Goal: Information Seeking & Learning: Learn about a topic

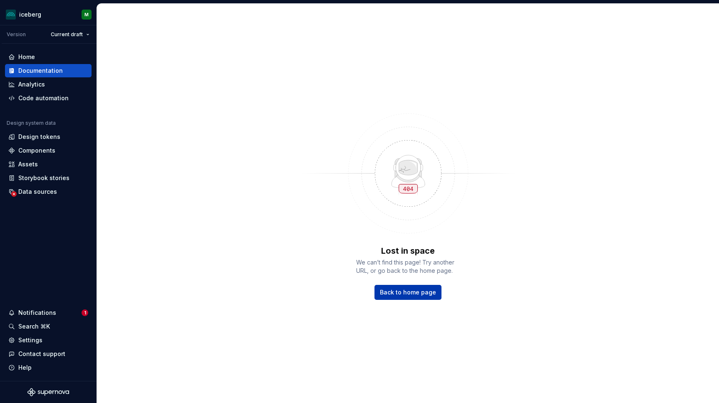
click at [421, 296] on span "Back to home page" at bounding box center [408, 292] width 56 height 8
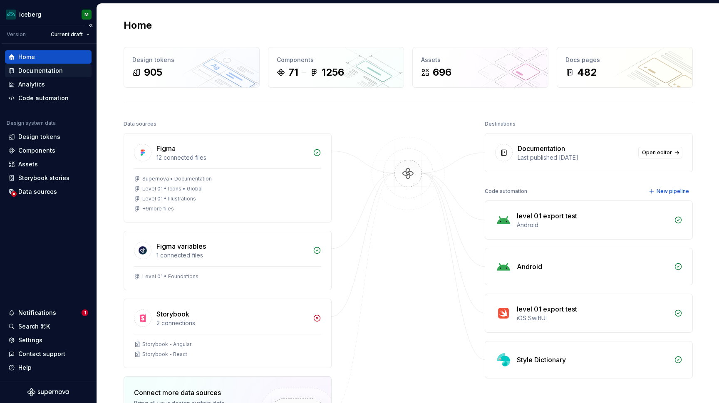
click at [37, 71] on div "Documentation" at bounding box center [40, 71] width 45 height 8
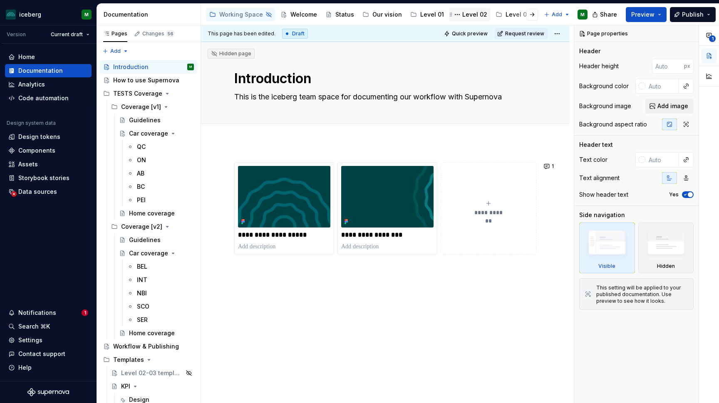
click at [474, 14] on div "Level 02" at bounding box center [474, 14] width 25 height 8
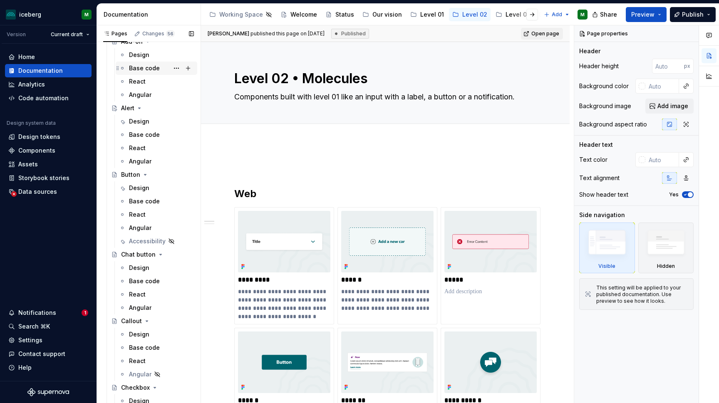
scroll to position [142, 0]
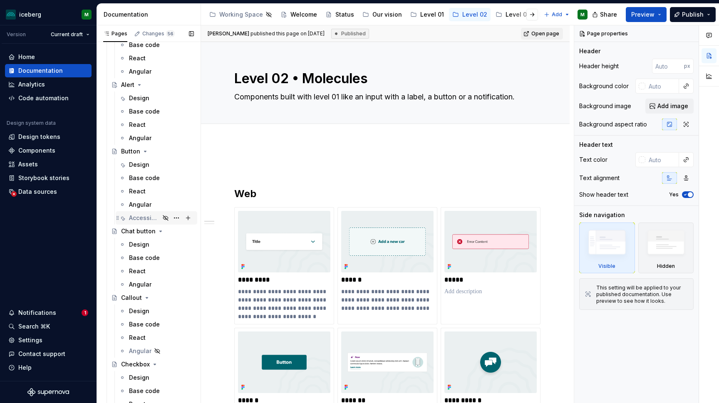
click at [139, 219] on div "Accessibility" at bounding box center [144, 218] width 31 height 8
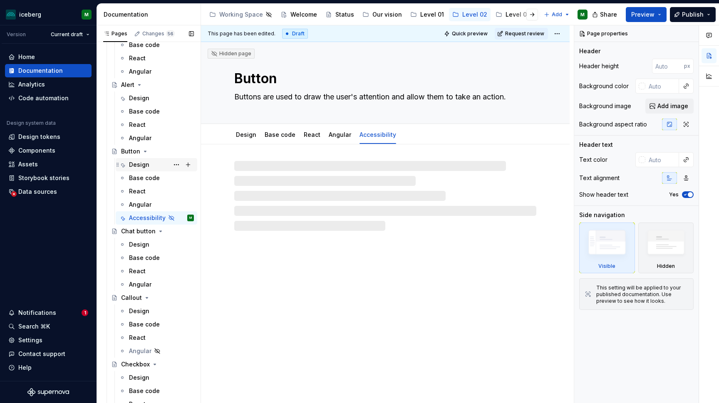
click at [142, 164] on div "Design" at bounding box center [139, 165] width 20 height 8
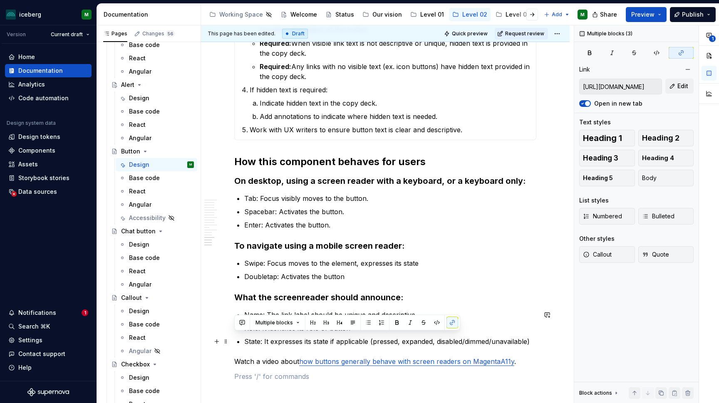
scroll to position [2778, 0]
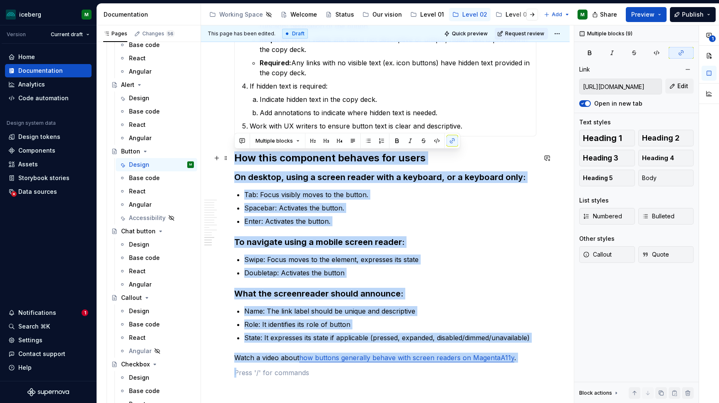
drag, startPoint x: 521, startPoint y: 370, endPoint x: 232, endPoint y: 157, distance: 358.6
copy div "How this component behaves for users On desktop, using a screen reader with a k…"
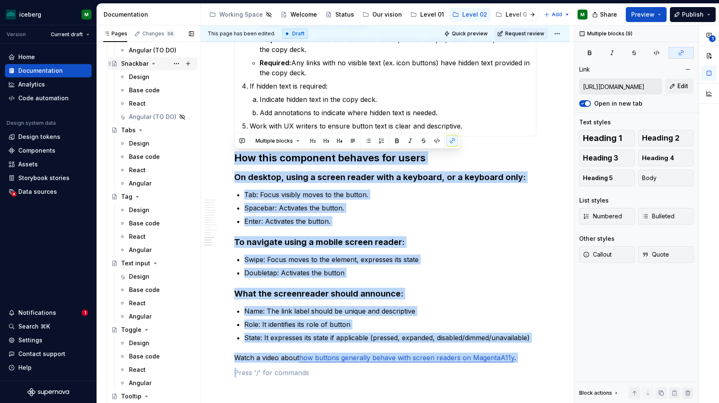
scroll to position [1765, 0]
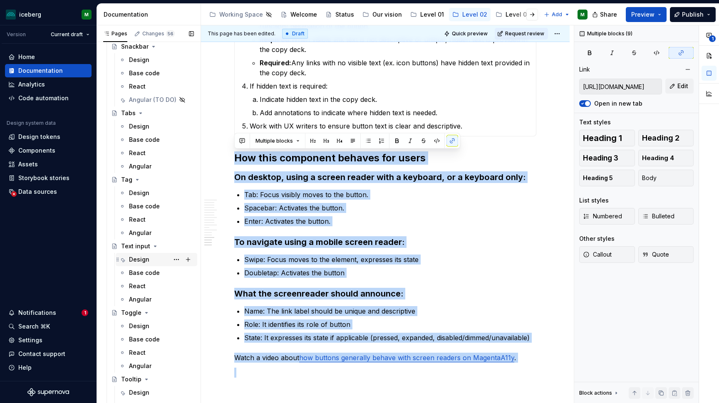
click at [143, 259] on div "Design" at bounding box center [139, 260] width 20 height 8
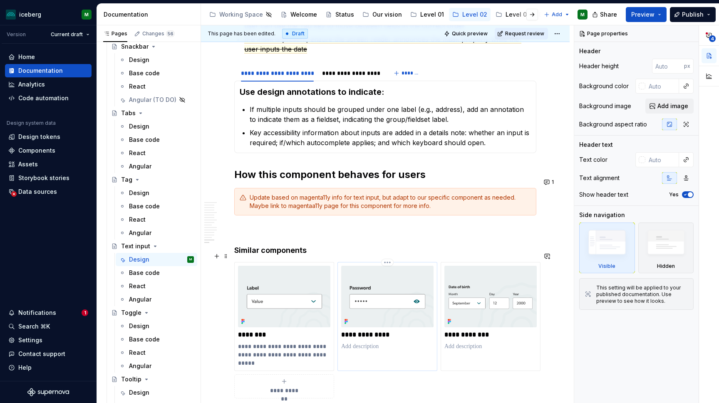
scroll to position [2408, 0]
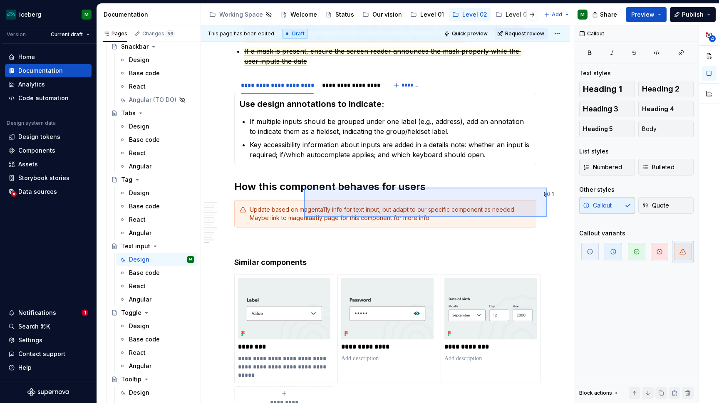
drag, startPoint x: 547, startPoint y: 217, endPoint x: 304, endPoint y: 188, distance: 244.9
click at [304, 188] on div "**********" at bounding box center [387, 214] width 373 height 378
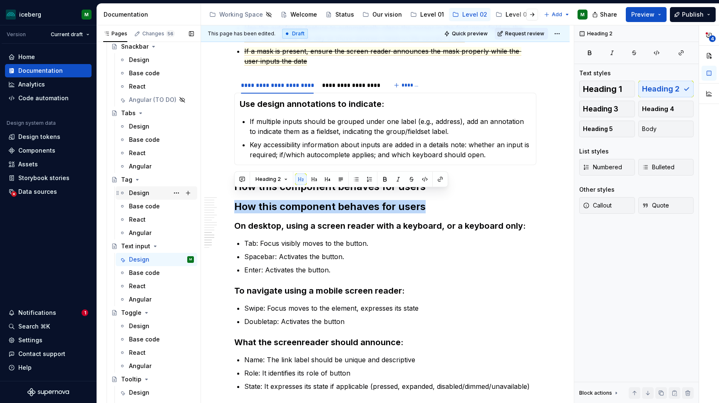
drag, startPoint x: 431, startPoint y: 196, endPoint x: 155, endPoint y: 194, distance: 275.6
click at [155, 194] on div "Pages Changes 56 Add Accessibility guide for tree Page tree. Navigate the tree …" at bounding box center [408, 216] width 622 height 382
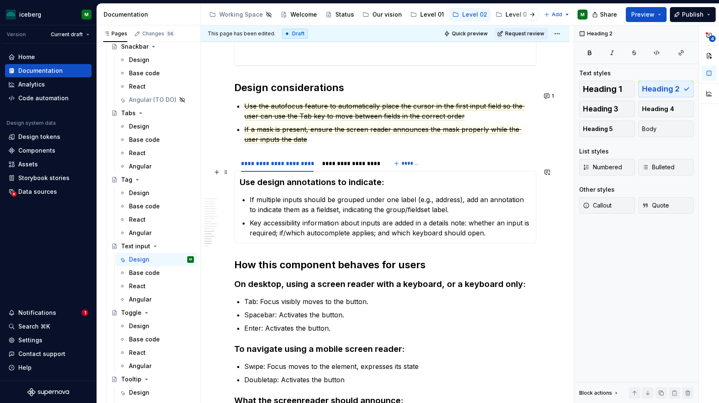
scroll to position [2329, 0]
click at [356, 160] on div "**********" at bounding box center [350, 164] width 57 height 8
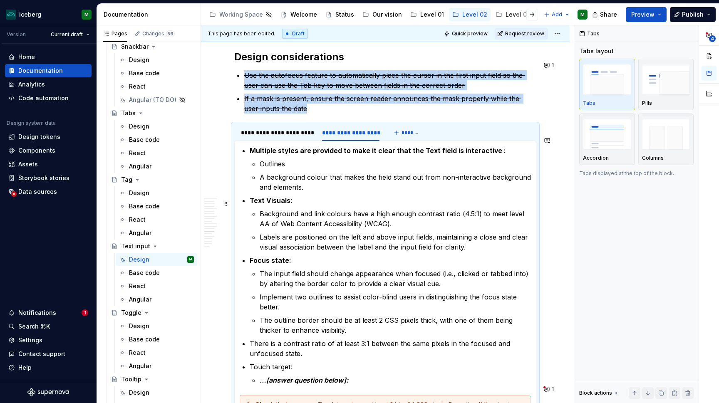
scroll to position [2355, 0]
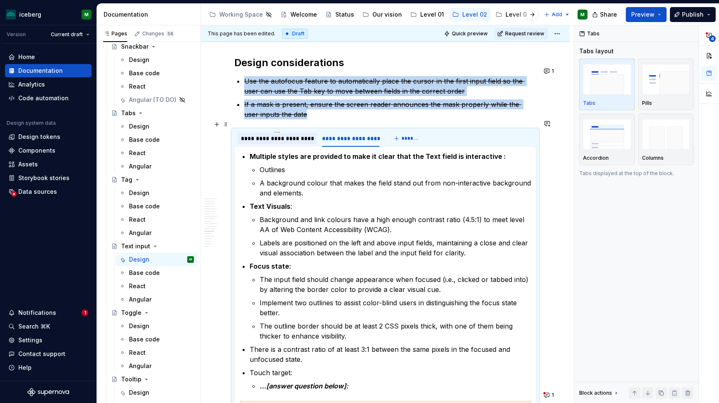
click at [299, 134] on div "**********" at bounding box center [277, 138] width 73 height 8
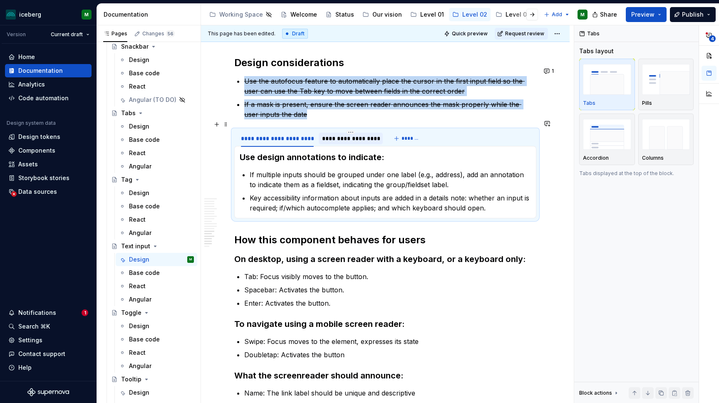
click at [349, 134] on div "**********" at bounding box center [350, 138] width 57 height 8
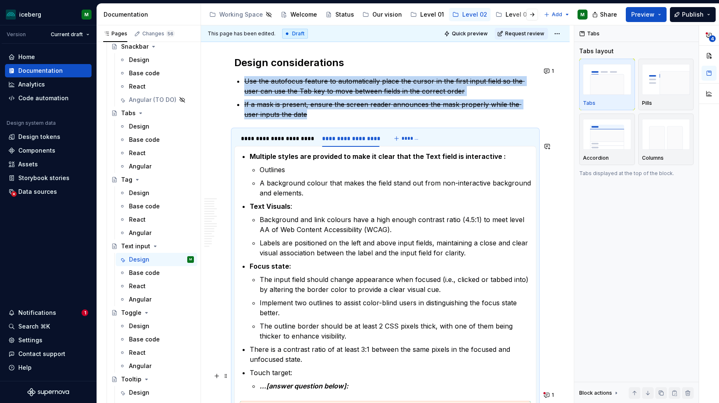
scroll to position [2446, 0]
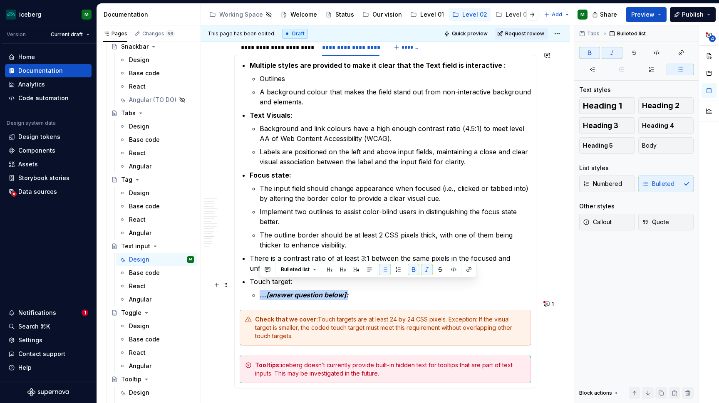
drag, startPoint x: 360, startPoint y: 286, endPoint x: 250, endPoint y: 286, distance: 110.7
click at [250, 286] on li "Touch target: …[answer question below]:" at bounding box center [390, 288] width 281 height 23
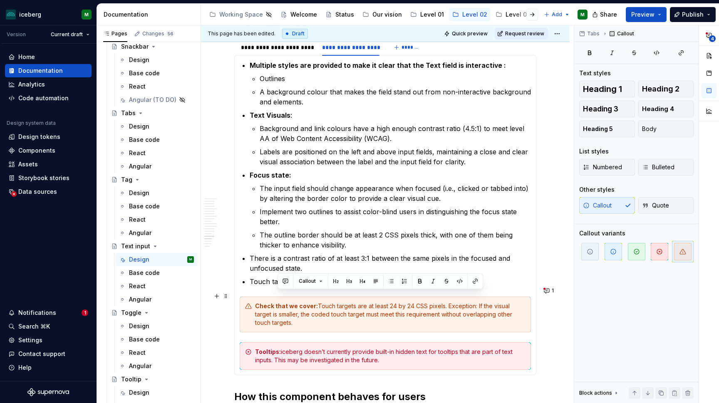
drag, startPoint x: 316, startPoint y: 295, endPoint x: 458, endPoint y: 311, distance: 142.9
copy div "Touch targets are at least 24 by 24 CSS pixels. Exception: If the visual target…"
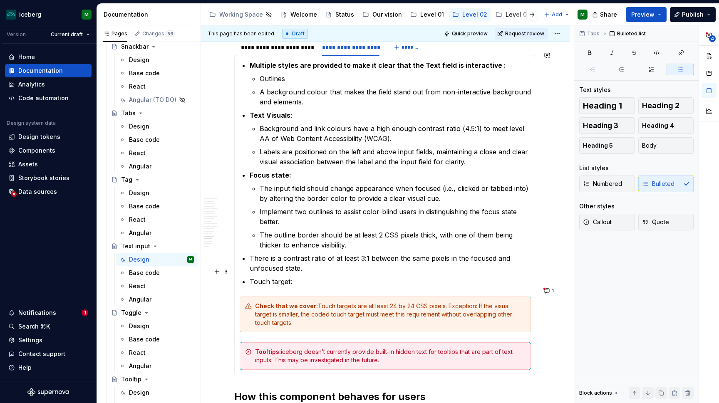
click at [301, 277] on p "Touch target:" at bounding box center [390, 282] width 281 height 10
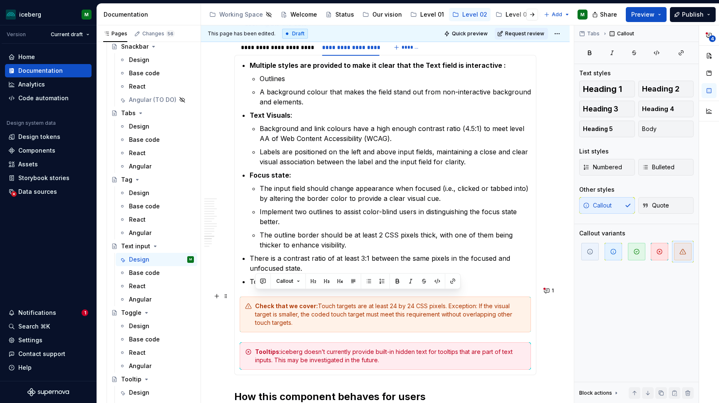
drag, startPoint x: 284, startPoint y: 311, endPoint x: 248, endPoint y: 298, distance: 37.9
copy div "Check that we cover: Touch targets are at least 24 by 24 CSS pixels. Exception:…"
click at [316, 277] on p "Touch target:" at bounding box center [390, 282] width 281 height 10
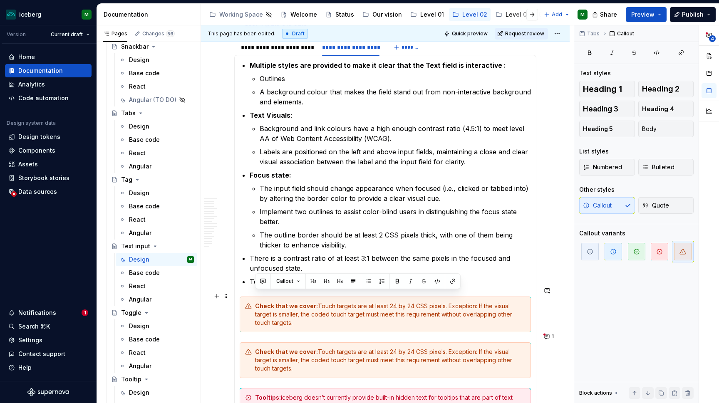
drag, startPoint x: 304, startPoint y: 313, endPoint x: 246, endPoint y: 296, distance: 60.8
click at [297, 283] on button "Callout" at bounding box center [288, 282] width 31 height 12
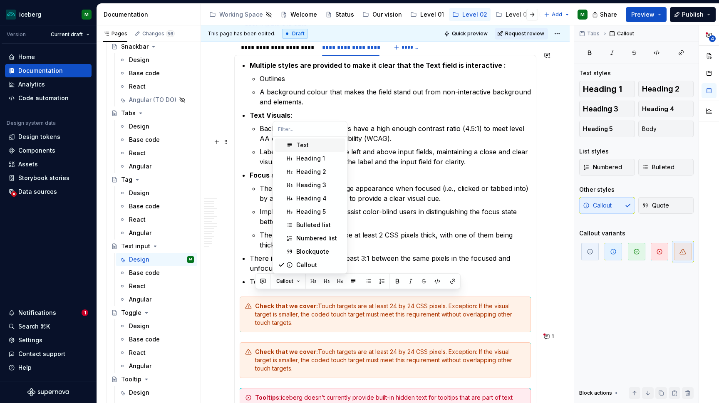
click at [304, 146] on div "Text" at bounding box center [302, 145] width 12 height 8
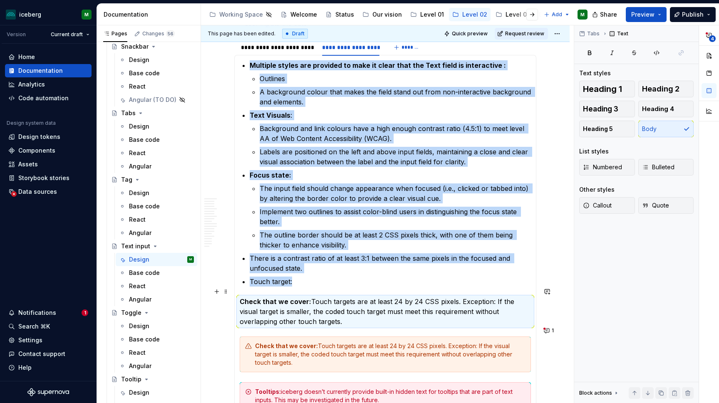
click at [312, 299] on p "Check that we cover: Touch targets are at least 24 by 24 CSS pixels. Exception:…" at bounding box center [385, 312] width 291 height 30
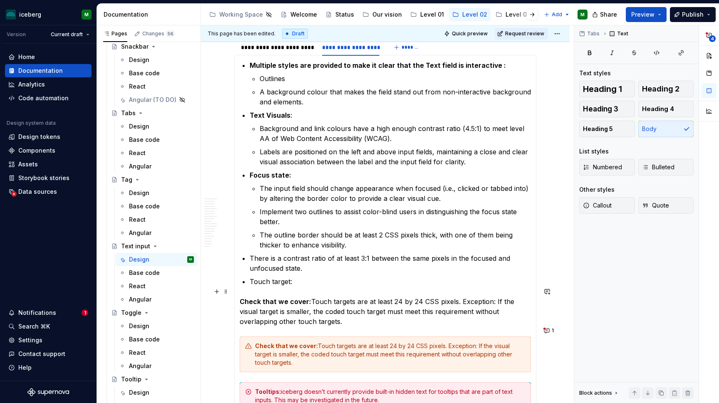
type textarea "*"
drag, startPoint x: 241, startPoint y: 292, endPoint x: 308, endPoint y: 310, distance: 69.0
click at [308, 310] on p "Check that we cover: Touch targets are at least 24 by 24 CSS pixels. Exception:…" at bounding box center [385, 312] width 291 height 30
click at [349, 275] on button "button" at bounding box center [348, 277] width 12 height 12
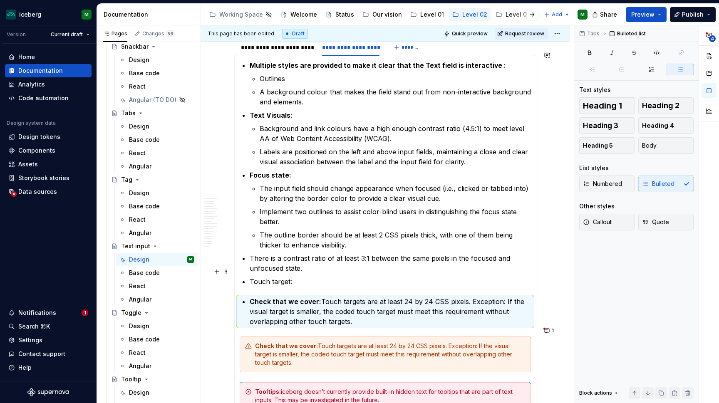
click at [331, 277] on p "Touch target:" at bounding box center [390, 282] width 281 height 10
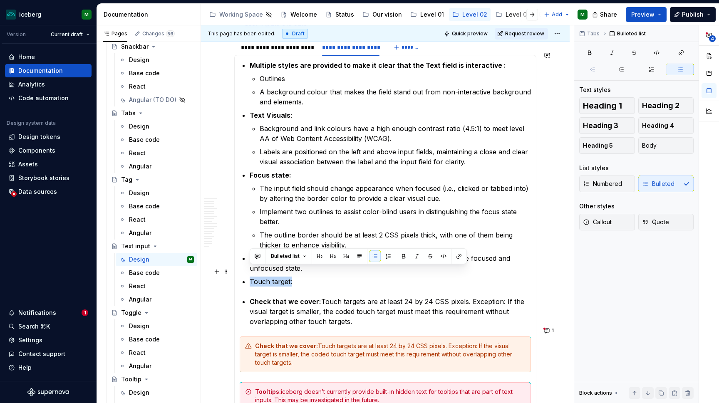
drag, startPoint x: 297, startPoint y: 273, endPoint x: 244, endPoint y: 273, distance: 52.9
click at [250, 277] on p "Touch target:" at bounding box center [390, 282] width 281 height 10
click at [404, 258] on button "button" at bounding box center [404, 257] width 12 height 12
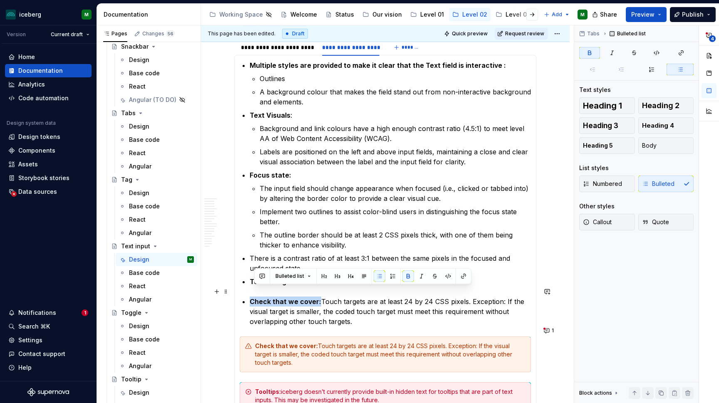
drag, startPoint x: 318, startPoint y: 293, endPoint x: 249, endPoint y: 292, distance: 68.7
click at [249, 292] on section-item-column "Multiple styles are provided to make it clear that the Text field is interactiv…" at bounding box center [385, 235] width 291 height 350
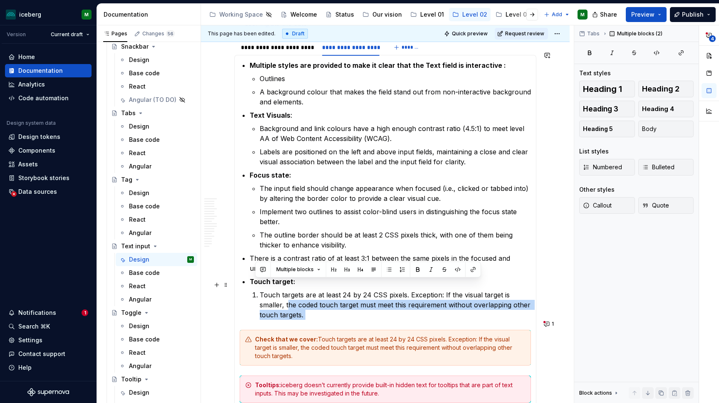
drag, startPoint x: 291, startPoint y: 311, endPoint x: 247, endPoint y: 289, distance: 49.1
click at [247, 289] on section-item-column "Multiple styles are provided to make it clear that the Text field is interactiv…" at bounding box center [385, 231] width 291 height 343
click at [388, 268] on button "button" at bounding box center [389, 270] width 12 height 12
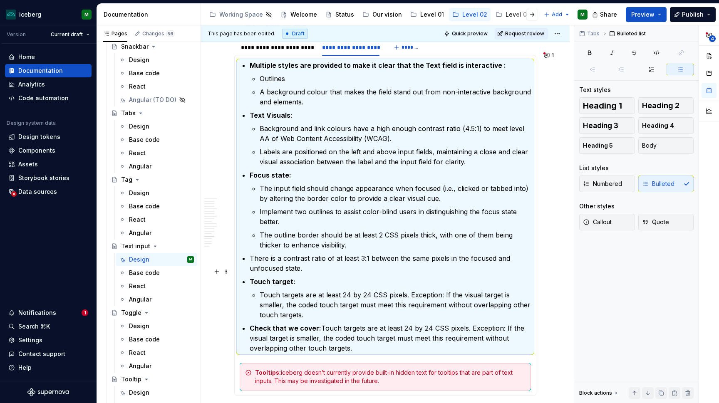
click at [349, 306] on p "Touch targets are at least 24 by 24 CSS pixels. Exception: If the visual target…" at bounding box center [395, 305] width 271 height 30
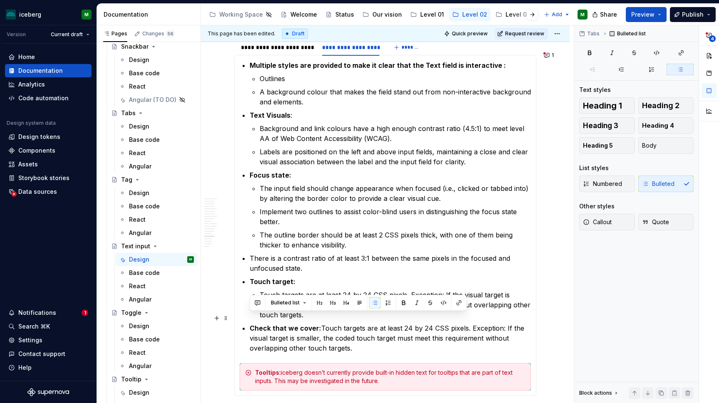
drag, startPoint x: 356, startPoint y: 335, endPoint x: 241, endPoint y: 320, distance: 116.3
click at [241, 320] on section-item-column "Multiple styles are provided to make it clear that the Text field is interactiv…" at bounding box center [385, 225] width 291 height 330
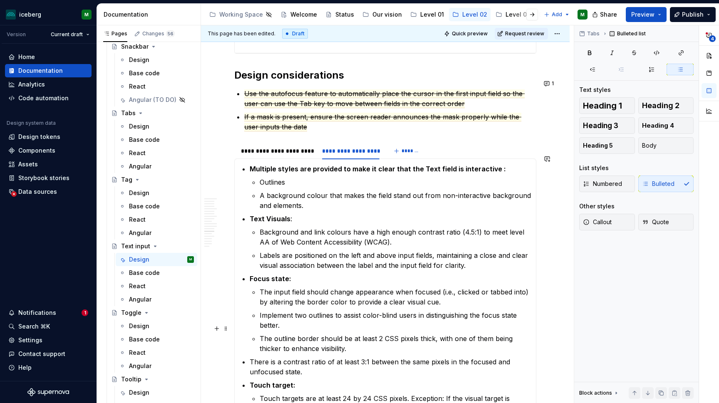
scroll to position [2340, 0]
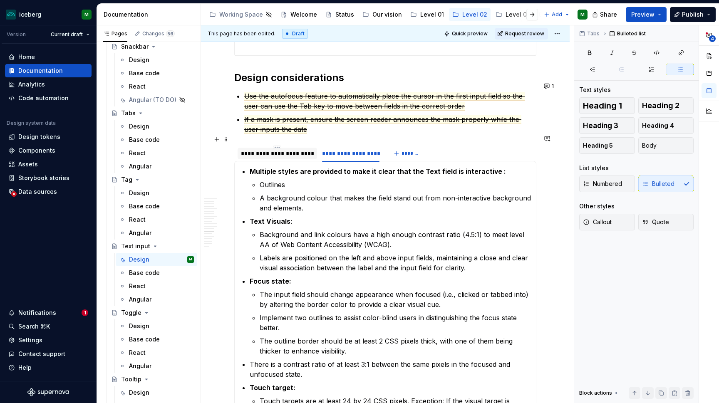
click at [271, 149] on div "**********" at bounding box center [277, 153] width 73 height 8
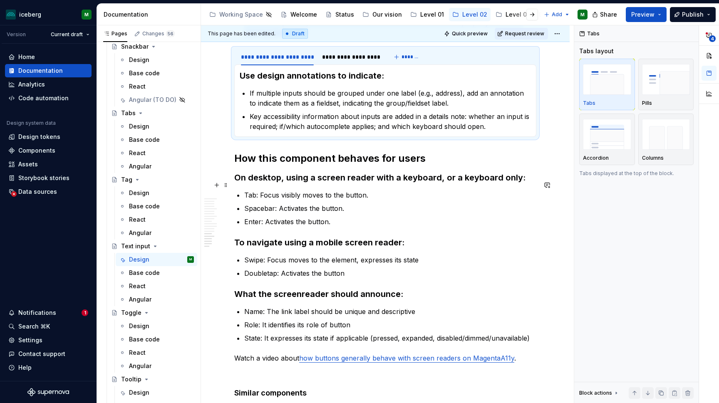
scroll to position [2438, 0]
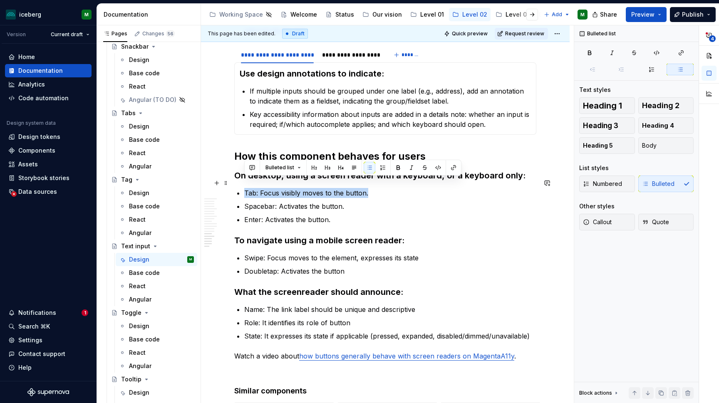
drag, startPoint x: 373, startPoint y: 182, endPoint x: 236, endPoint y: 184, distance: 137.0
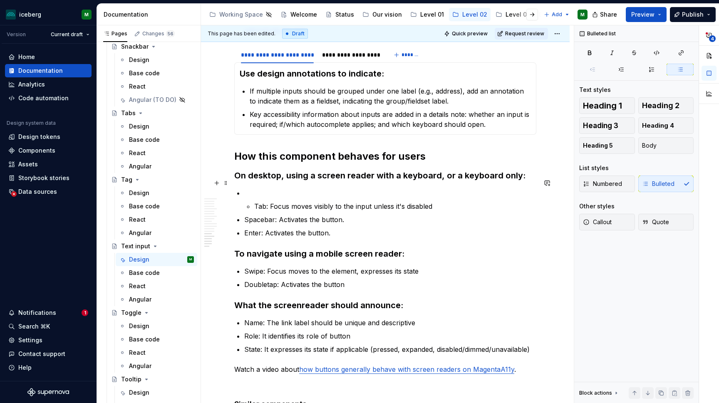
click at [255, 188] on p at bounding box center [390, 193] width 292 height 10
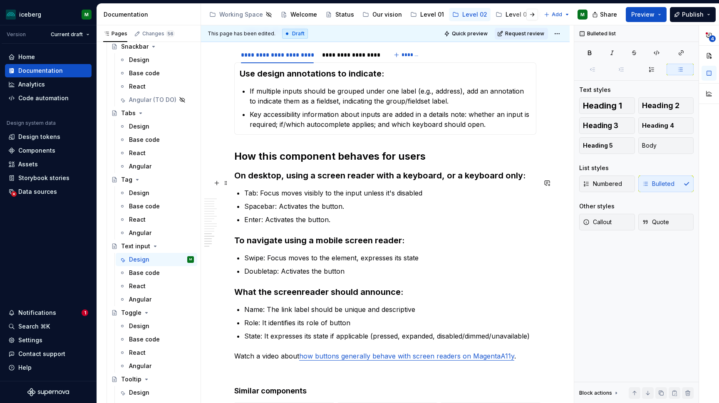
click at [427, 188] on p "Tab: Focus moves visibly to the input unless it's disabled" at bounding box center [390, 193] width 292 height 10
click at [424, 253] on p "Swipe: Focus moves to the element, expresses its state" at bounding box center [390, 258] width 292 height 10
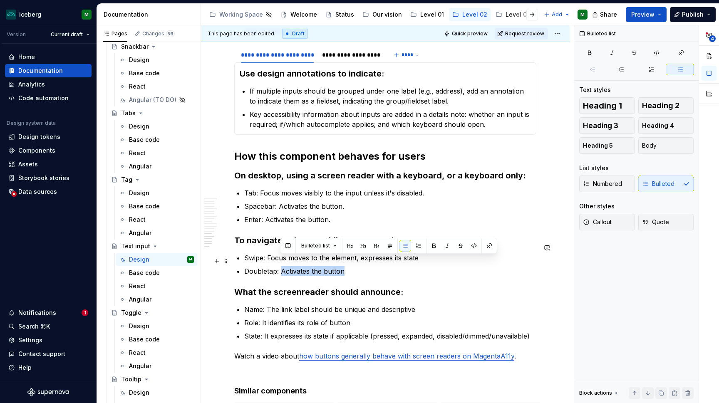
drag, startPoint x: 350, startPoint y: 261, endPoint x: 281, endPoint y: 259, distance: 69.1
click at [281, 266] on p "Doubletap: Activates the button" at bounding box center [390, 271] width 292 height 10
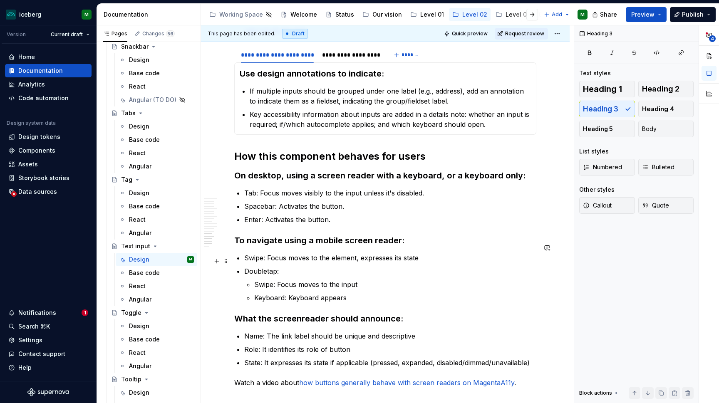
click at [292, 266] on p "Doubletap:" at bounding box center [390, 271] width 292 height 10
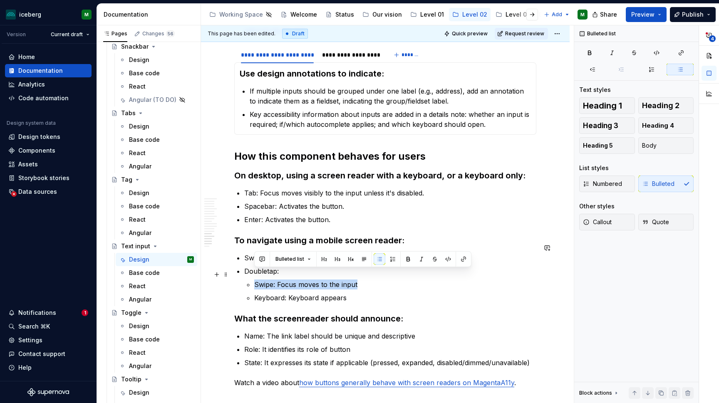
drag, startPoint x: 376, startPoint y: 273, endPoint x: 254, endPoint y: 271, distance: 122.0
click at [254, 280] on p "Swipe: Focus moves to the input" at bounding box center [395, 285] width 282 height 10
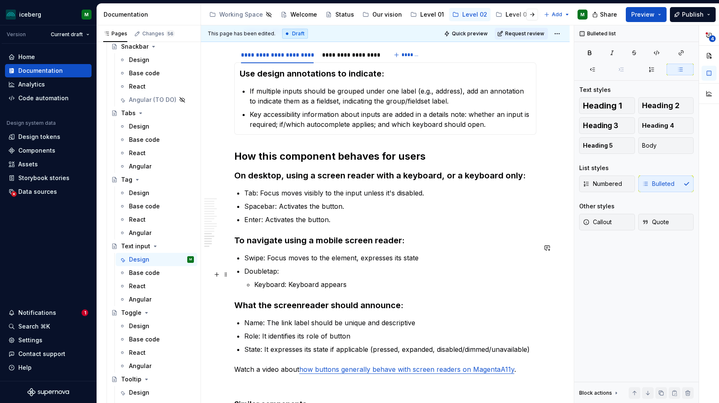
click at [254, 275] on li "Doubletap: Keyboard: Keyboard appears" at bounding box center [390, 277] width 292 height 23
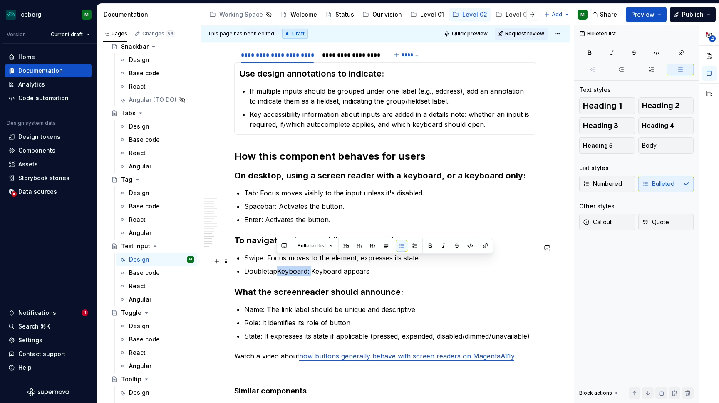
drag, startPoint x: 311, startPoint y: 261, endPoint x: 277, endPoint y: 261, distance: 33.3
click at [277, 266] on p "DoubletapKeyboard: Keyboard appears" at bounding box center [390, 271] width 292 height 10
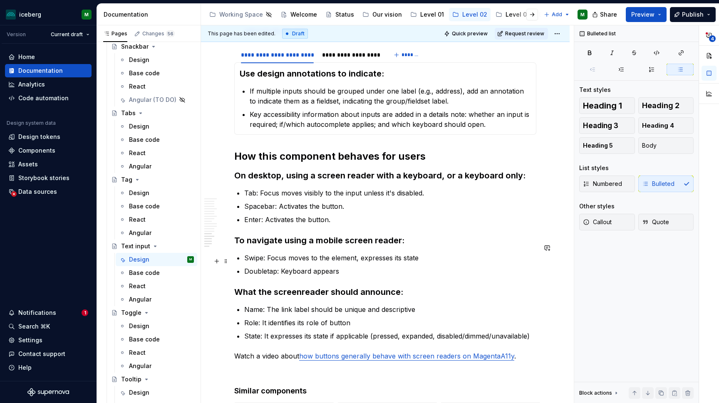
click at [466, 266] on p "Doubletap: Keyboard appears" at bounding box center [390, 271] width 292 height 10
click at [266, 266] on p "Doubletap: Keyboard appears" at bounding box center [390, 271] width 292 height 10
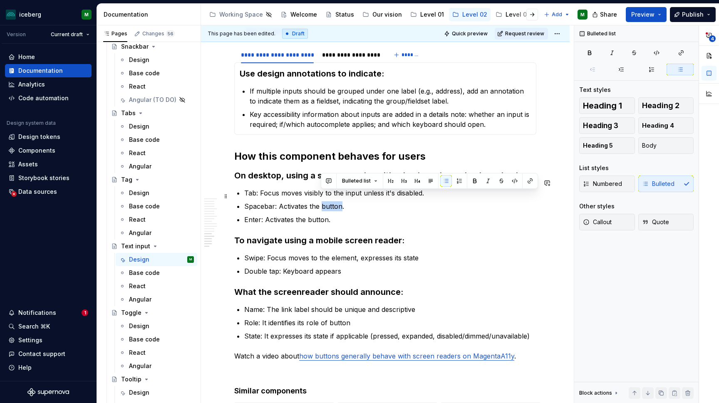
drag, startPoint x: 341, startPoint y: 196, endPoint x: 321, endPoint y: 196, distance: 20.4
click at [321, 201] on p "Spacebar: Activates the button." at bounding box center [390, 206] width 292 height 10
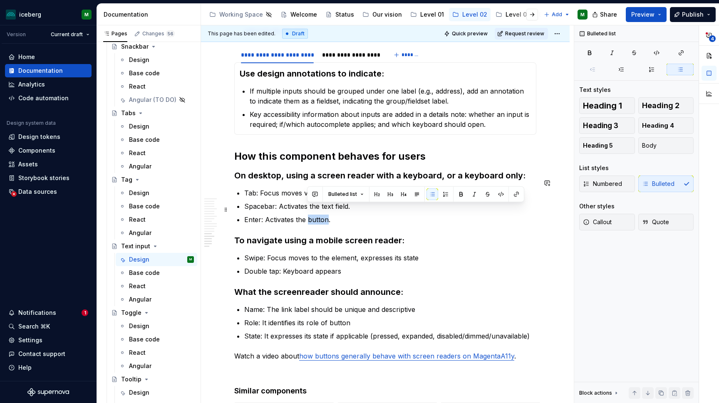
drag, startPoint x: 328, startPoint y: 211, endPoint x: 308, endPoint y: 210, distance: 19.6
click at [308, 215] on p "Enter: Activates the button." at bounding box center [390, 220] width 292 height 10
click at [709, 35] on icon "button" at bounding box center [709, 35] width 5 height 5
type textarea "*"
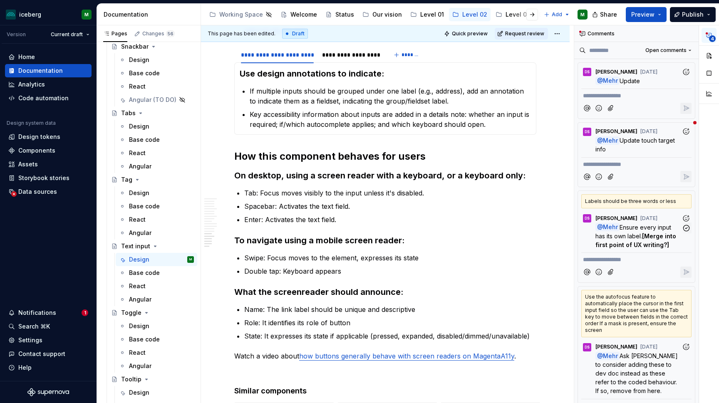
click at [640, 235] on span "Ensure every input has its own label." at bounding box center [634, 232] width 77 height 16
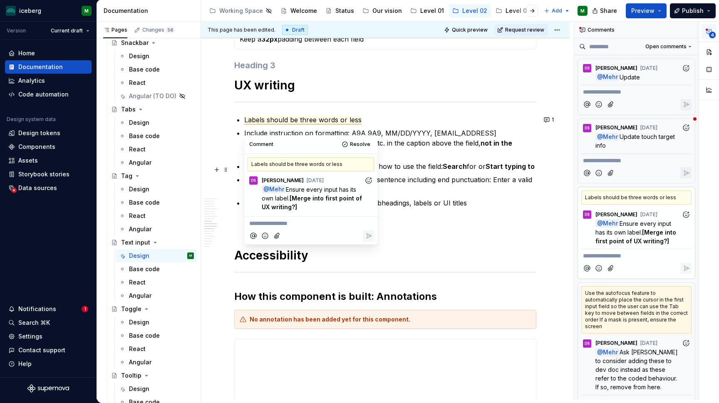
scroll to position [1877, 0]
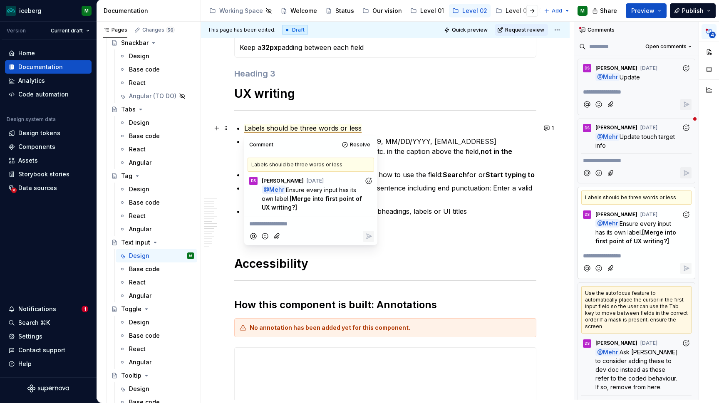
click at [361, 130] on p "Labels should be three words or less" at bounding box center [390, 128] width 292 height 10
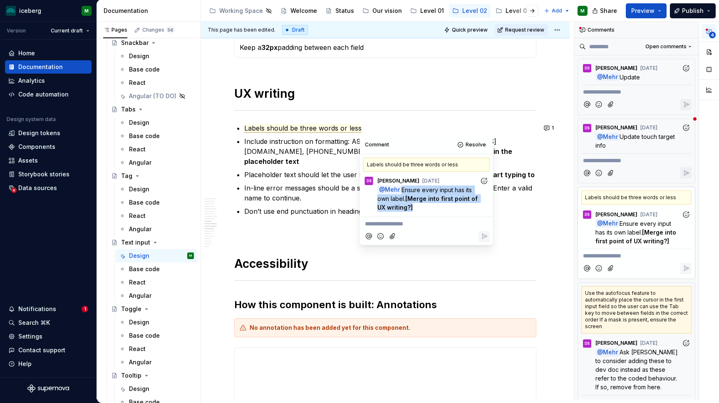
drag, startPoint x: 415, startPoint y: 209, endPoint x: 401, endPoint y: 191, distance: 22.2
click at [401, 191] on p "@ Mehr Ensure every input has its own label. [Merge into first point of UX writ…" at bounding box center [429, 199] width 102 height 26
copy p "Ensure every input has its own label. [Merge into first point of UX writing?]"
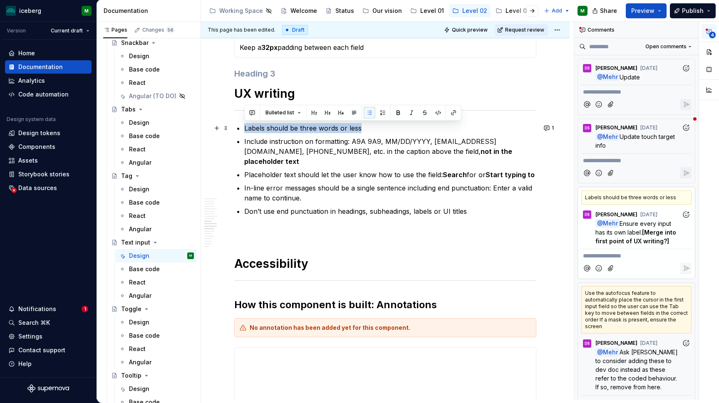
drag, startPoint x: 368, startPoint y: 131, endPoint x: 239, endPoint y: 129, distance: 128.6
click at [244, 129] on p "Labels should be three words or less" at bounding box center [390, 128] width 292 height 10
copy span "Labels should be three words or less"
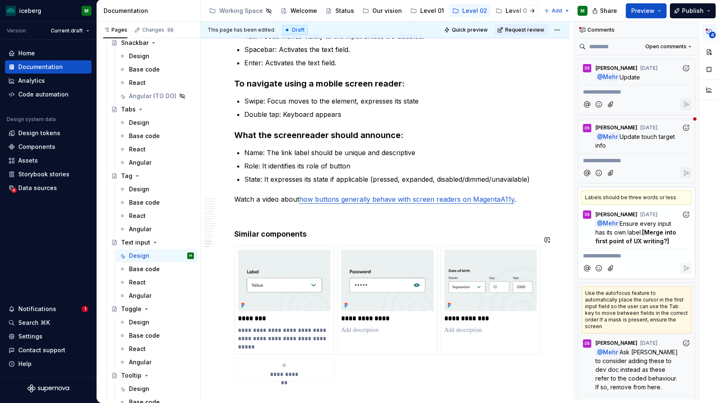
scroll to position [2581, 0]
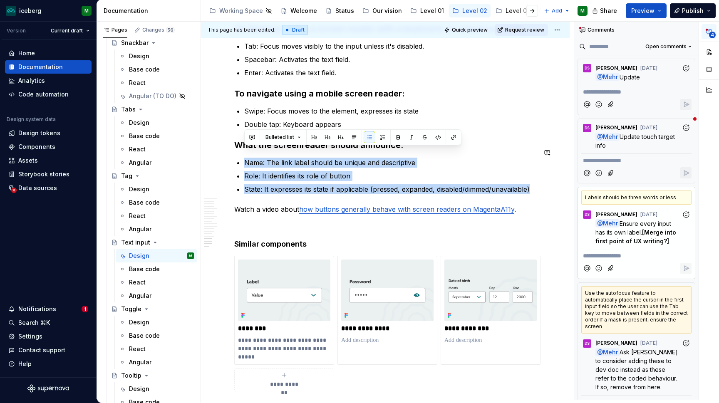
drag, startPoint x: 535, startPoint y: 181, endPoint x: 253, endPoint y: 144, distance: 284.2
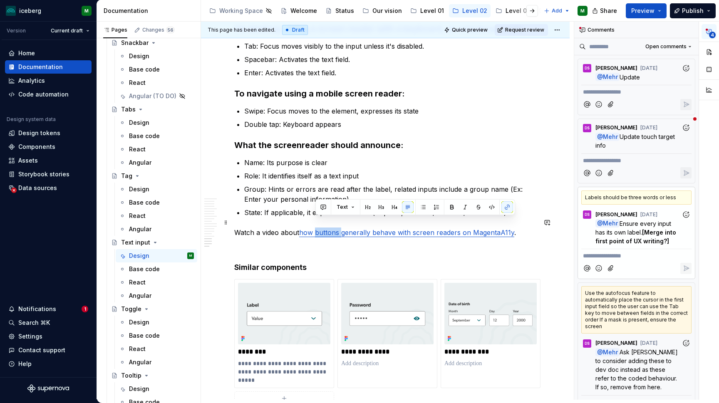
drag, startPoint x: 340, startPoint y: 224, endPoint x: 316, endPoint y: 224, distance: 24.6
click at [316, 229] on link "how buttons generally behave with screen readers on MagentaA11y" at bounding box center [406, 233] width 215 height 8
click at [490, 243] on p at bounding box center [385, 248] width 302 height 10
drag, startPoint x: 529, startPoint y: 220, endPoint x: 301, endPoint y: 224, distance: 228.6
click at [301, 228] on p "Watch a video about how text fields generally behave with screen readers on Mag…" at bounding box center [385, 233] width 302 height 10
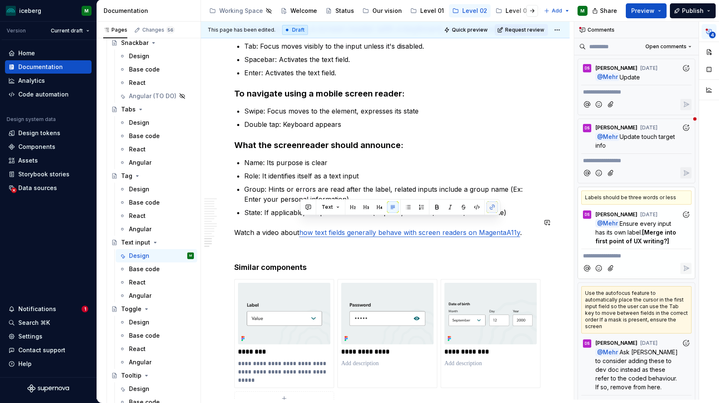
click at [492, 209] on button "button" at bounding box center [493, 207] width 12 height 12
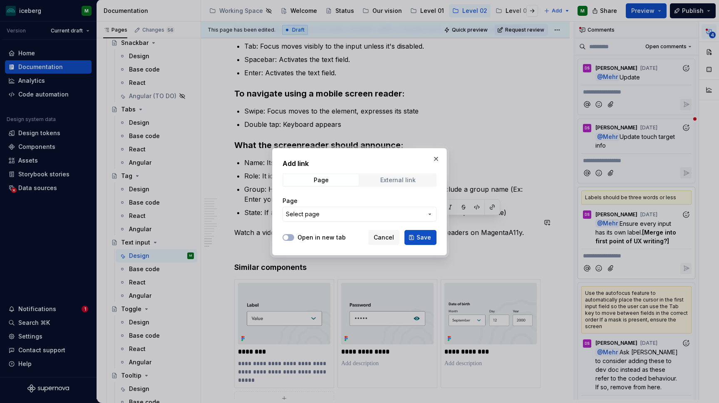
click at [382, 182] on div "External link" at bounding box center [397, 180] width 35 height 7
click at [302, 215] on input "URL" at bounding box center [360, 214] width 154 height 15
paste input "[URL][DOMAIN_NAME]"
type input "[URL][DOMAIN_NAME]"
click at [423, 234] on span "Save" at bounding box center [424, 238] width 15 height 8
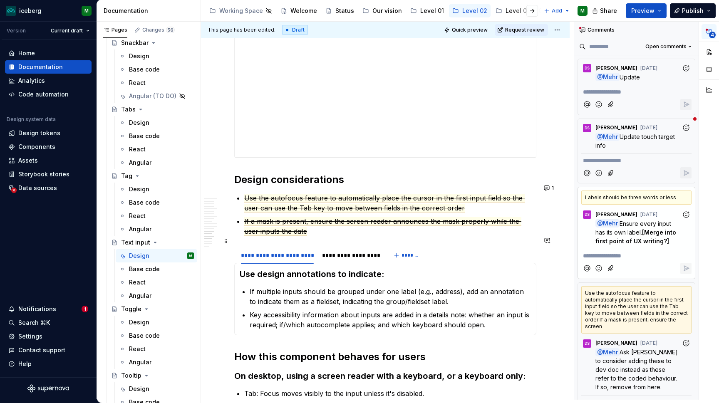
scroll to position [2231, 0]
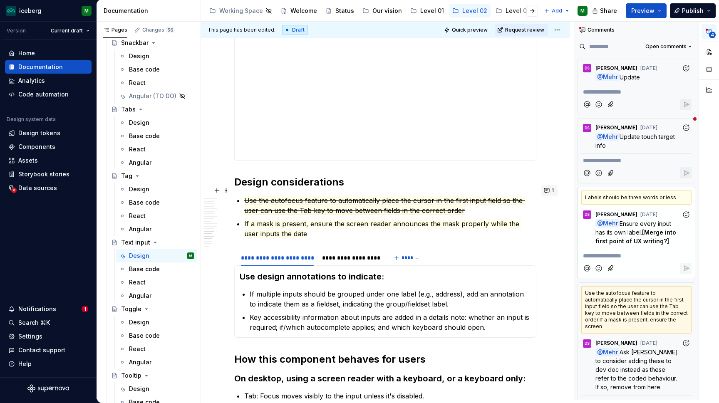
click at [556, 192] on button "1" at bounding box center [550, 191] width 16 height 12
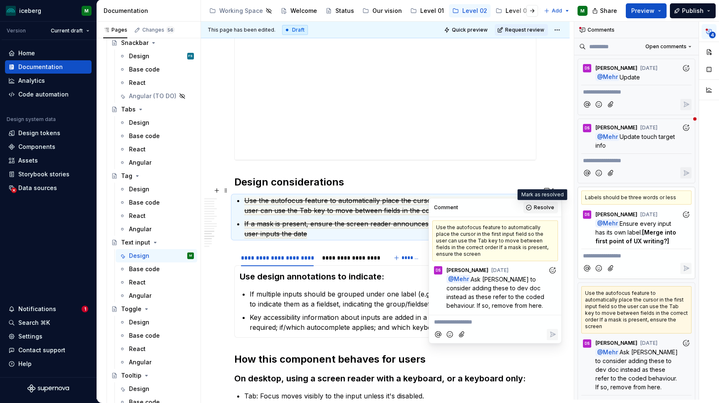
click at [534, 209] on button "Resolve" at bounding box center [541, 208] width 35 height 12
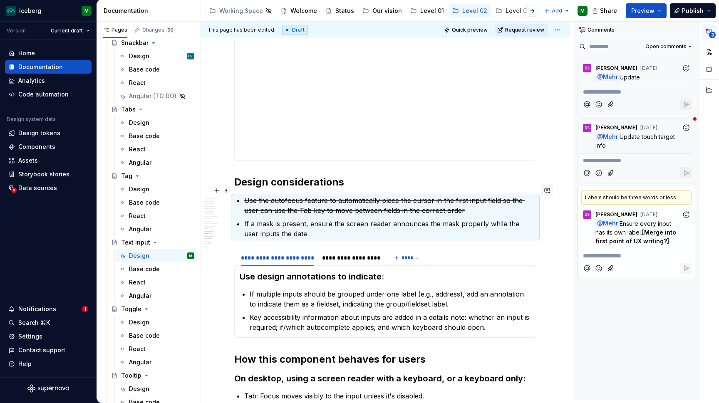
click at [552, 191] on button "button" at bounding box center [548, 191] width 12 height 12
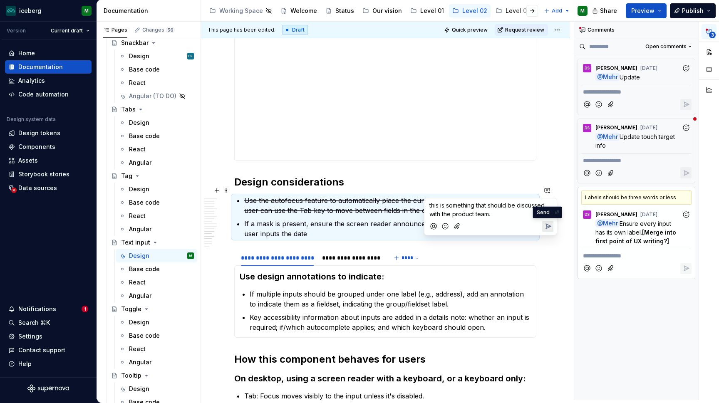
click at [547, 226] on icon "Send" at bounding box center [548, 226] width 5 height 5
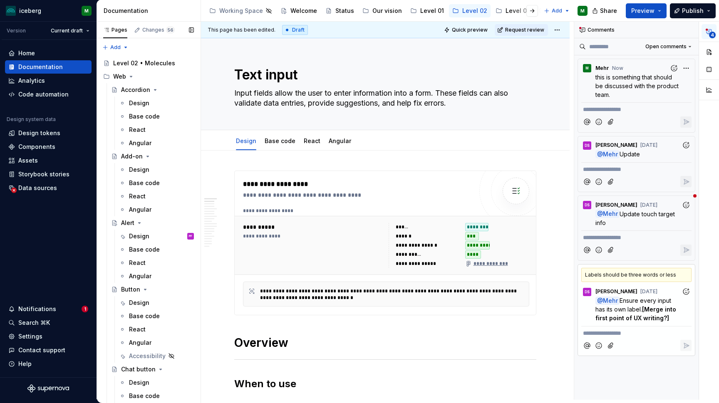
scroll to position [75, 0]
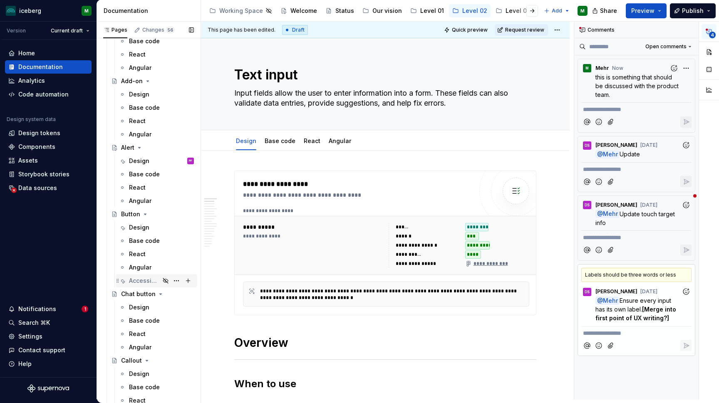
click at [141, 281] on div "Accessibility" at bounding box center [144, 281] width 31 height 8
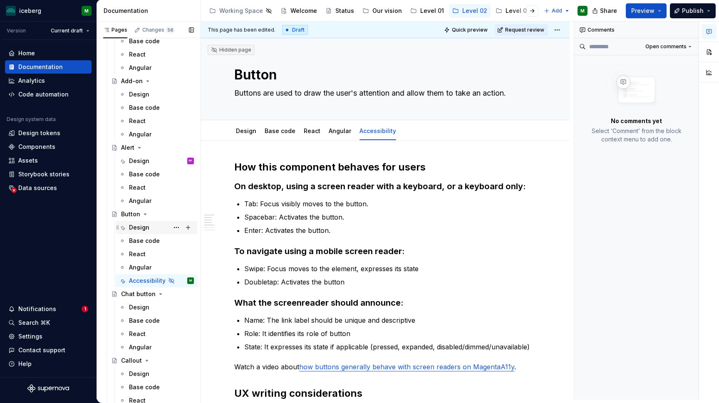
click at [142, 228] on div "Design" at bounding box center [139, 228] width 20 height 8
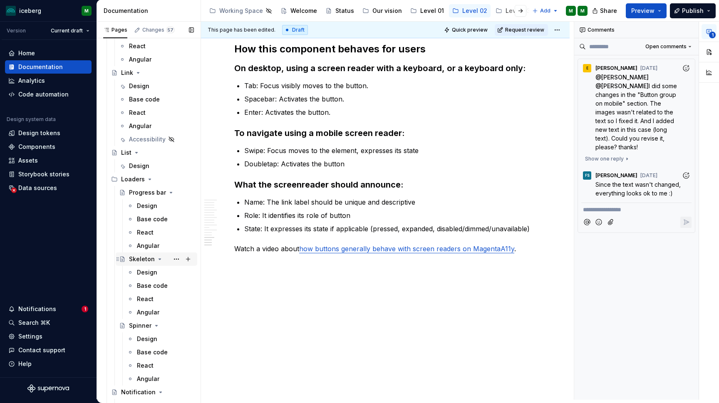
scroll to position [910, 0]
click at [139, 137] on div "Accessibility" at bounding box center [144, 139] width 31 height 8
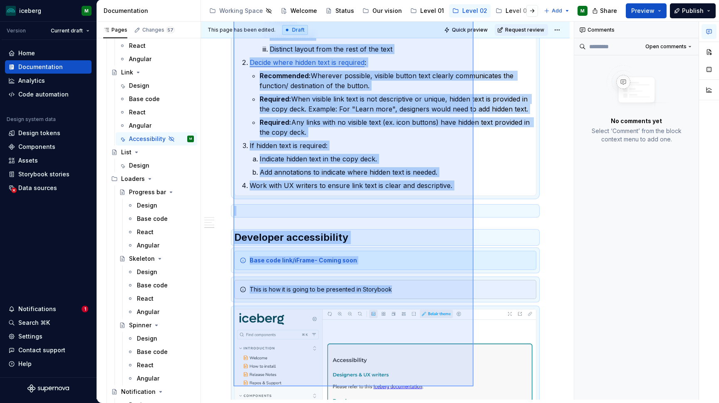
scroll to position [1127, 0]
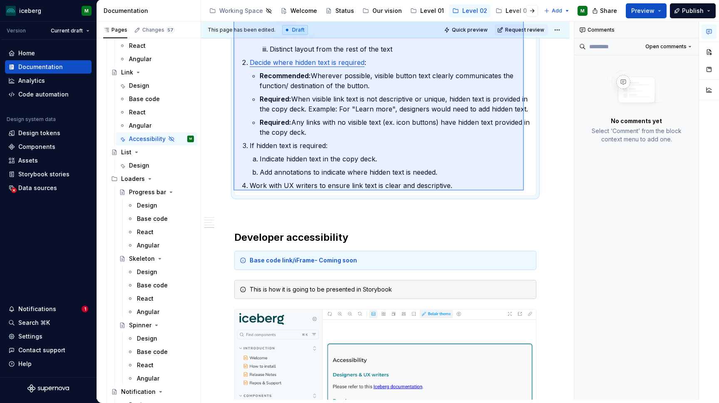
drag, startPoint x: 234, startPoint y: 95, endPoint x: 524, endPoint y: 191, distance: 305.9
click at [524, 191] on div "This page has been edited. Draft Quick preview Request review Hidden page Link …" at bounding box center [387, 211] width 373 height 378
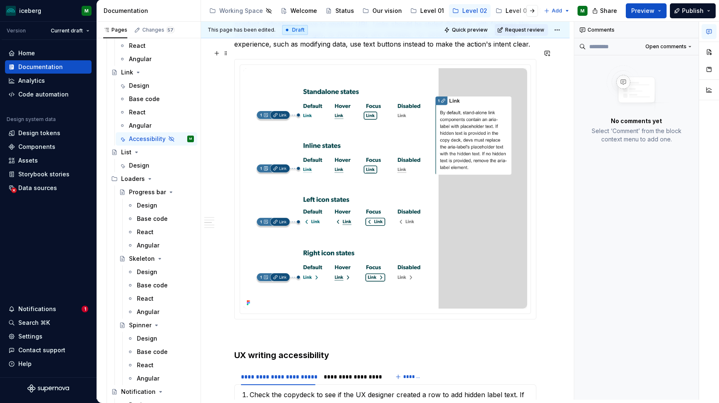
scroll to position [421, 0]
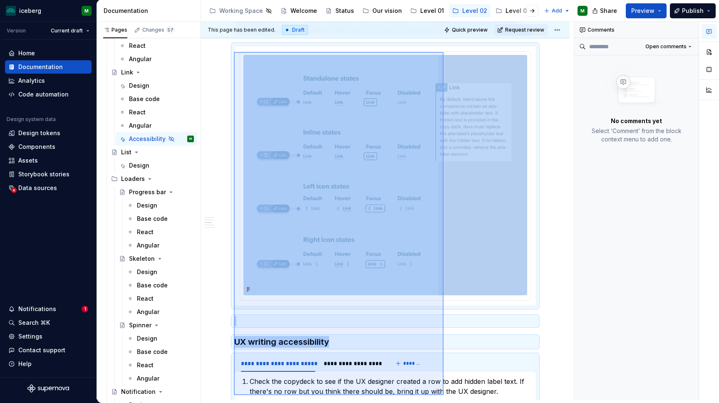
scroll to position [519, 0]
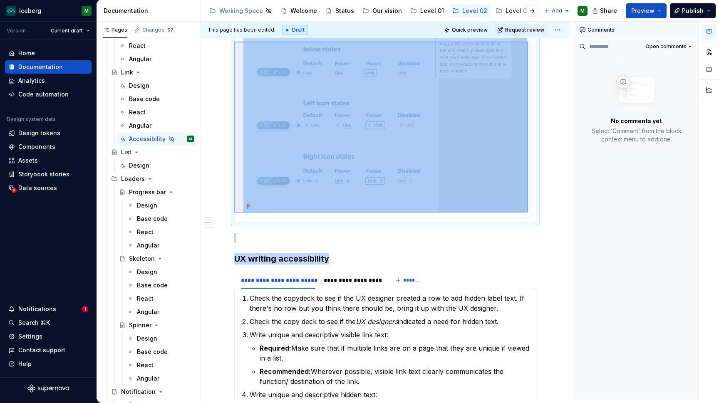
drag, startPoint x: 234, startPoint y: 77, endPoint x: 531, endPoint y: 211, distance: 326.2
click at [531, 211] on div "This page has been edited. Draft Quick preview Request review Hidden page Link …" at bounding box center [387, 211] width 373 height 378
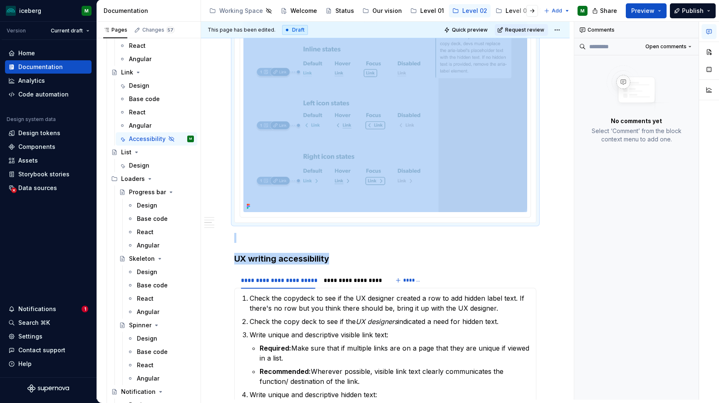
copy div
click at [138, 86] on div "Design" at bounding box center [139, 86] width 20 height 8
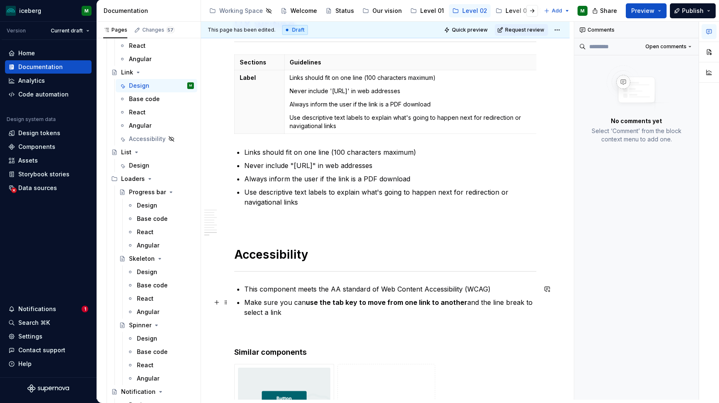
scroll to position [1361, 0]
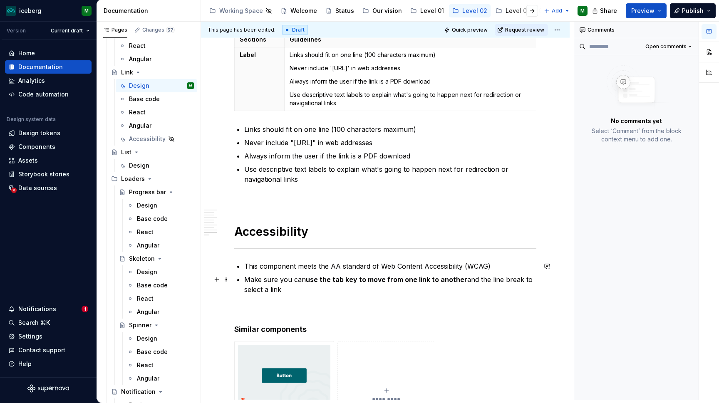
click at [295, 292] on p "Make sure you can use the tab key to move from one link to another and the line…" at bounding box center [390, 285] width 292 height 20
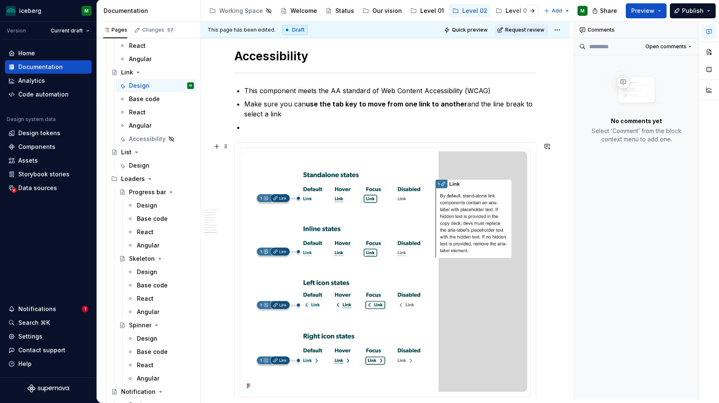
scroll to position [1504, 0]
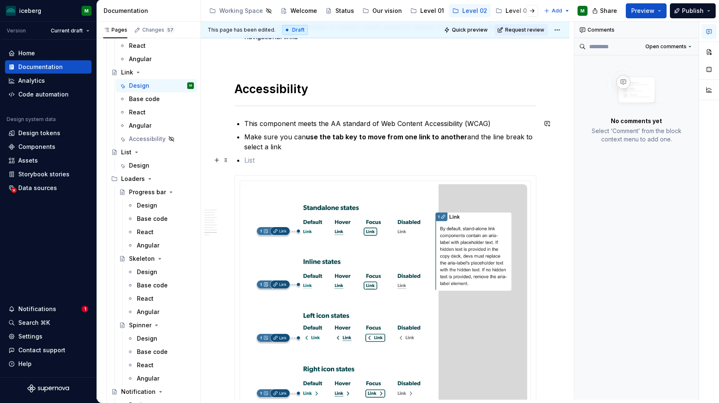
click at [262, 162] on p at bounding box center [390, 160] width 292 height 10
click at [147, 139] on div "Accessibility" at bounding box center [144, 139] width 31 height 8
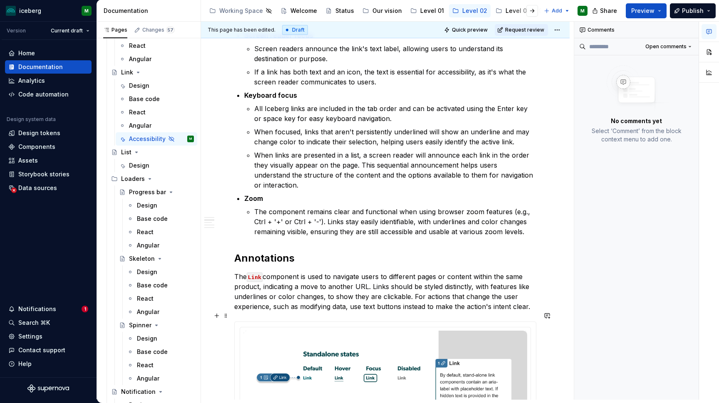
scroll to position [166, 0]
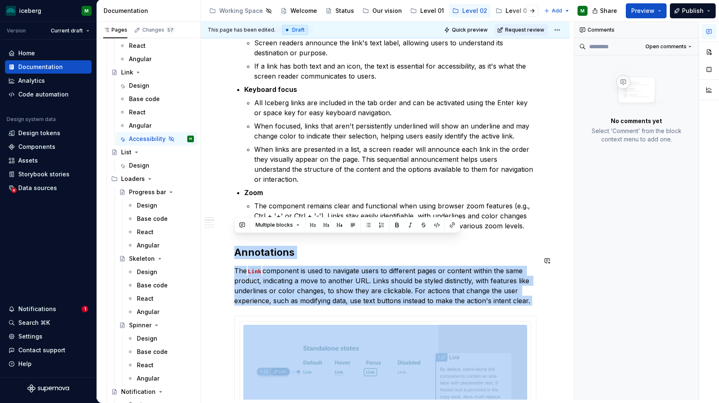
drag, startPoint x: 236, startPoint y: 245, endPoint x: 533, endPoint y: 296, distance: 301.9
copy div "Annotations The Link component is used to navigate users to different pages or …"
click at [140, 85] on div "Design" at bounding box center [139, 86] width 20 height 8
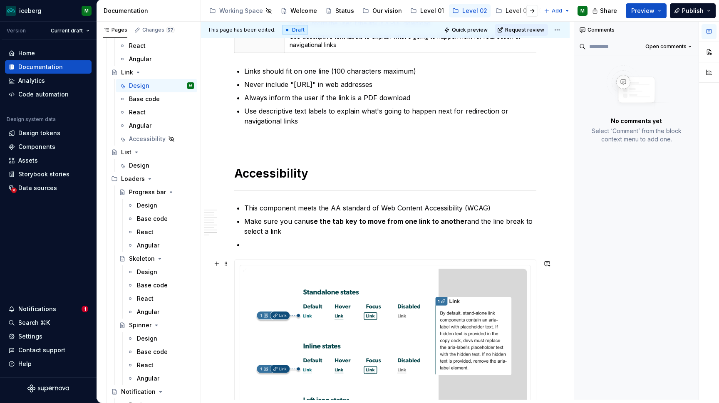
scroll to position [1430, 0]
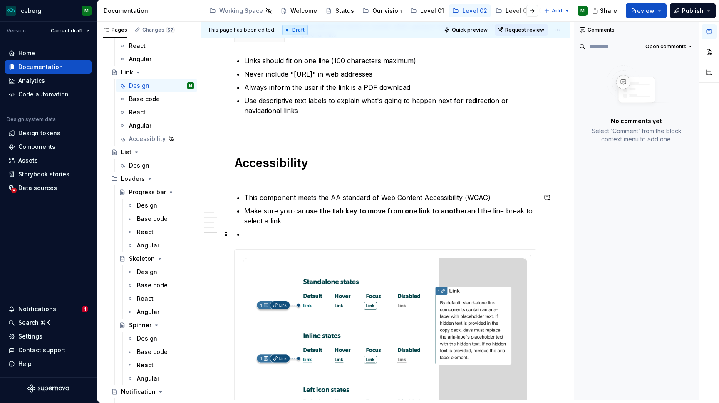
click at [251, 238] on p at bounding box center [390, 234] width 292 height 10
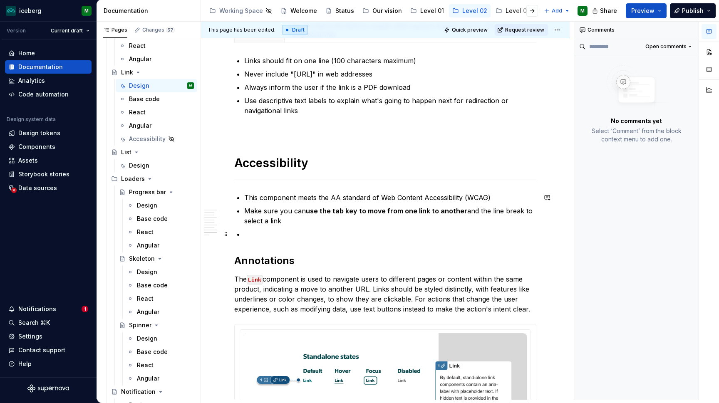
click at [251, 235] on p at bounding box center [390, 234] width 292 height 10
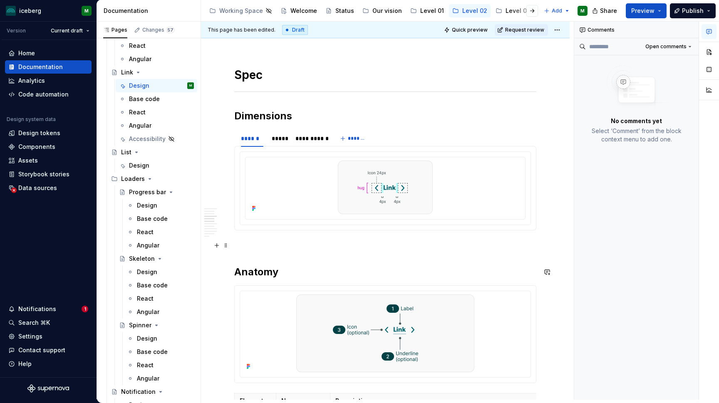
scroll to position [515, 0]
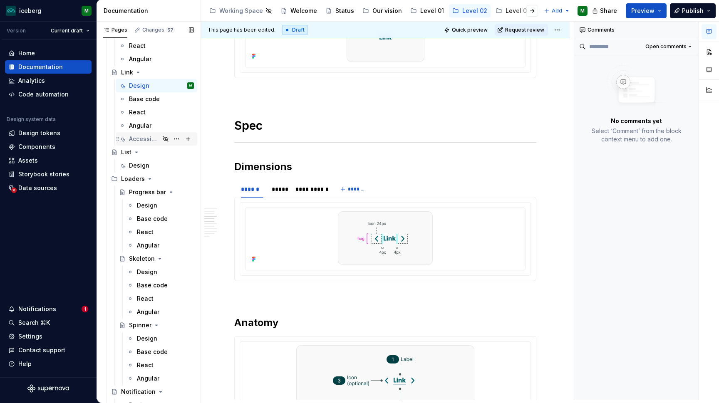
click at [144, 142] on div "Accessibility" at bounding box center [144, 139] width 31 height 8
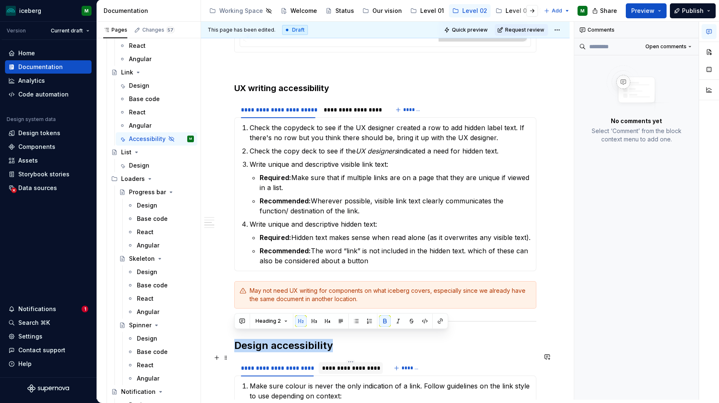
scroll to position [691, 0]
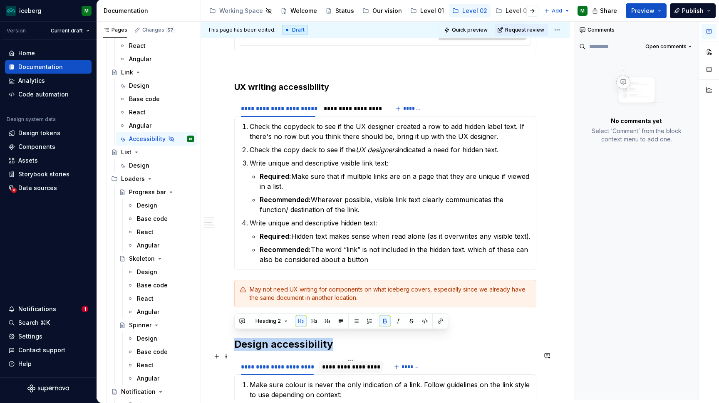
drag, startPoint x: 453, startPoint y: 385, endPoint x: 370, endPoint y: 358, distance: 87.0
click at [370, 358] on div "**********" at bounding box center [385, 325] width 302 height 1692
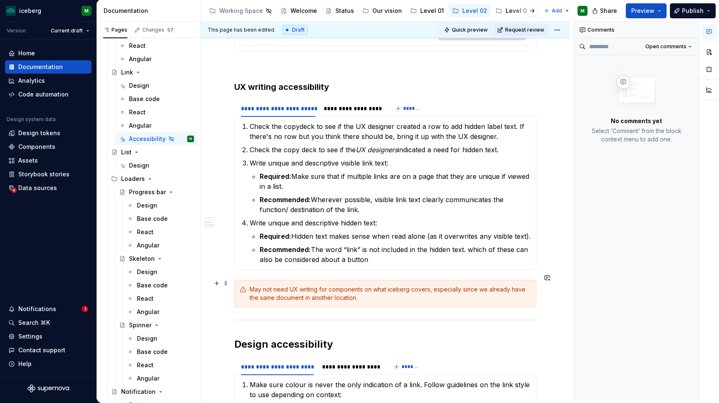
click at [390, 288] on div "May not need UX writing for components on what iceberg covers, especially since…" at bounding box center [390, 294] width 281 height 17
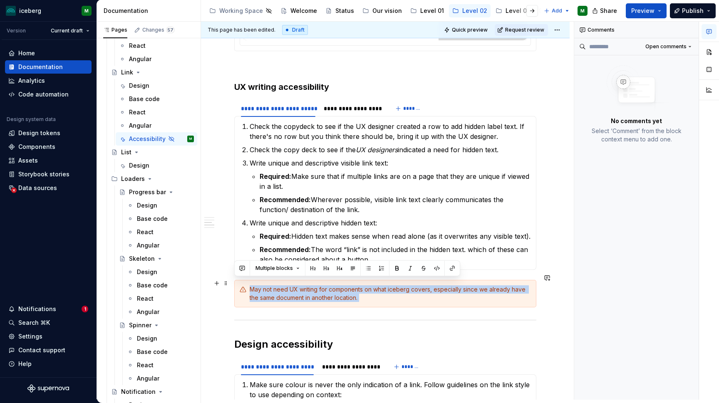
drag, startPoint x: 440, startPoint y: 307, endPoint x: 236, endPoint y: 286, distance: 205.5
click at [236, 286] on div "**********" at bounding box center [385, 325] width 302 height 1692
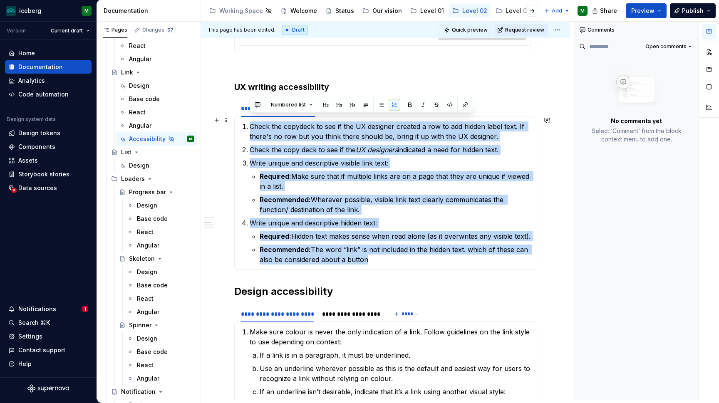
drag, startPoint x: 375, startPoint y: 254, endPoint x: 245, endPoint y: 118, distance: 188.1
click at [250, 122] on ol "Check the copydeck to see if the UX designer created a row to add hidden label …" at bounding box center [390, 193] width 281 height 143
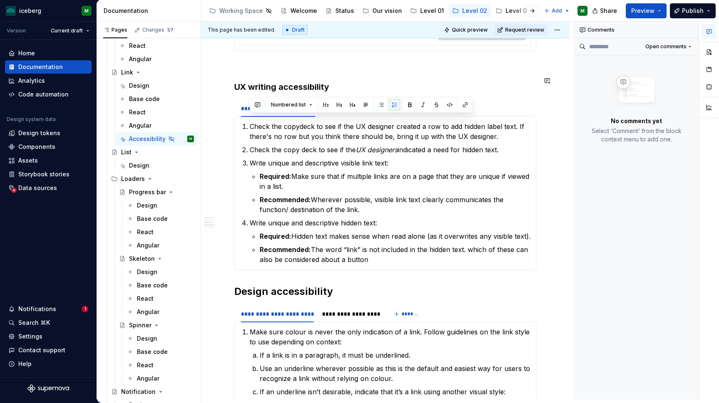
click at [359, 67] on div "**********" at bounding box center [385, 298] width 302 height 1639
click at [356, 104] on div "**********" at bounding box center [352, 108] width 57 height 8
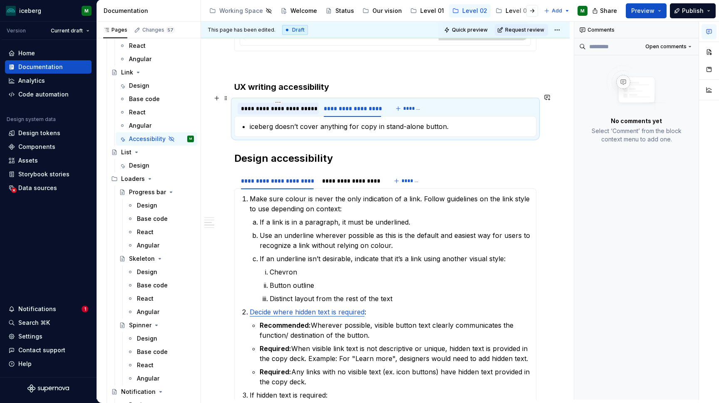
click at [299, 104] on div "**********" at bounding box center [278, 108] width 75 height 8
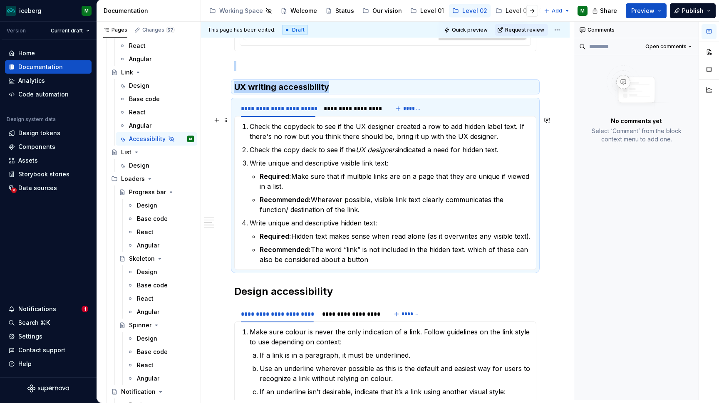
drag, startPoint x: 374, startPoint y: 254, endPoint x: 249, endPoint y: 121, distance: 182.9
click at [249, 122] on section-item-column "Check the copydeck to see if the UX designer created a row to add hidden label …" at bounding box center [385, 193] width 291 height 143
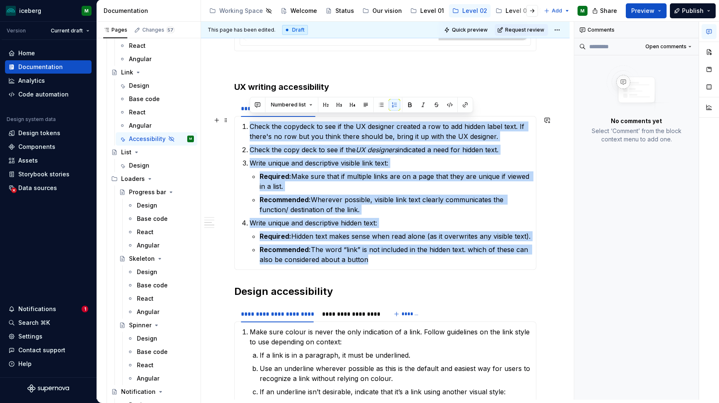
drag, startPoint x: 374, startPoint y: 253, endPoint x: 246, endPoint y: 122, distance: 184.0
click at [250, 122] on ol "Check the copydeck to see if the UX designer created a row to add hidden label …" at bounding box center [390, 193] width 281 height 143
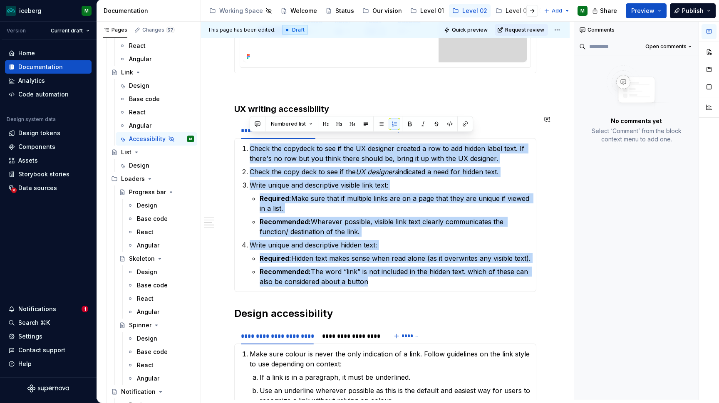
scroll to position [663, 0]
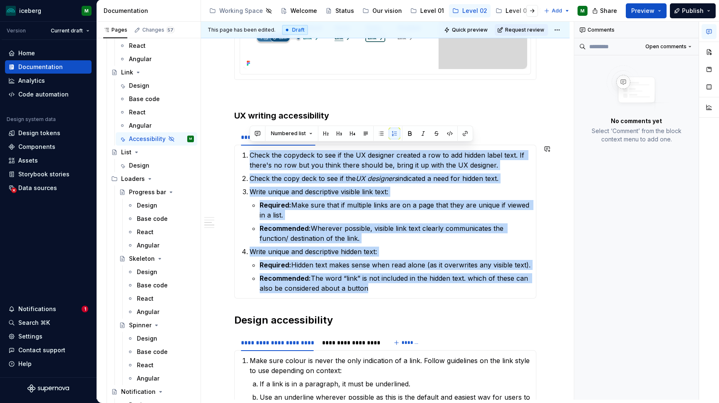
copy ol "Check the copydeck to see if the UX designer created a row to add hidden label …"
click at [138, 90] on div "Design" at bounding box center [161, 86] width 65 height 12
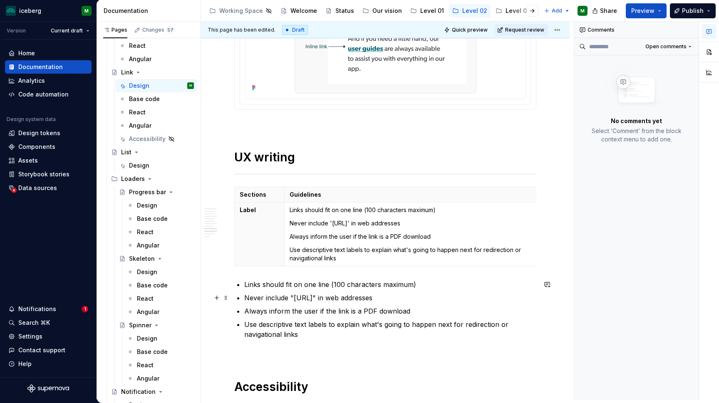
scroll to position [1214, 0]
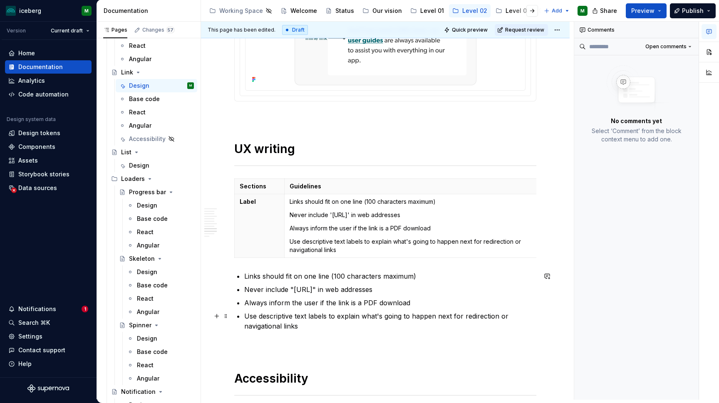
click at [308, 326] on p "Use descriptive text labels to explain what's going to happen next for redirect…" at bounding box center [390, 321] width 292 height 20
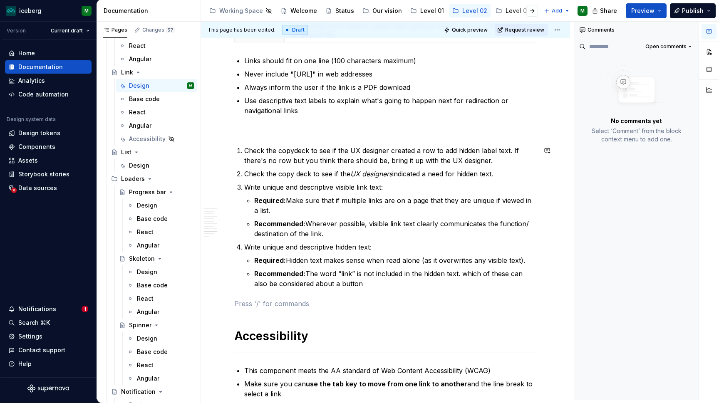
scroll to position [1431, 0]
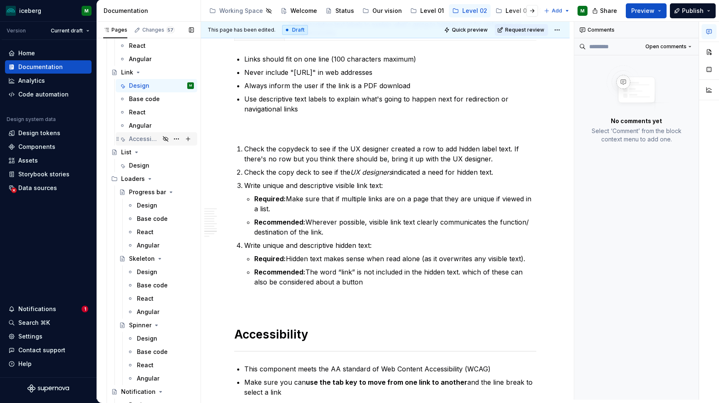
click at [141, 141] on div "Accessibility" at bounding box center [144, 139] width 31 height 8
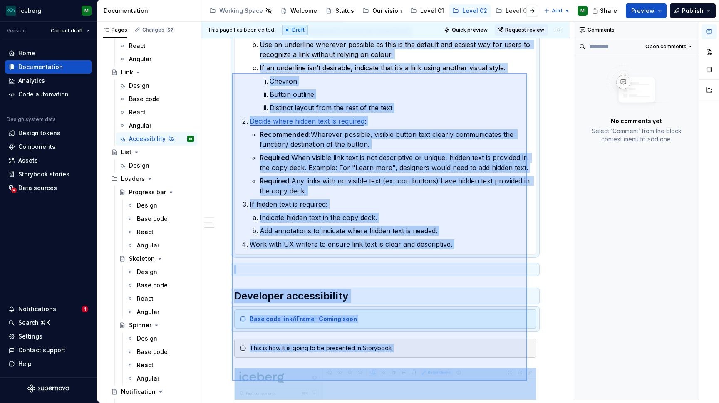
scroll to position [1051, 0]
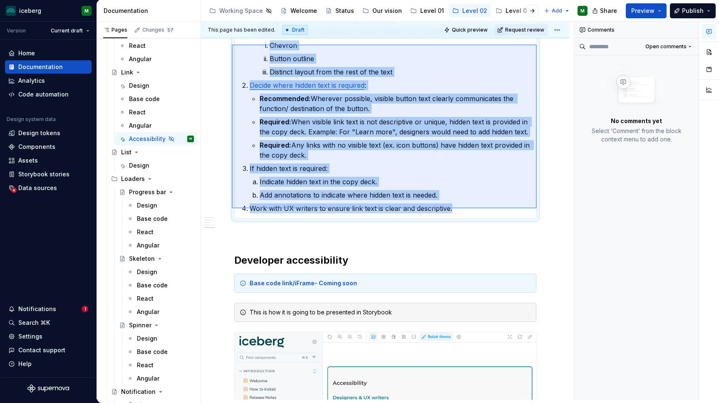
drag, startPoint x: 232, startPoint y: 85, endPoint x: 537, endPoint y: 209, distance: 329.3
click at [537, 209] on div "This page has been edited. Draft Quick preview Request review Hidden page Link …" at bounding box center [387, 211] width 373 height 378
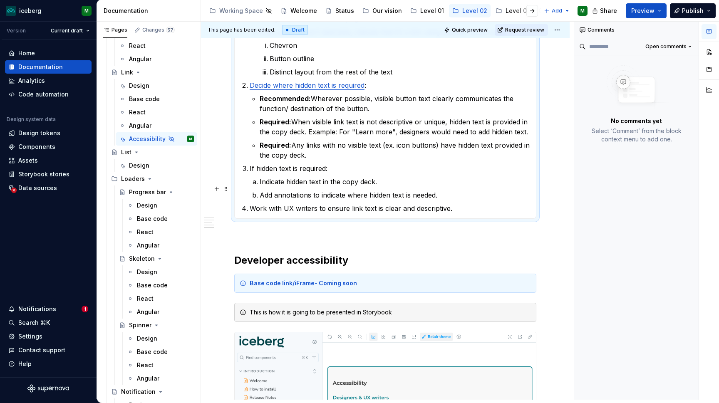
copy strong "Design accessibility"
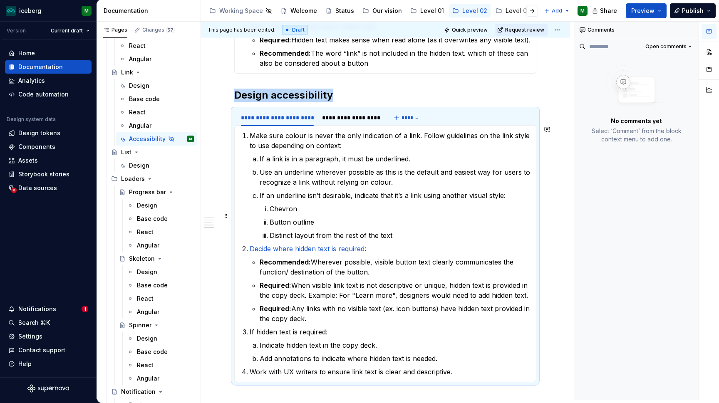
scroll to position [867, 0]
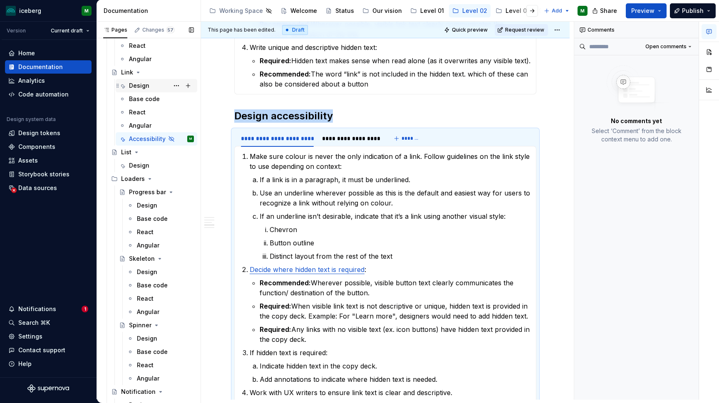
click at [139, 84] on div "Design" at bounding box center [139, 86] width 20 height 8
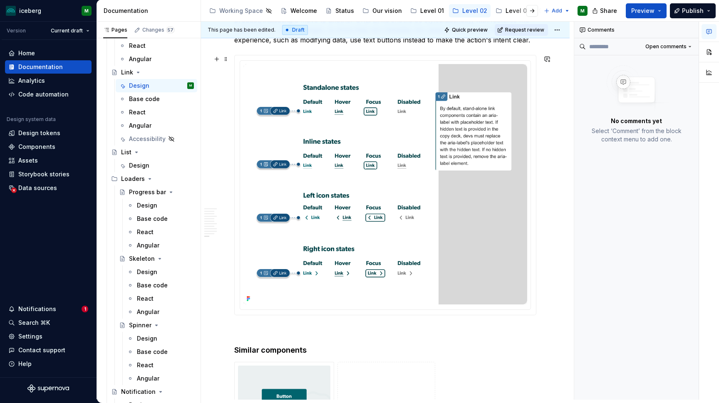
scroll to position [1872, 0]
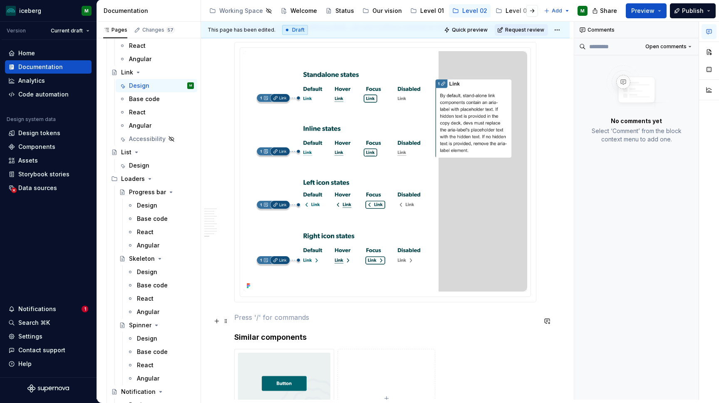
type textarea "*"
click at [247, 317] on p at bounding box center [385, 318] width 302 height 10
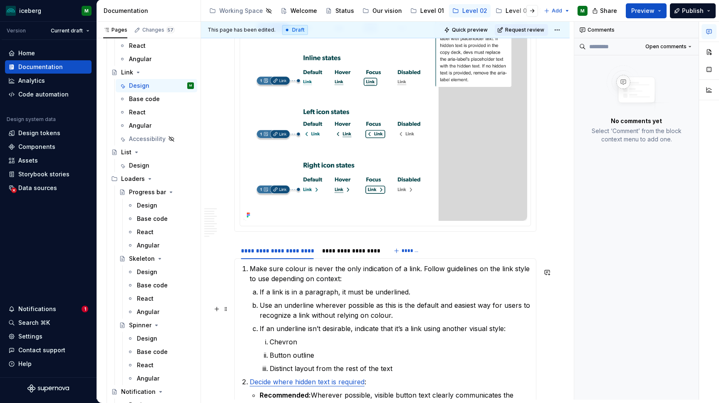
scroll to position [1927, 0]
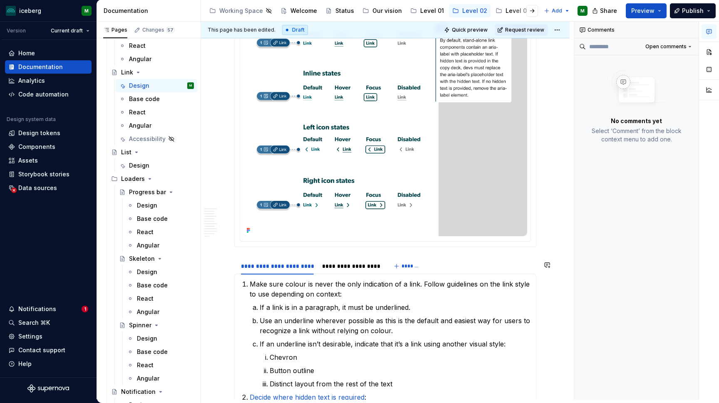
click at [256, 257] on section "**********" at bounding box center [385, 394] width 302 height 274
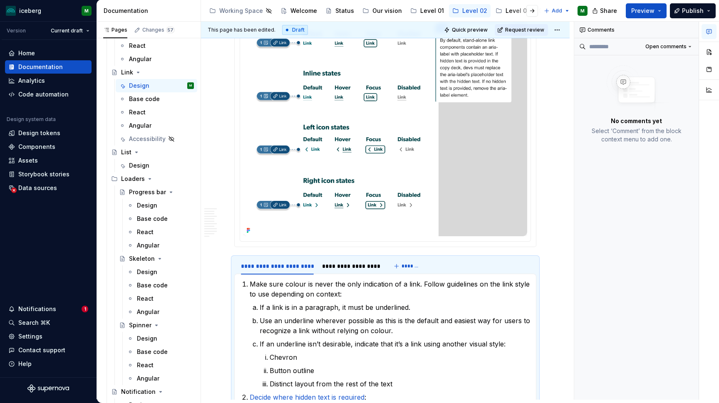
click at [342, 247] on div at bounding box center [385, 117] width 302 height 261
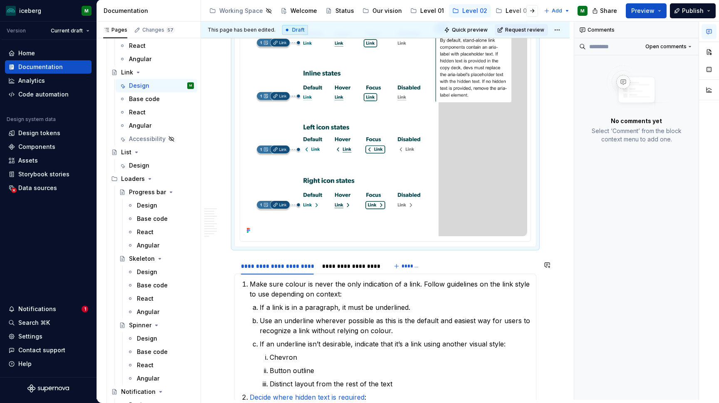
click at [266, 258] on section "**********" at bounding box center [385, 394] width 302 height 274
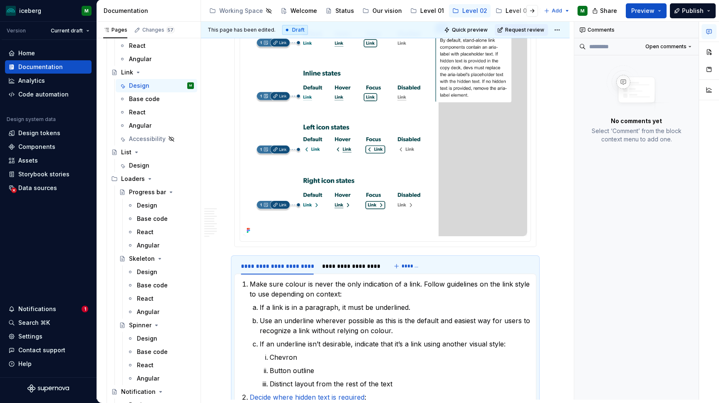
click at [244, 246] on div at bounding box center [385, 117] width 301 height 260
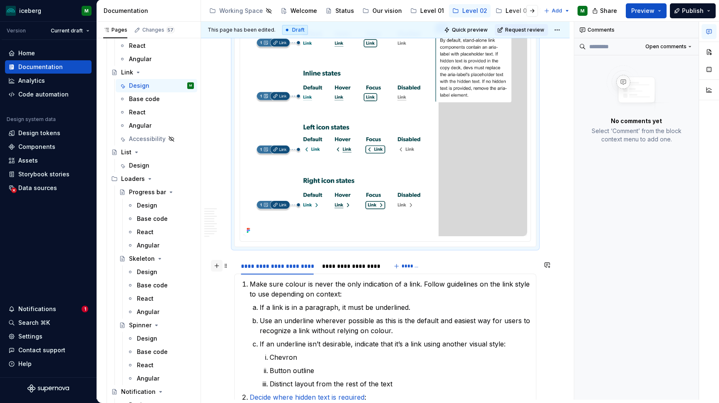
click at [214, 266] on button "button" at bounding box center [217, 266] width 12 height 12
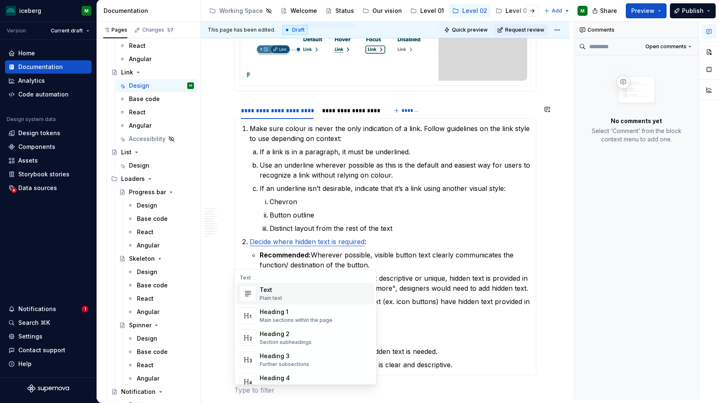
click at [420, 104] on section "**********" at bounding box center [385, 239] width 302 height 274
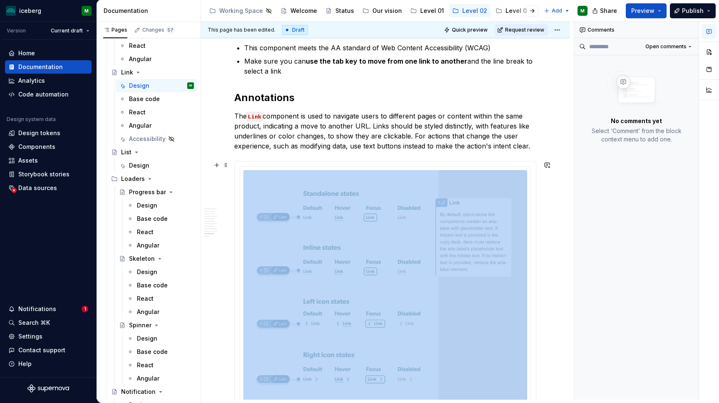
scroll to position [1799, 0]
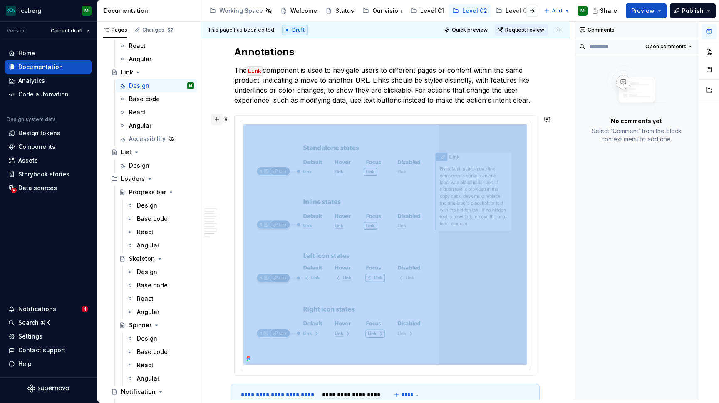
click at [217, 121] on button "button" at bounding box center [217, 120] width 12 height 12
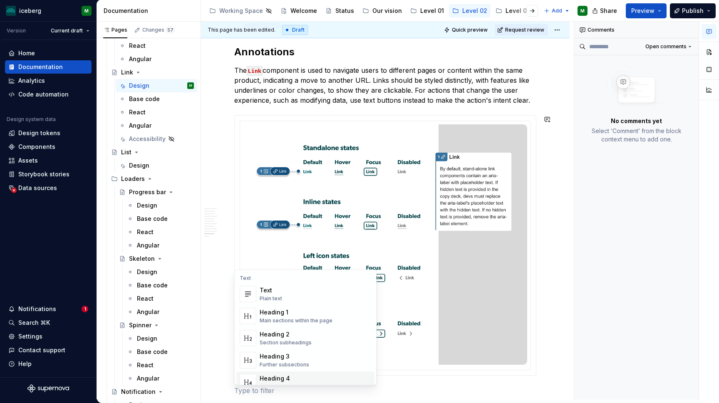
scroll to position [1839, 0]
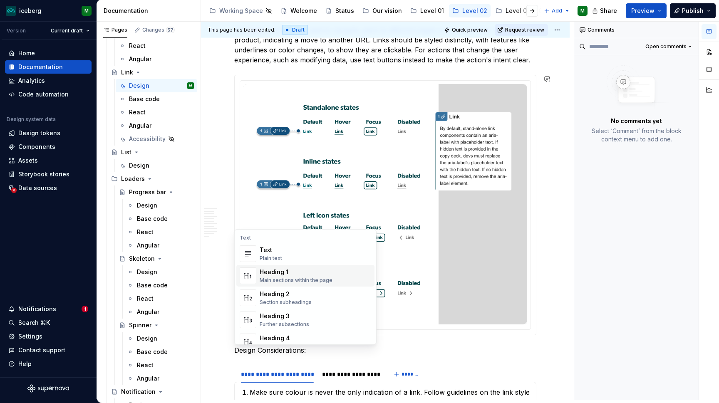
click at [285, 281] on div "Main sections within the page" at bounding box center [296, 280] width 73 height 7
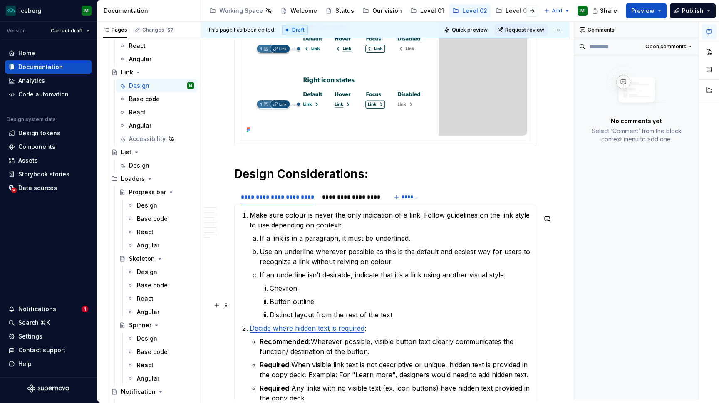
scroll to position [2050, 0]
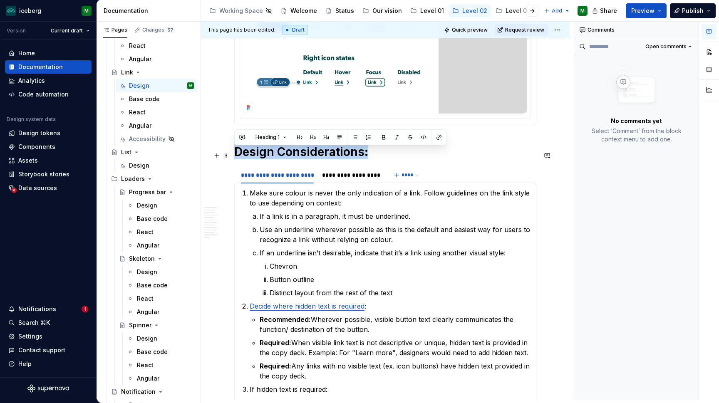
drag, startPoint x: 370, startPoint y: 157, endPoint x: 234, endPoint y: 154, distance: 136.1
click at [299, 138] on button "button" at bounding box center [300, 138] width 12 height 12
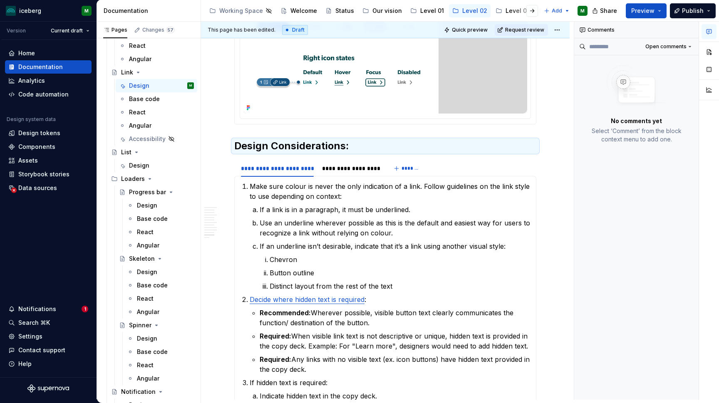
click at [594, 273] on div "Comments Open comments No comments yet Select ‘Comment’ from the block context …" at bounding box center [636, 211] width 125 height 378
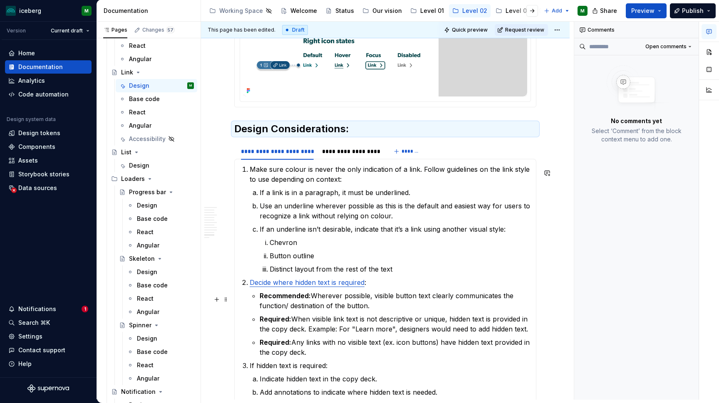
scroll to position [2065, 0]
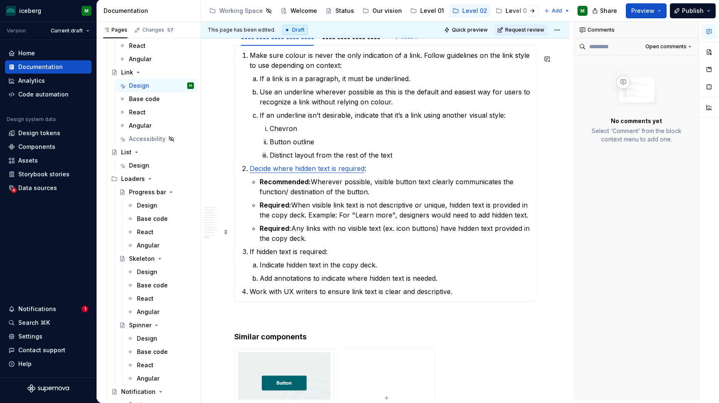
scroll to position [2209, 0]
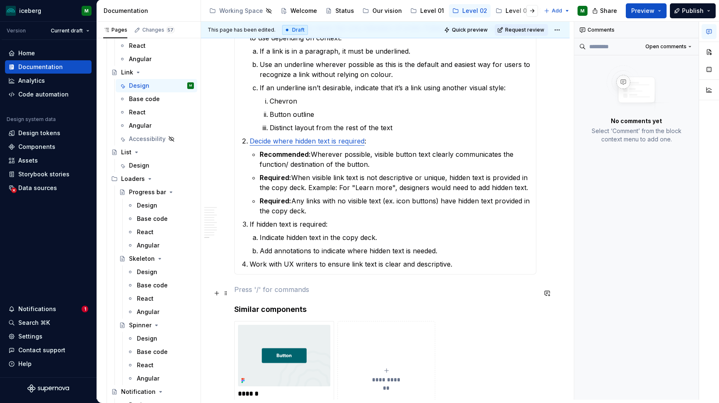
click at [250, 290] on p at bounding box center [385, 290] width 302 height 10
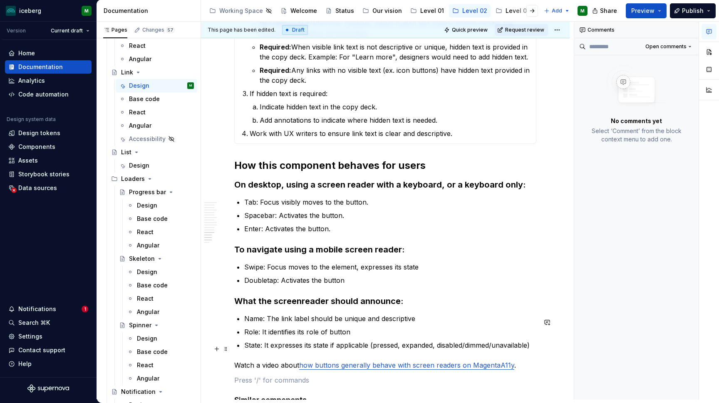
scroll to position [2338, 0]
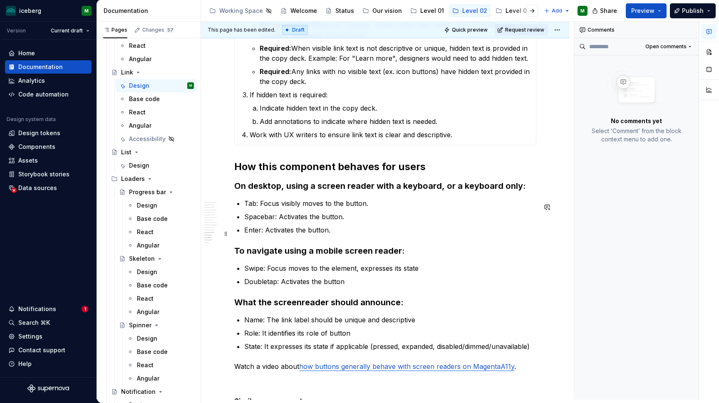
click at [335, 235] on p "Enter: Activates the button." at bounding box center [390, 230] width 292 height 10
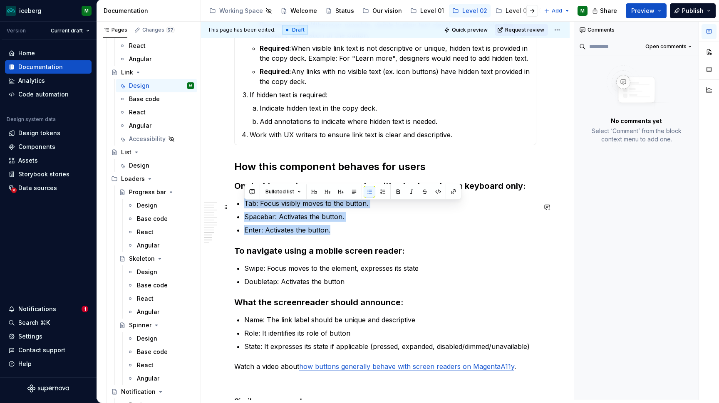
drag, startPoint x: 335, startPoint y: 235, endPoint x: 245, endPoint y: 209, distance: 94.1
click at [245, 209] on ul "Tab: Focus visibly moves to the button. Spacebar: Activates the button. Enter: …" at bounding box center [390, 217] width 292 height 37
click at [330, 229] on p "Enter: Activates the button." at bounding box center [390, 230] width 292 height 10
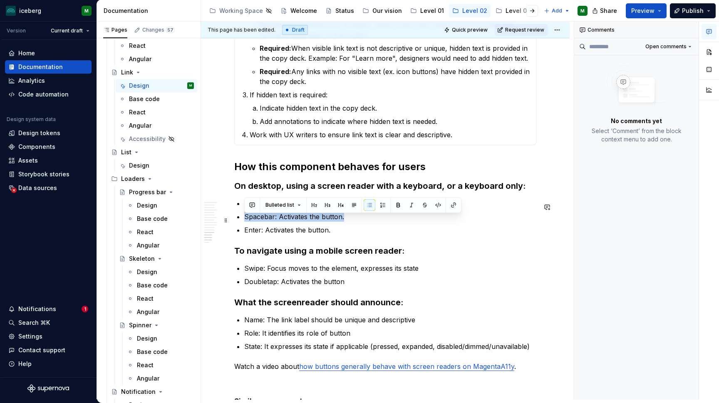
drag, startPoint x: 350, startPoint y: 223, endPoint x: 302, endPoint y: 216, distance: 49.1
click at [301, 216] on p "Spacebar: Activates the button." at bounding box center [390, 217] width 292 height 10
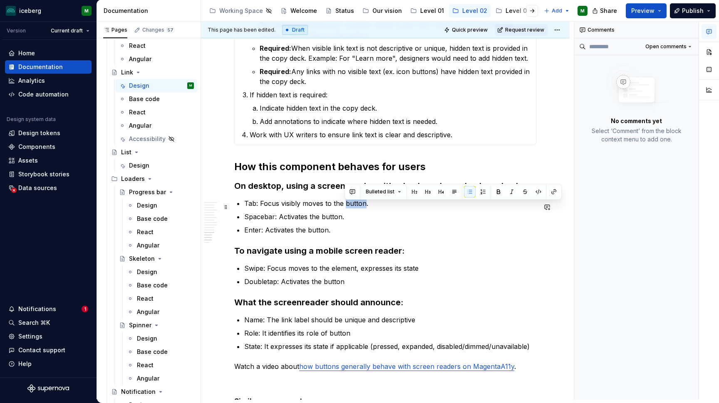
drag, startPoint x: 345, startPoint y: 207, endPoint x: 364, endPoint y: 208, distance: 19.2
click at [364, 208] on p "Tab: Focus visibly moves to the button." at bounding box center [390, 204] width 292 height 10
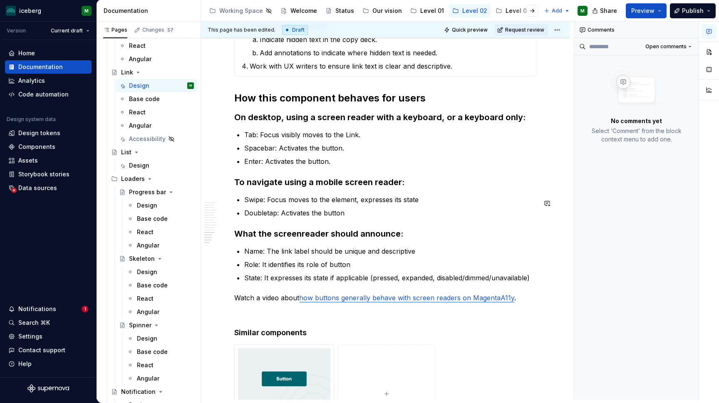
scroll to position [2395, 0]
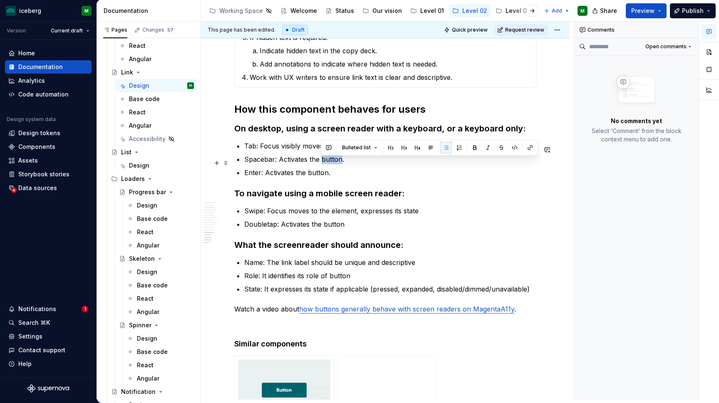
drag, startPoint x: 342, startPoint y: 164, endPoint x: 323, endPoint y: 162, distance: 19.3
click at [323, 162] on p "Spacebar: Activates the button." at bounding box center [390, 159] width 292 height 10
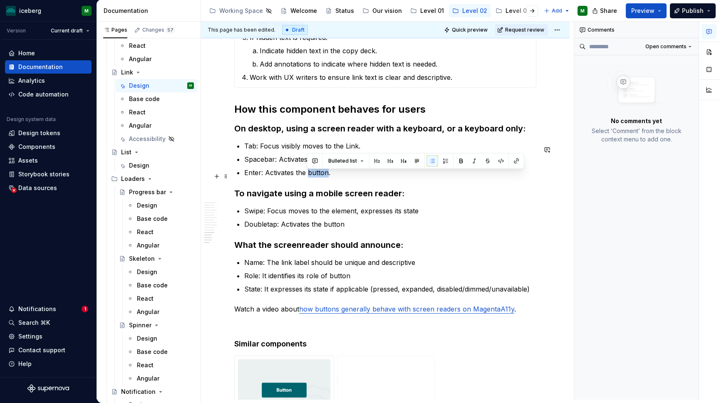
drag, startPoint x: 327, startPoint y: 176, endPoint x: 308, endPoint y: 176, distance: 19.2
click at [308, 176] on p "Enter: Activates the button." at bounding box center [390, 173] width 292 height 10
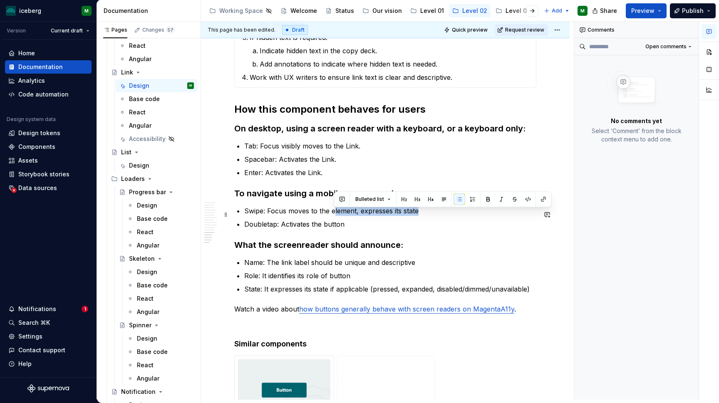
drag, startPoint x: 425, startPoint y: 214, endPoint x: 333, endPoint y: 214, distance: 91.2
click at [333, 214] on p "Swipe: Focus moves to the element, expresses its state" at bounding box center [390, 211] width 292 height 10
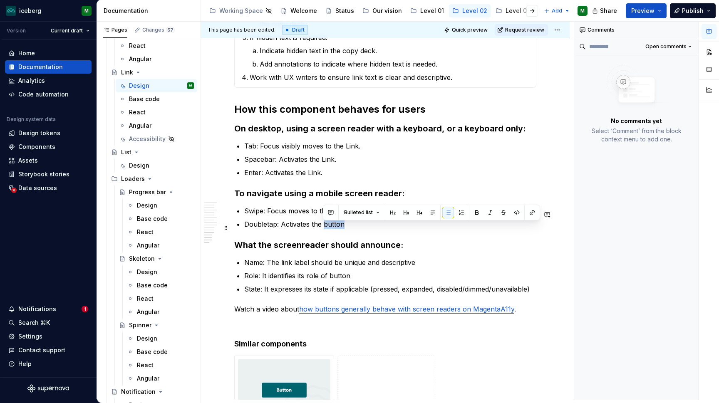
drag, startPoint x: 347, startPoint y: 228, endPoint x: 323, endPoint y: 227, distance: 23.7
click at [323, 227] on p "Doubletap: Activates the button" at bounding box center [390, 224] width 292 height 10
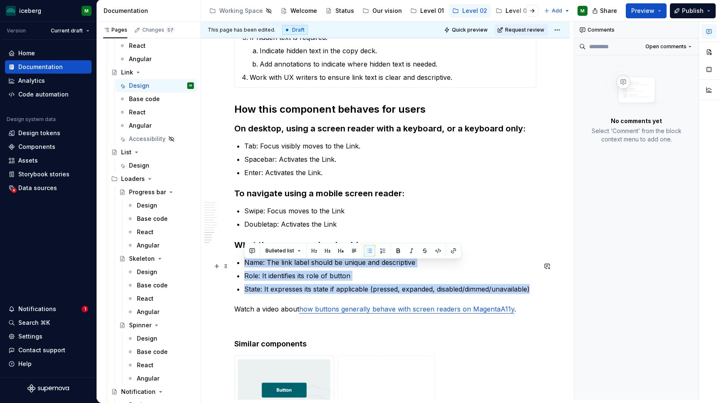
drag, startPoint x: 535, startPoint y: 290, endPoint x: 241, endPoint y: 268, distance: 295.1
drag, startPoint x: 538, startPoint y: 292, endPoint x: 292, endPoint y: 256, distance: 248.6
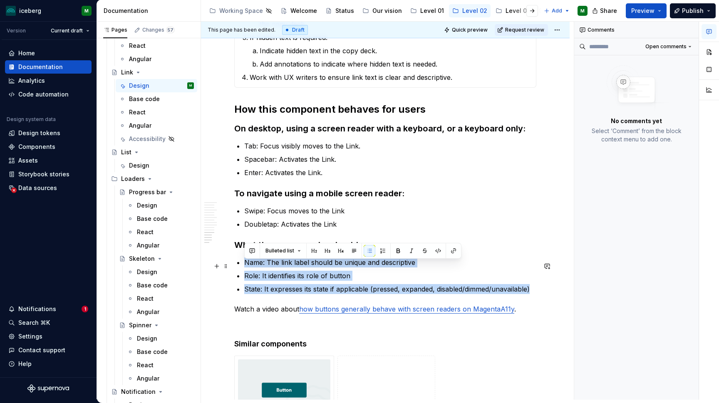
drag, startPoint x: 539, startPoint y: 292, endPoint x: 246, endPoint y: 261, distance: 295.1
click at [246, 261] on ul "Name: The link label should be unique and descriptive Role: It identifies its r…" at bounding box center [390, 276] width 292 height 37
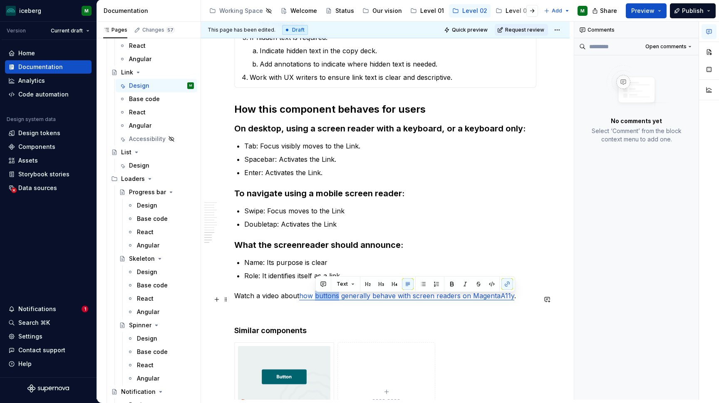
drag, startPoint x: 339, startPoint y: 300, endPoint x: 316, endPoint y: 299, distance: 23.3
click at [316, 299] on link "how buttons generally behave with screen readers on MagentaA11y" at bounding box center [406, 296] width 215 height 8
drag, startPoint x: 519, startPoint y: 298, endPoint x: 216, endPoint y: 295, distance: 302.2
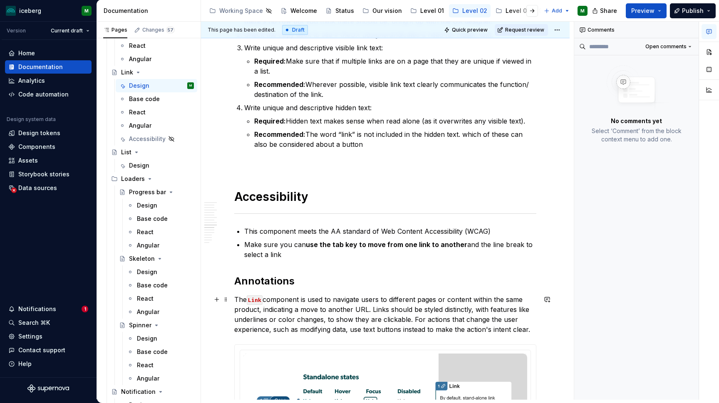
scroll to position [1571, 0]
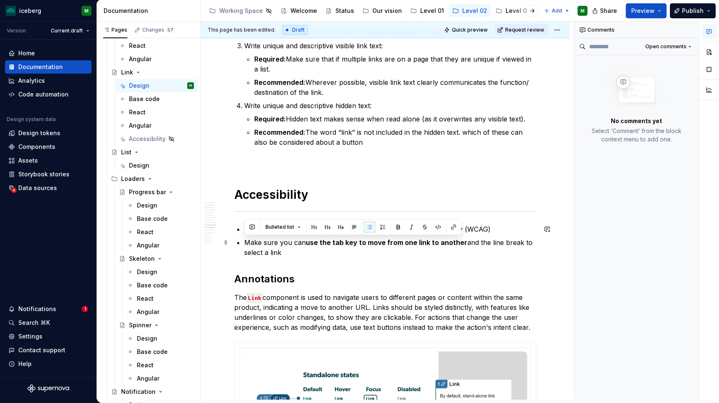
drag, startPoint x: 287, startPoint y: 255, endPoint x: 243, endPoint y: 241, distance: 46.5
drag, startPoint x: 297, startPoint y: 255, endPoint x: 243, endPoint y: 245, distance: 55.1
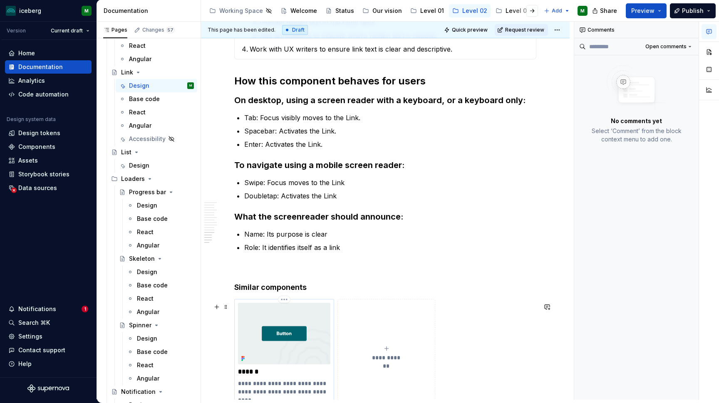
scroll to position [2310, 0]
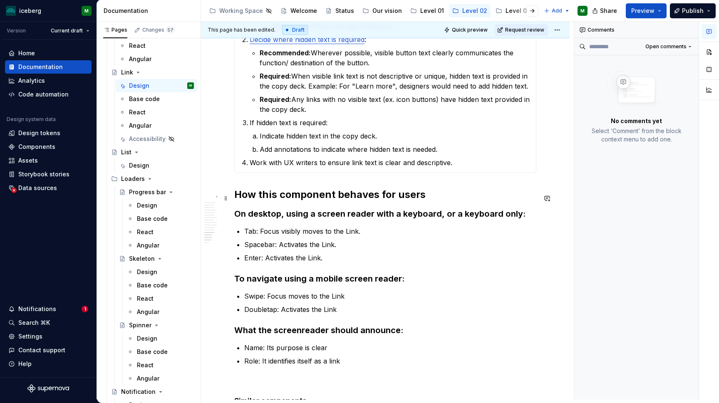
click at [438, 200] on h2 "How this component behaves for users" at bounding box center [385, 194] width 302 height 13
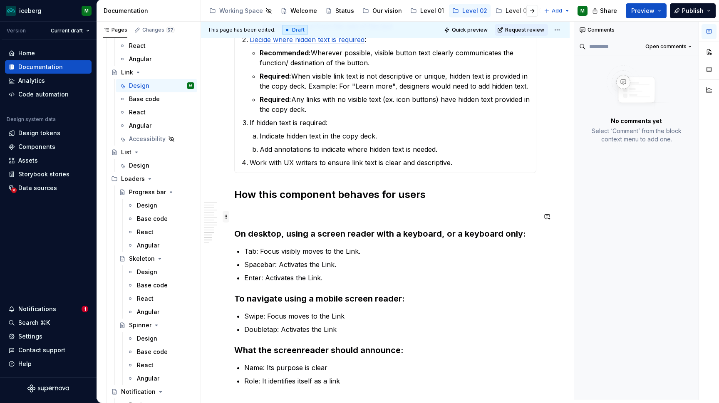
click at [228, 217] on span at bounding box center [226, 217] width 7 height 12
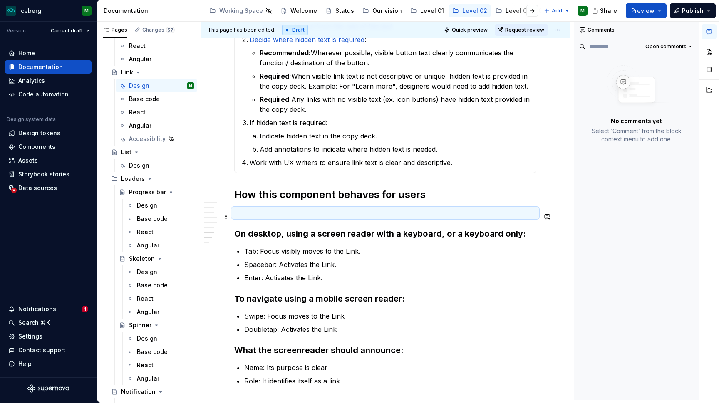
click at [312, 218] on p at bounding box center [385, 213] width 302 height 10
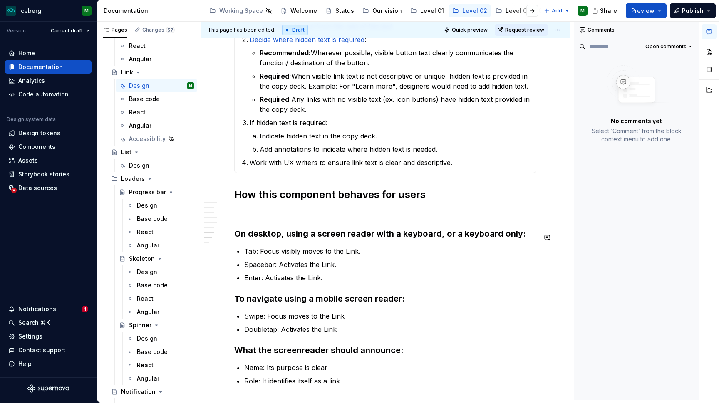
click at [252, 217] on p at bounding box center [385, 213] width 302 height 10
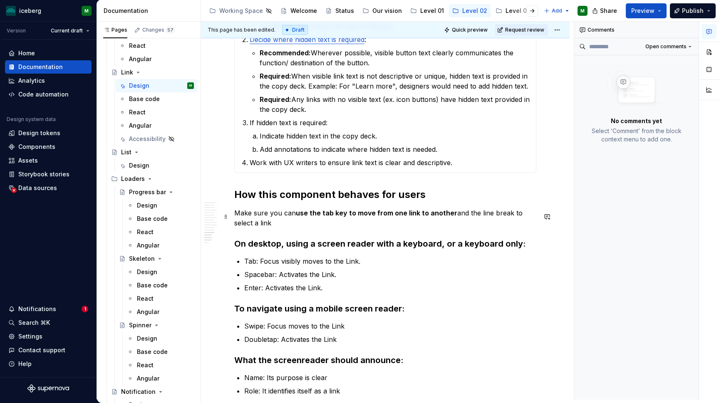
click at [250, 219] on p "Make sure you can use the tab key to move from one link to another and the line…" at bounding box center [385, 218] width 302 height 20
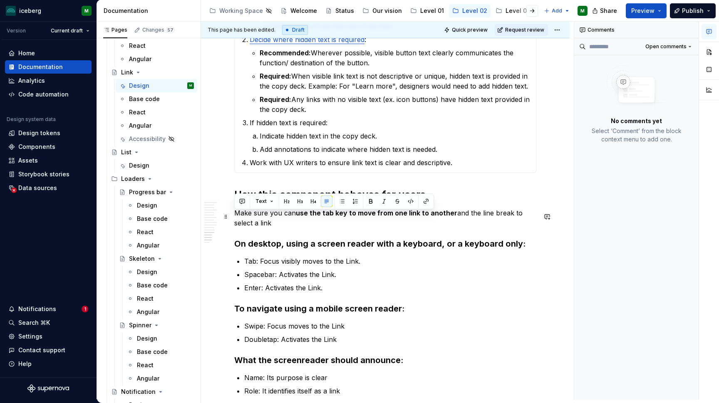
drag, startPoint x: 254, startPoint y: 228, endPoint x: 231, endPoint y: 218, distance: 25.7
click at [273, 202] on button "Text" at bounding box center [264, 202] width 25 height 12
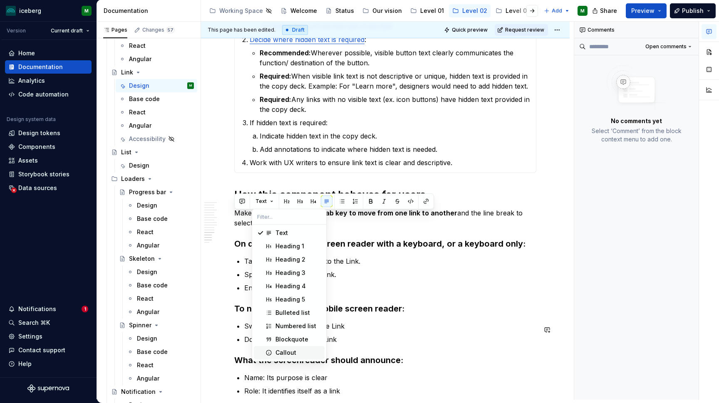
click at [286, 353] on div "Callout" at bounding box center [286, 353] width 21 height 8
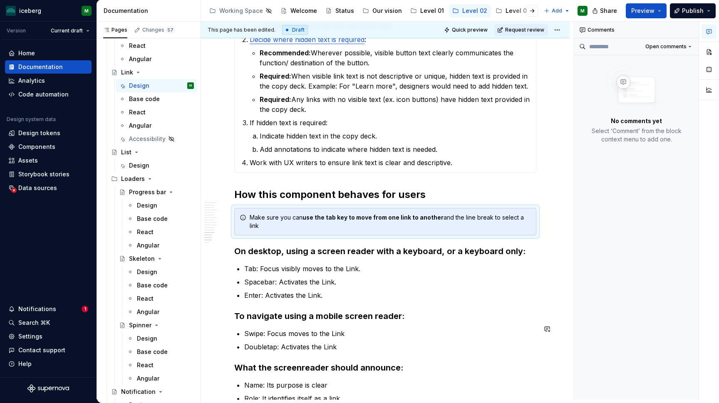
click at [516, 362] on h3 "What the screenreader should announce:" at bounding box center [385, 368] width 302 height 12
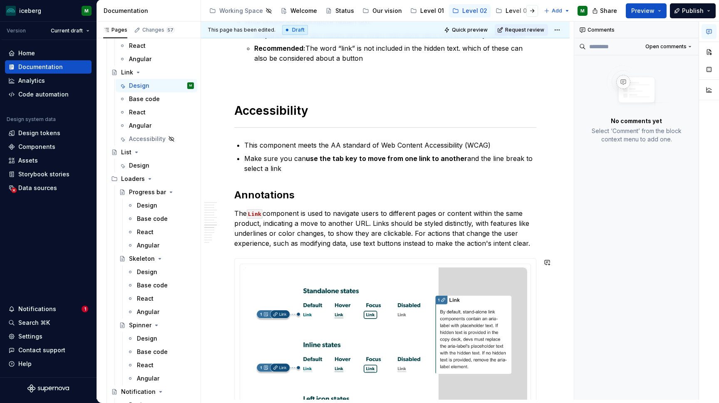
scroll to position [1645, 0]
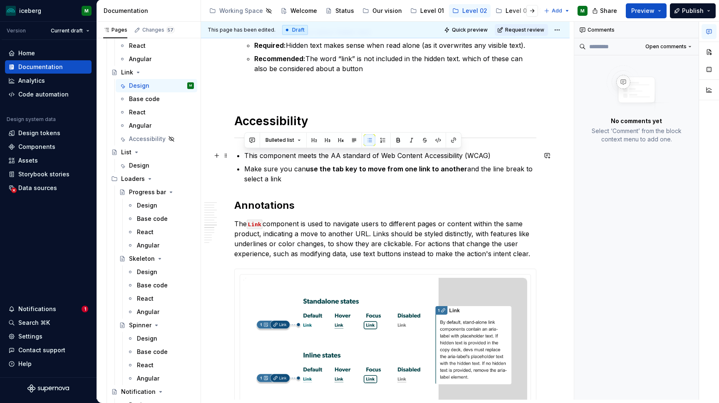
drag, startPoint x: 278, startPoint y: 173, endPoint x: 240, endPoint y: 157, distance: 41.6
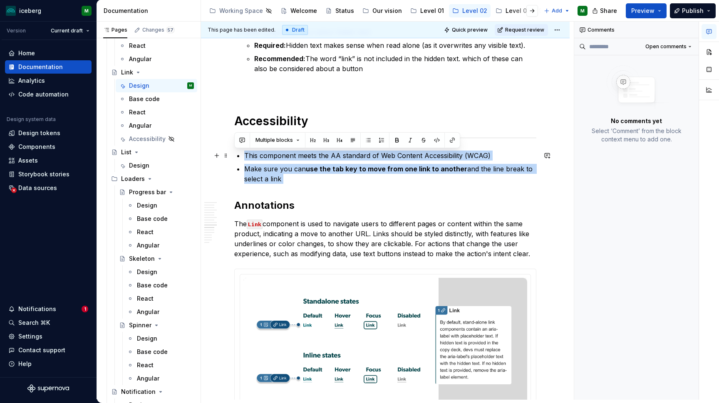
drag, startPoint x: 298, startPoint y: 184, endPoint x: 236, endPoint y: 154, distance: 69.2
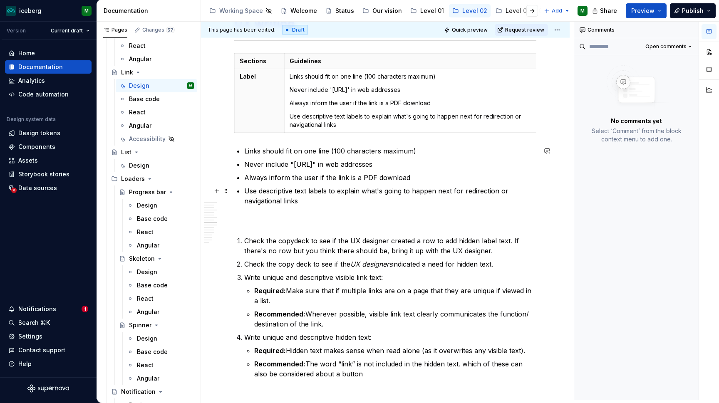
scroll to position [1339, 0]
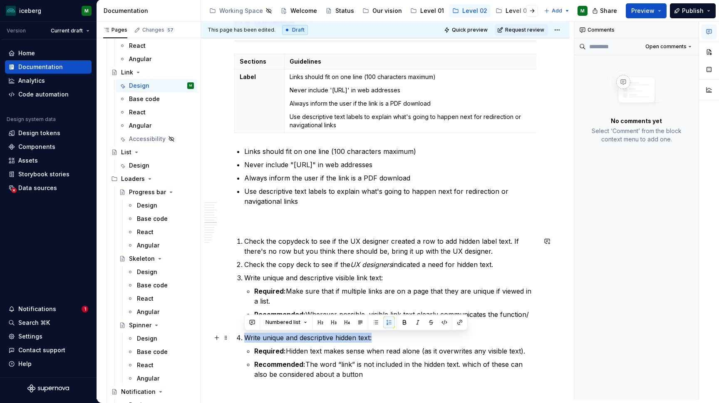
drag, startPoint x: 381, startPoint y: 338, endPoint x: 247, endPoint y: 338, distance: 134.4
click at [247, 338] on p "Write unique and descriptive hidden text:" at bounding box center [390, 338] width 292 height 10
click at [344, 321] on button "button" at bounding box center [347, 323] width 12 height 12
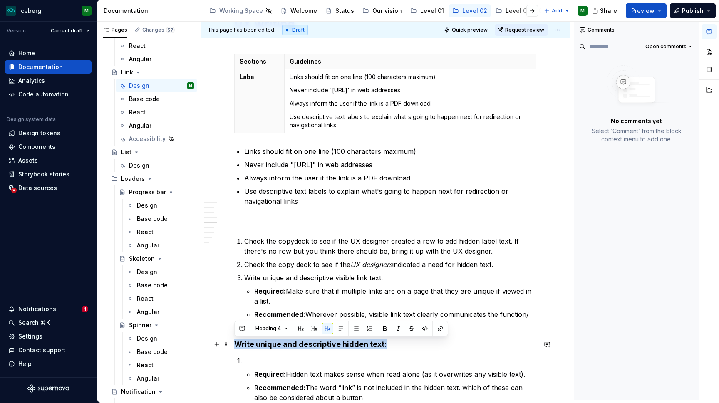
drag, startPoint x: 390, startPoint y: 347, endPoint x: 231, endPoint y: 345, distance: 159.4
click at [231, 345] on div "**********" at bounding box center [385, 237] width 369 height 2850
click at [342, 329] on button "button" at bounding box center [341, 329] width 12 height 12
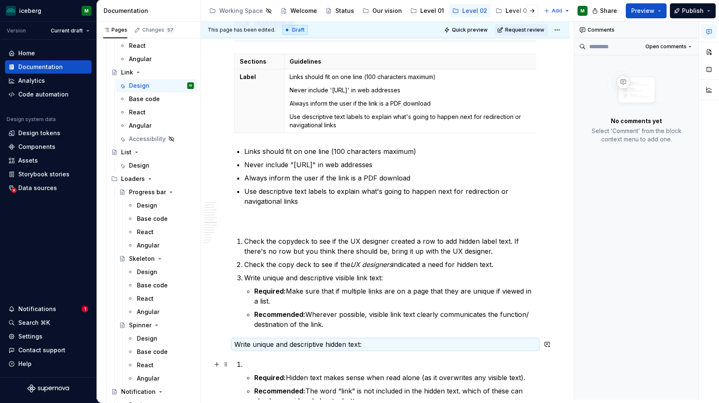
click at [358, 360] on p at bounding box center [390, 365] width 292 height 10
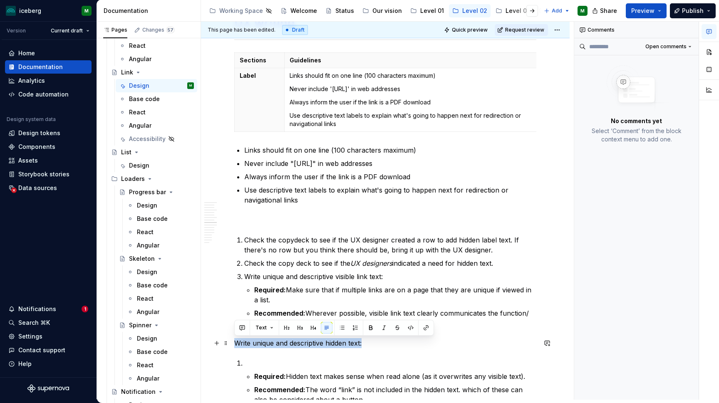
drag, startPoint x: 376, startPoint y: 344, endPoint x: 231, endPoint y: 341, distance: 145.3
click at [231, 341] on div "**********" at bounding box center [385, 236] width 369 height 2853
click at [268, 332] on button "Text" at bounding box center [264, 328] width 25 height 12
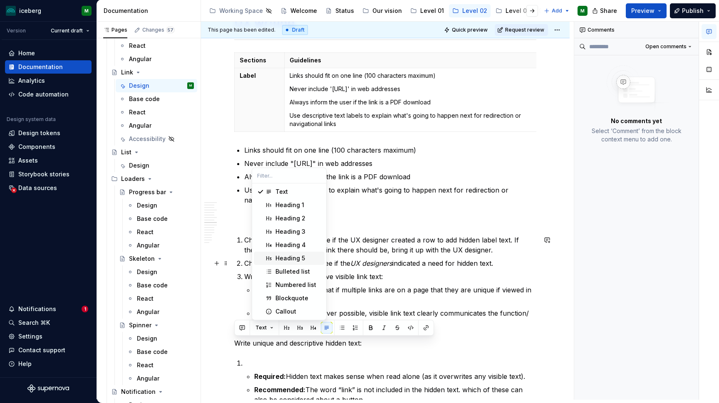
click at [296, 258] on div "Heading 5" at bounding box center [291, 258] width 30 height 8
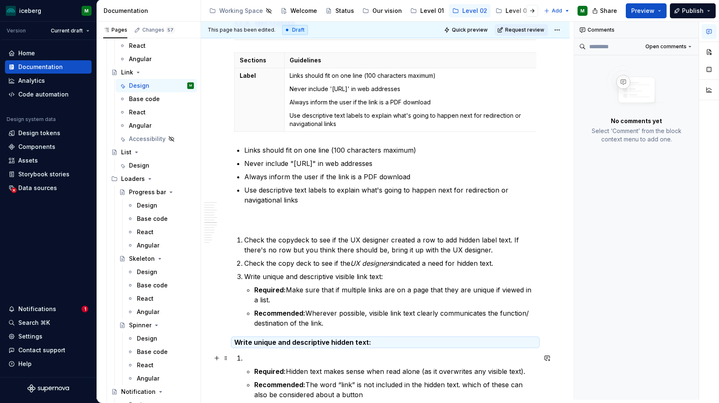
click at [345, 357] on p at bounding box center [390, 358] width 292 height 10
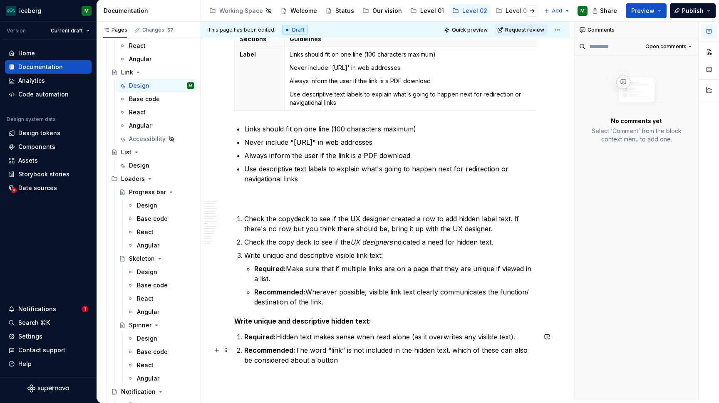
scroll to position [1358, 0]
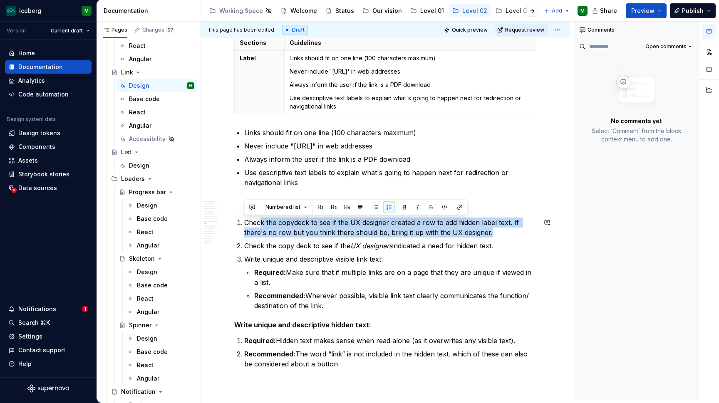
drag, startPoint x: 495, startPoint y: 234, endPoint x: 259, endPoint y: 218, distance: 236.1
click at [259, 218] on p "Check the copydeck to see if the UX designer created a row to add hidden label …" at bounding box center [390, 228] width 292 height 20
click at [311, 227] on p "Check the copydeck to see if the UX designer created a row to add hidden label …" at bounding box center [390, 228] width 292 height 20
drag, startPoint x: 489, startPoint y: 234, endPoint x: 241, endPoint y: 224, distance: 248.7
click at [244, 224] on p "Check the copydeck to see if the UX designer created a row to add hidden label …" at bounding box center [390, 228] width 292 height 20
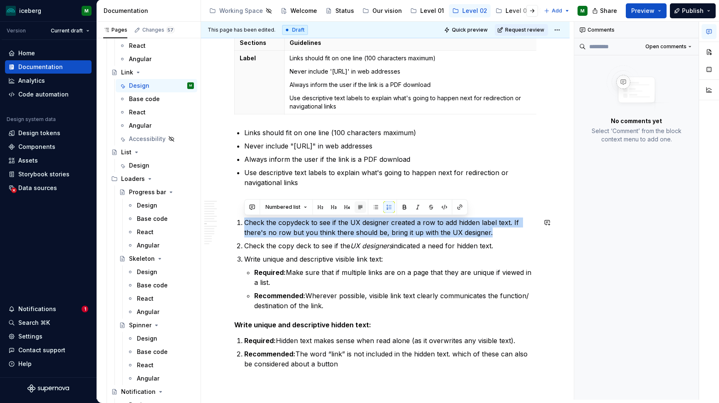
click at [359, 209] on button "button" at bounding box center [361, 207] width 12 height 12
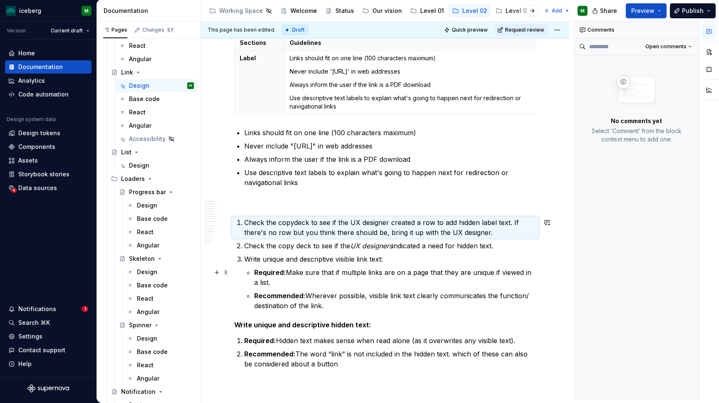
click at [461, 268] on p "Required: Make sure that if multiple links are on a page that they are unique i…" at bounding box center [395, 278] width 282 height 20
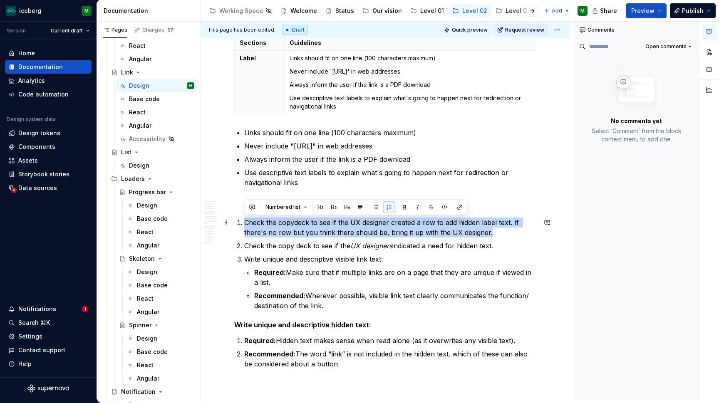
drag, startPoint x: 492, startPoint y: 232, endPoint x: 241, endPoint y: 224, distance: 252.0
click at [244, 224] on p "Check the copydeck to see if the UX designer created a row to add hidden label …" at bounding box center [390, 228] width 292 height 20
click at [302, 207] on button "Numbered list" at bounding box center [286, 207] width 49 height 12
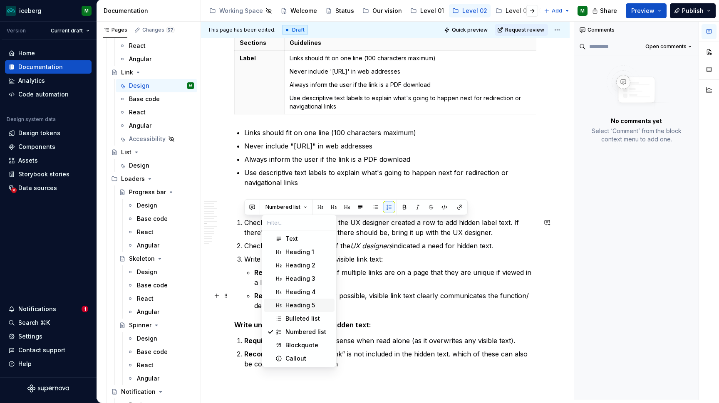
click at [304, 307] on div "Heading 5" at bounding box center [301, 305] width 30 height 8
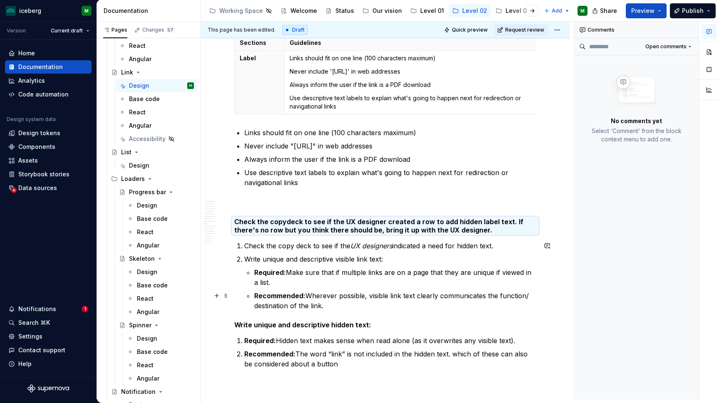
click at [433, 307] on p "Recommended: Wherever possible, visible link text clearly communicates the func…" at bounding box center [395, 301] width 282 height 20
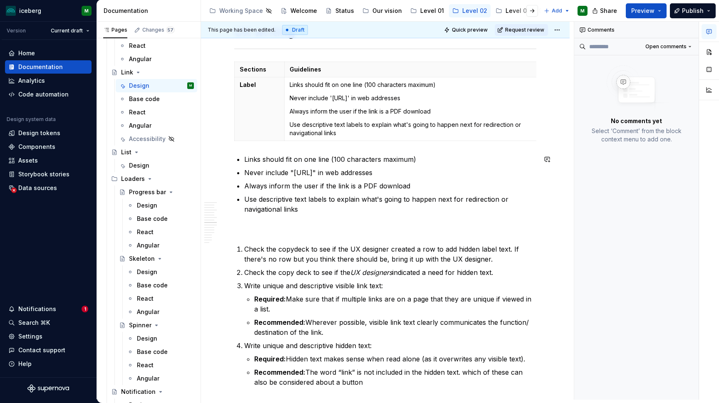
scroll to position [1332, 0]
click at [277, 226] on p at bounding box center [385, 229] width 302 height 10
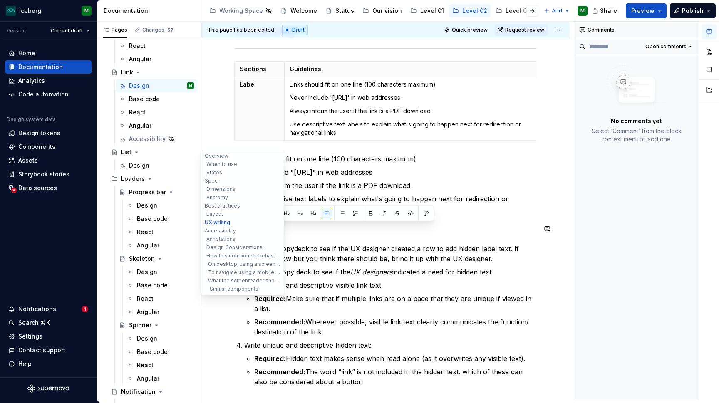
drag, startPoint x: 281, startPoint y: 226, endPoint x: 216, endPoint y: 226, distance: 65.3
click at [216, 226] on div "**********" at bounding box center [385, 176] width 369 height 2939
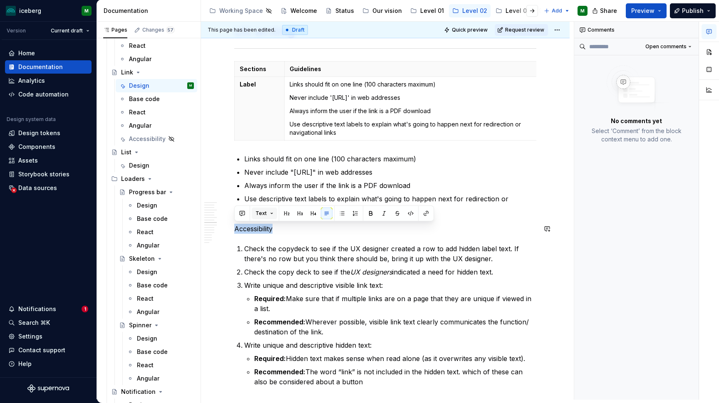
click at [273, 214] on button "Text" at bounding box center [264, 214] width 25 height 12
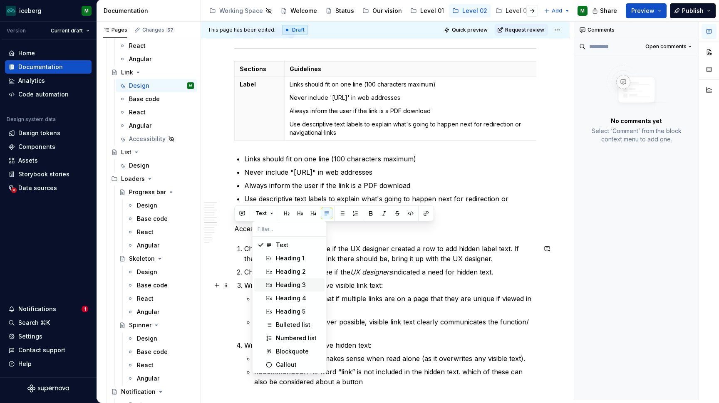
click at [300, 287] on div "Heading 3" at bounding box center [291, 285] width 30 height 8
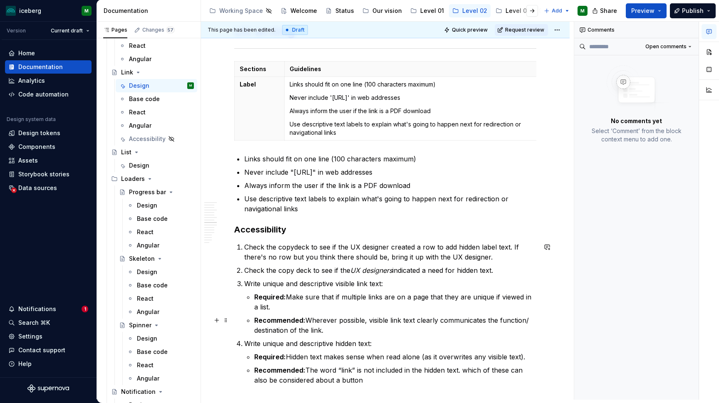
click at [569, 315] on div "**********" at bounding box center [385, 231] width 369 height 2825
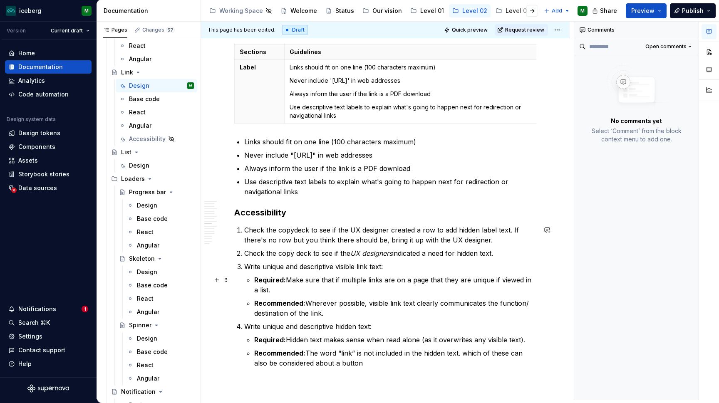
scroll to position [1348, 0]
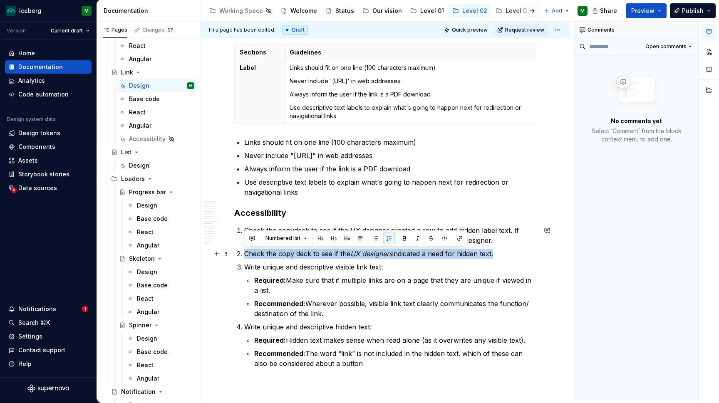
drag, startPoint x: 500, startPoint y: 254, endPoint x: 246, endPoint y: 254, distance: 253.5
click at [246, 254] on p "Check the copy deck to see if the UX designers indicated a need for hidden text." at bounding box center [390, 254] width 292 height 10
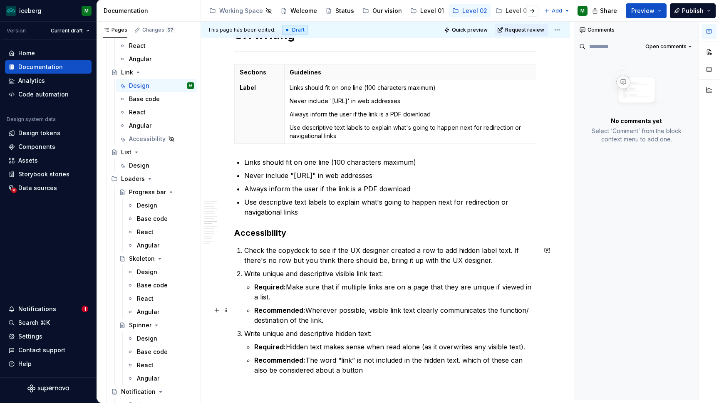
scroll to position [1329, 0]
click at [333, 319] on p "Recommended: Wherever possible, visible link text clearly communicates the func…" at bounding box center [395, 315] width 282 height 20
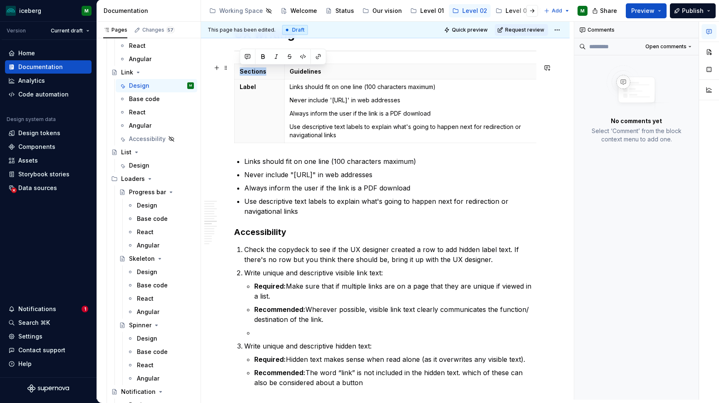
drag, startPoint x: 517, startPoint y: 146, endPoint x: 298, endPoint y: 79, distance: 229.0
click at [298, 79] on div "Sections Guidelines Label Links should fit on one line (100 characters maximum)…" at bounding box center [385, 105] width 302 height 83
click at [228, 89] on div "**********" at bounding box center [387, 211] width 373 height 378
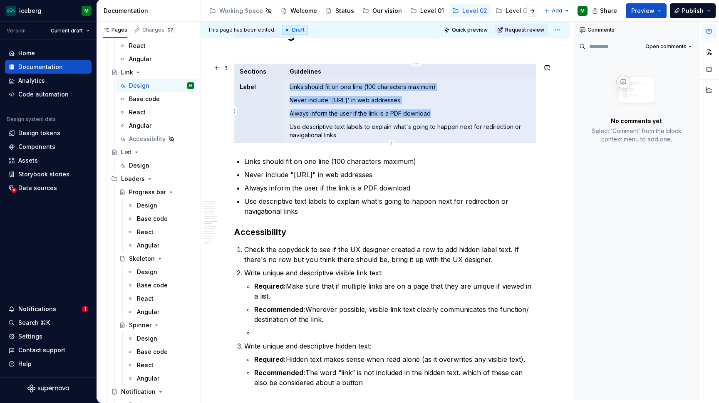
drag, startPoint x: 240, startPoint y: 70, endPoint x: 454, endPoint y: 133, distance: 223.2
click at [454, 133] on tbody "Sections Guidelines Label Links should fit on one line (100 characters maximum)…" at bounding box center [391, 103] width 313 height 79
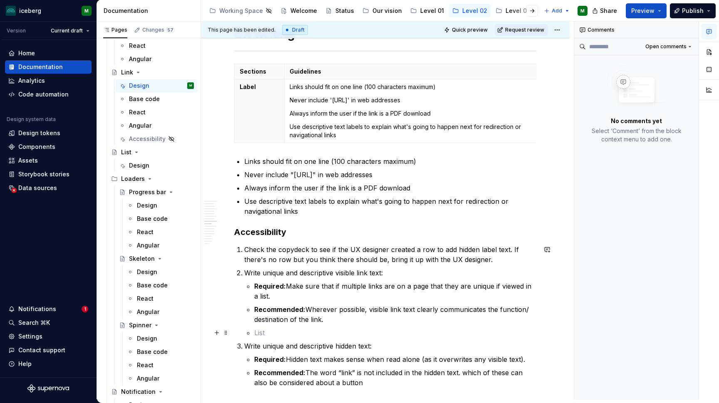
click at [268, 333] on p at bounding box center [395, 333] width 282 height 10
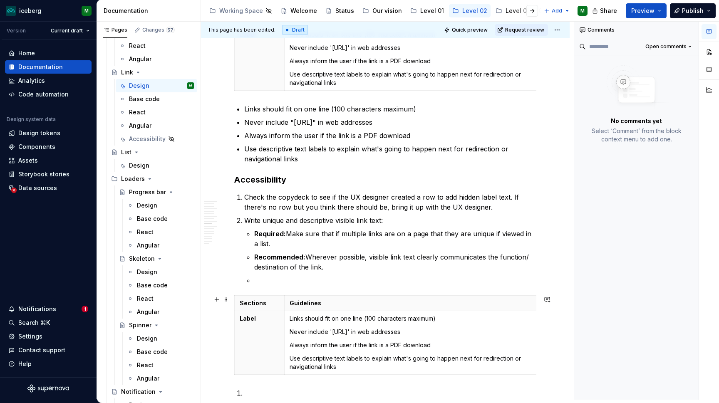
scroll to position [1391, 0]
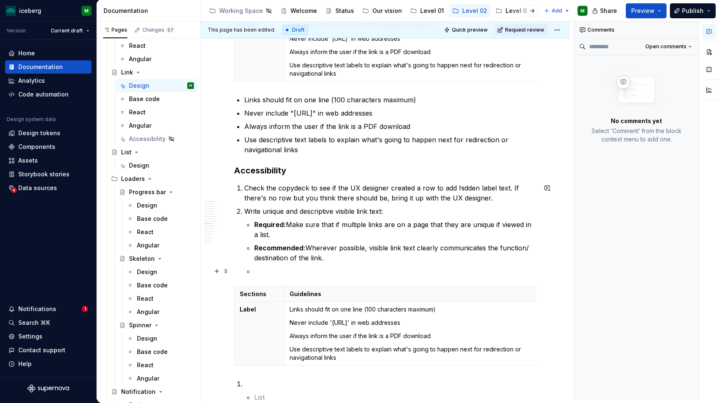
click at [261, 271] on p at bounding box center [395, 271] width 282 height 10
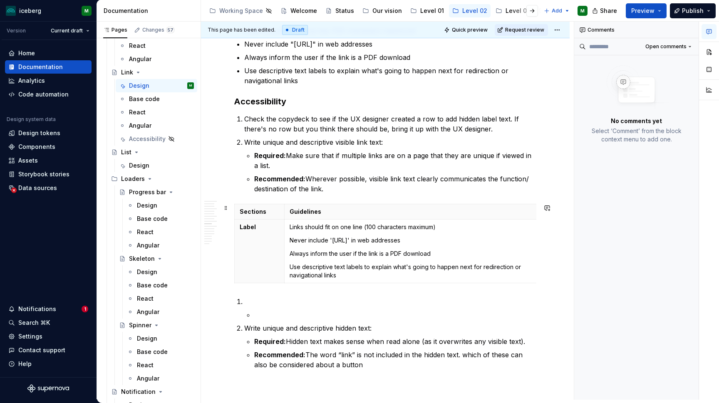
scroll to position [1466, 0]
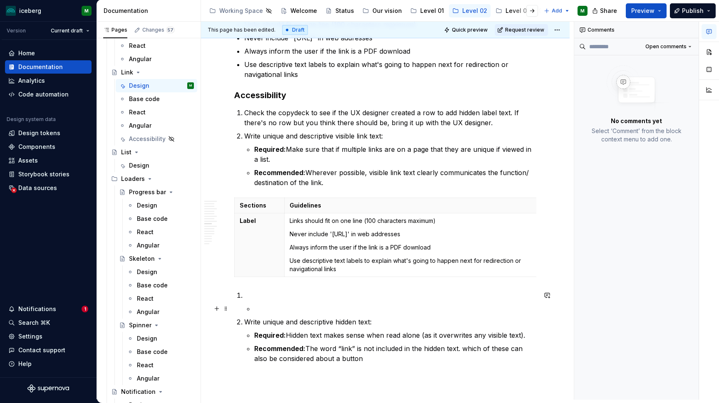
click at [263, 304] on p at bounding box center [395, 309] width 282 height 10
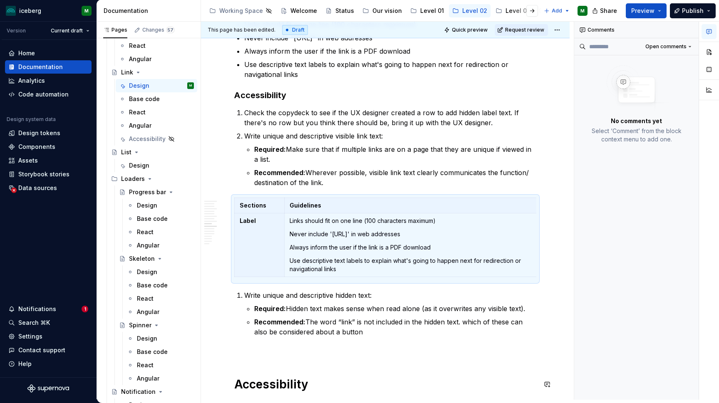
click at [393, 376] on div "**********" at bounding box center [385, 85] width 302 height 2760
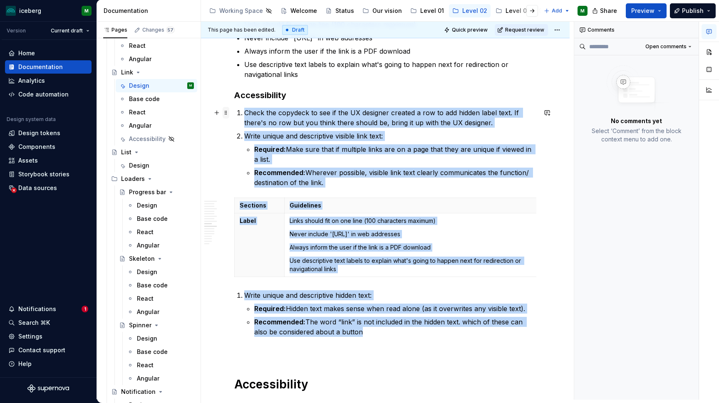
drag, startPoint x: 360, startPoint y: 336, endPoint x: 226, endPoint y: 109, distance: 263.5
click at [234, 109] on div "**********" at bounding box center [385, 90] width 302 height 2770
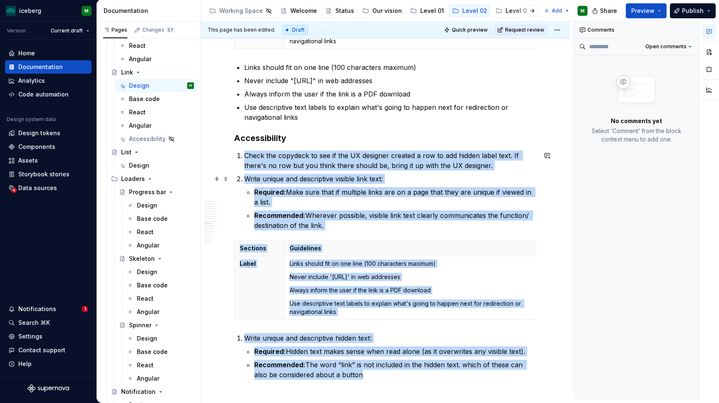
scroll to position [1421, 0]
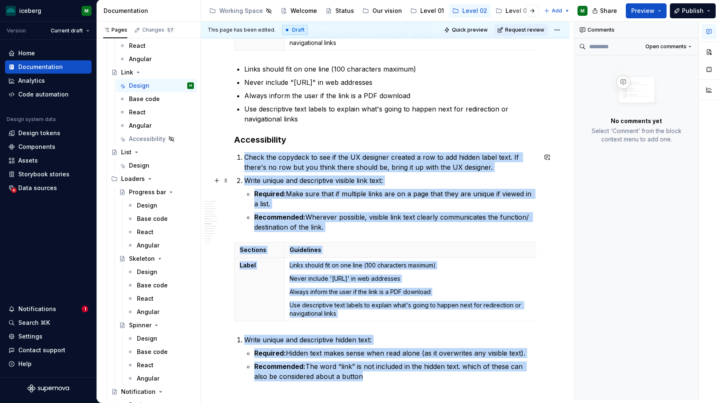
click at [289, 177] on p "Write unique and descriptive visible link text:" at bounding box center [390, 181] width 292 height 10
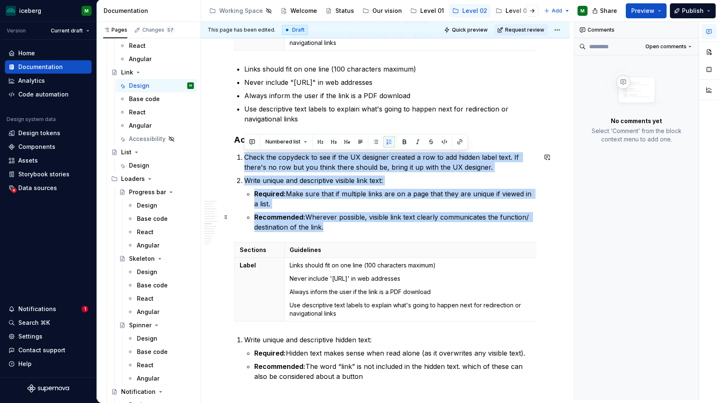
drag, startPoint x: 235, startPoint y: 154, endPoint x: 343, endPoint y: 227, distance: 131.0
click at [343, 227] on ol "Check the copydeck to see if the UX designer created a row to add hidden label …" at bounding box center [390, 192] width 292 height 80
click at [375, 142] on button "button" at bounding box center [376, 142] width 12 height 12
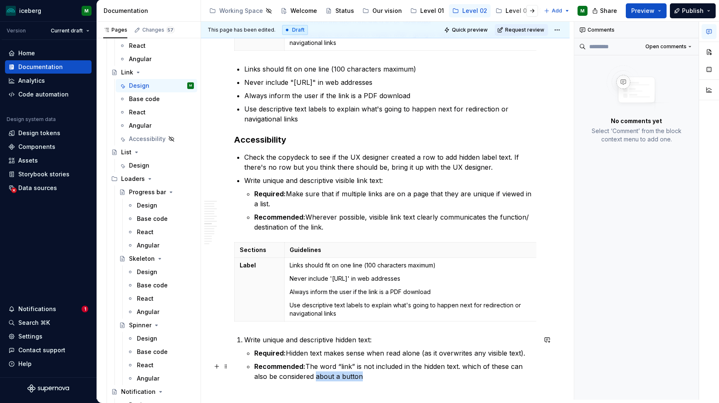
scroll to position [1437, 0]
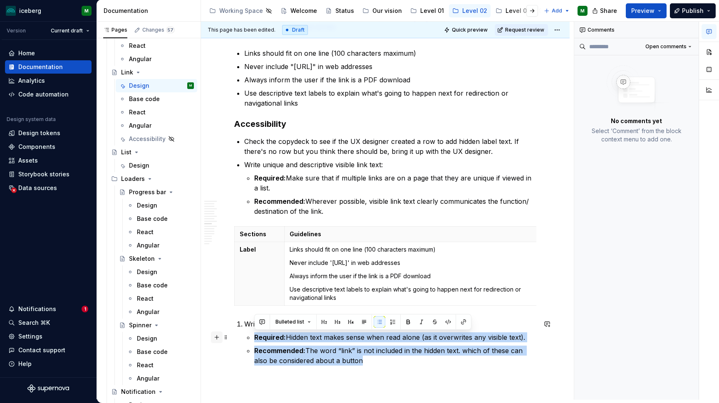
drag, startPoint x: 354, startPoint y: 377, endPoint x: 219, endPoint y: 329, distance: 142.7
click at [234, 329] on div "**********" at bounding box center [385, 118] width 302 height 2770
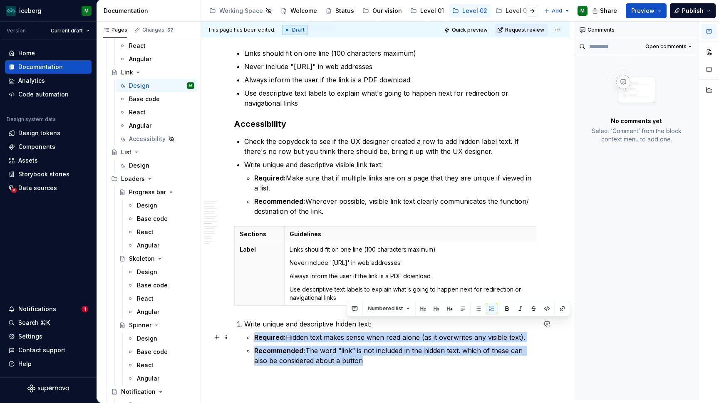
click at [269, 338] on strong "Required:" at bounding box center [270, 337] width 32 height 8
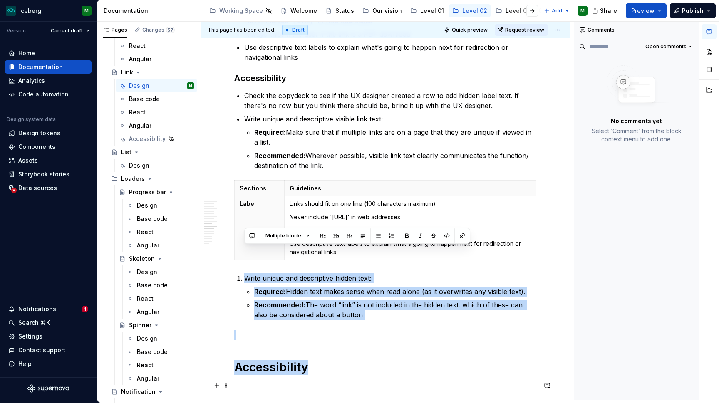
drag, startPoint x: 244, startPoint y: 320, endPoint x: 450, endPoint y: 385, distance: 216.2
click at [450, 385] on div "**********" at bounding box center [385, 68] width 302 height 2760
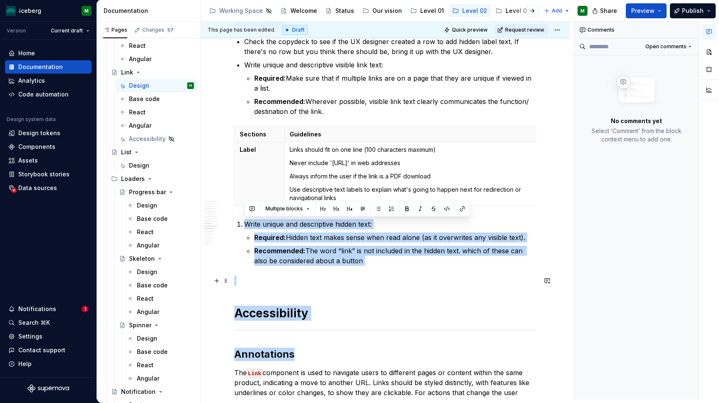
click at [377, 281] on p at bounding box center [385, 281] width 302 height 10
drag, startPoint x: 353, startPoint y: 264, endPoint x: 241, endPoint y: 218, distance: 121.1
click at [241, 218] on div "**********" at bounding box center [385, 14] width 302 height 2760
click at [375, 211] on button "button" at bounding box center [376, 209] width 12 height 12
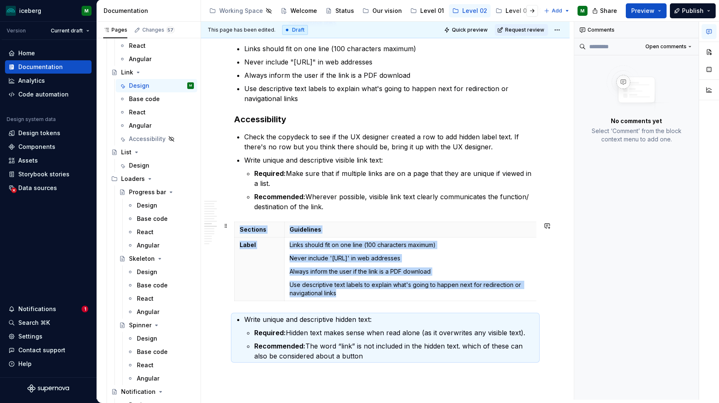
scroll to position [1434, 0]
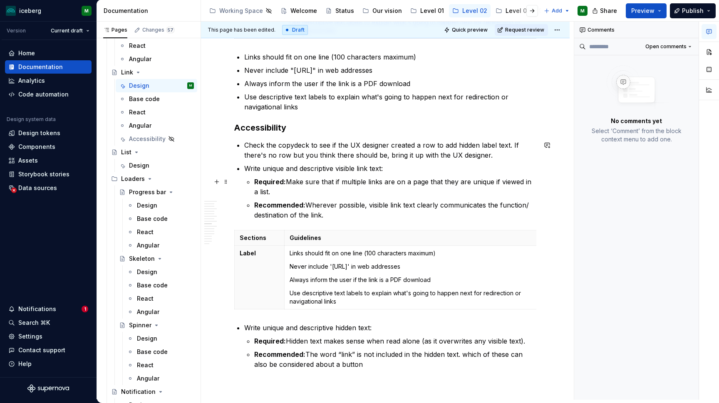
click at [560, 182] on div "**********" at bounding box center [385, 172] width 369 height 2911
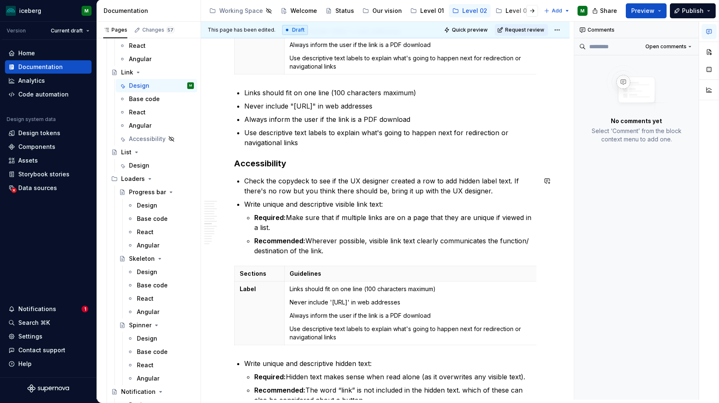
scroll to position [1398, 0]
click at [363, 244] on p "Recommended: Wherever possible, visible link text clearly communicates the func…" at bounding box center [395, 246] width 282 height 20
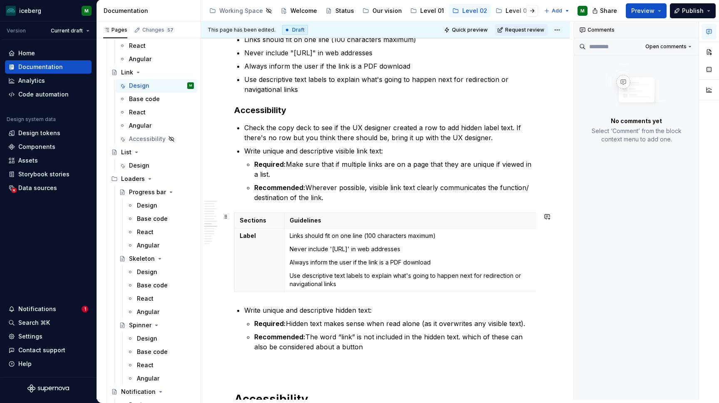
scroll to position [1448, 0]
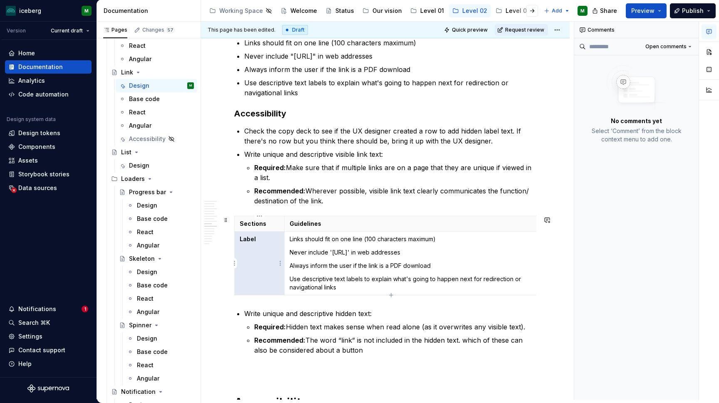
drag, startPoint x: 258, startPoint y: 240, endPoint x: 242, endPoint y: 240, distance: 16.6
click at [242, 240] on p "Label" at bounding box center [260, 239] width 40 height 8
click at [263, 240] on p "Label" at bounding box center [260, 239] width 40 height 8
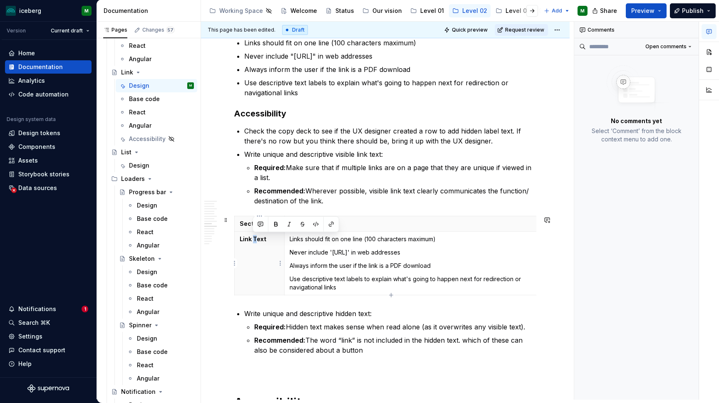
click at [254, 239] on p "Link Text" at bounding box center [260, 239] width 40 height 8
click at [613, 262] on div "Comments Open comments No comments yet Select ‘Comment’ from the block context …" at bounding box center [636, 211] width 125 height 378
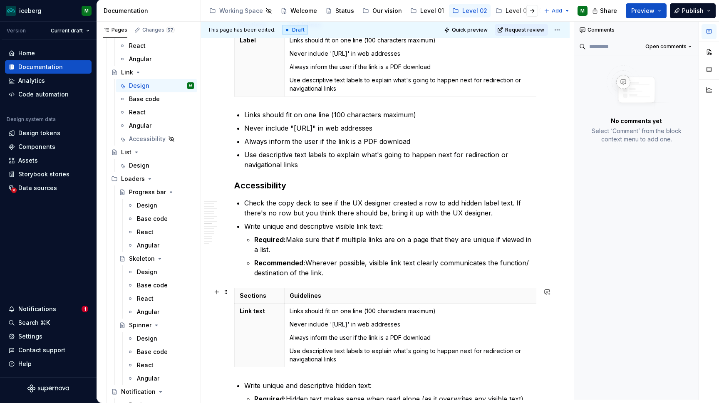
scroll to position [1390, 0]
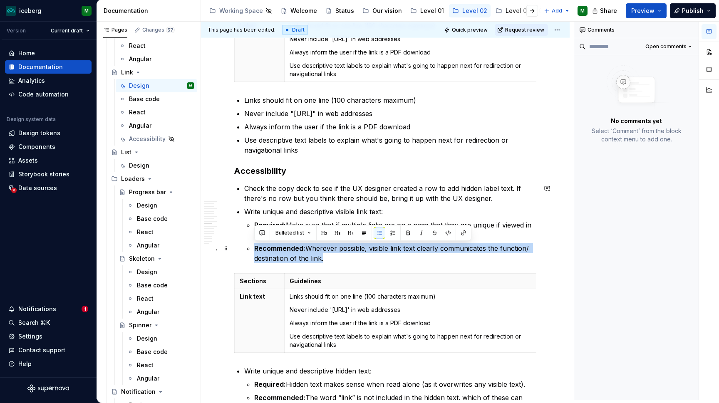
drag, startPoint x: 330, startPoint y: 261, endPoint x: 251, endPoint y: 247, distance: 79.9
click at [251, 247] on li "Write unique and descriptive visible link text: Required: Make sure that if mul…" at bounding box center [390, 235] width 292 height 57
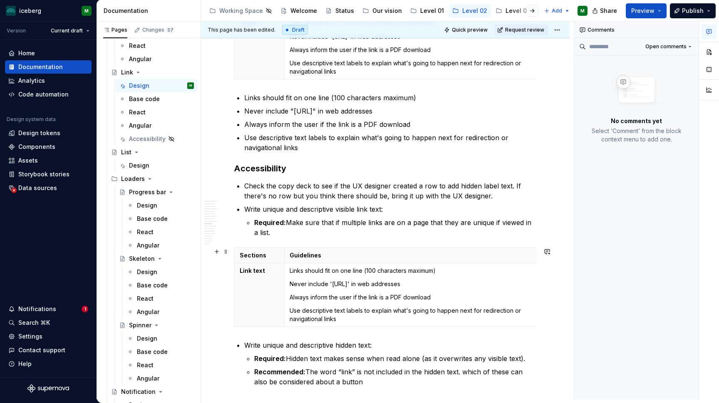
scroll to position [1314, 0]
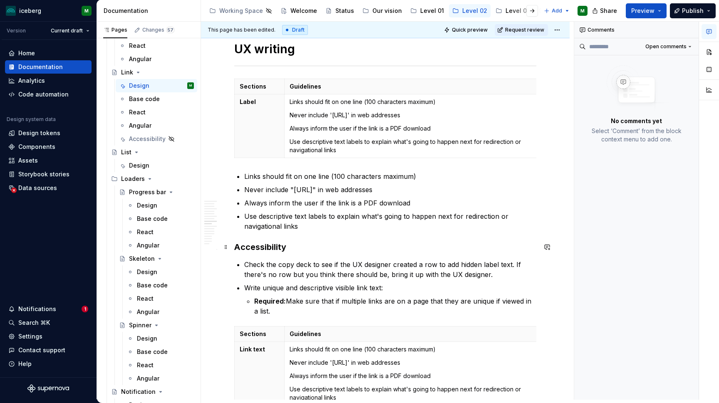
click at [284, 238] on div "**********" at bounding box center [385, 225] width 302 height 2737
click at [226, 217] on span at bounding box center [226, 217] width 7 height 12
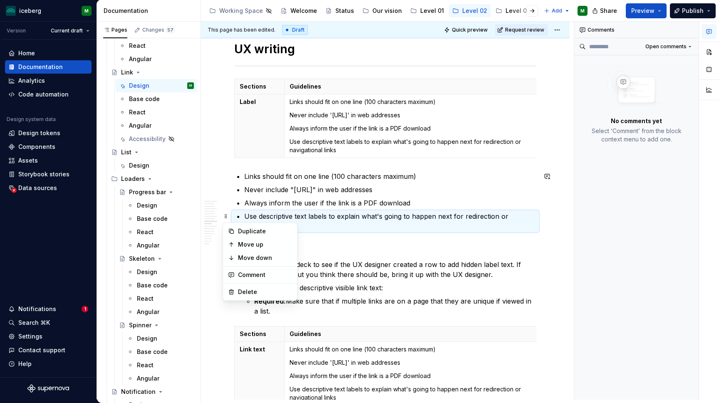
click at [360, 221] on p "Use descriptive text labels to explain what's going to happen next for redirect…" at bounding box center [390, 221] width 292 height 20
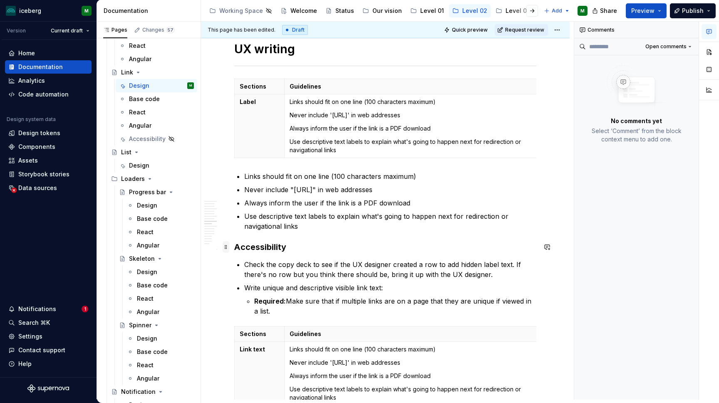
click at [225, 248] on span at bounding box center [226, 247] width 7 height 12
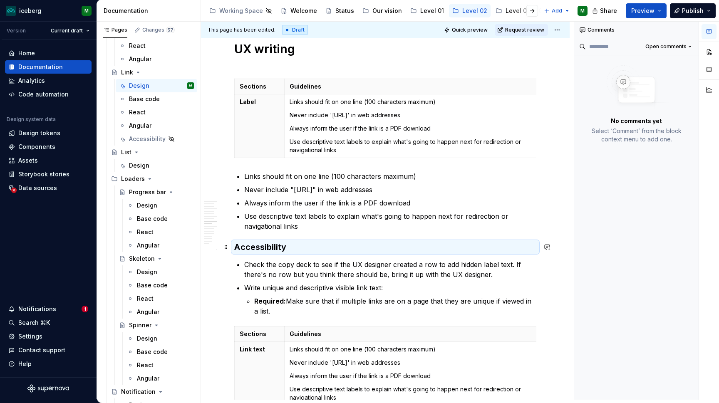
click at [380, 230] on p "Use descriptive text labels to explain what's going to happen next for redirect…" at bounding box center [390, 221] width 292 height 20
click at [224, 216] on span at bounding box center [226, 217] width 7 height 12
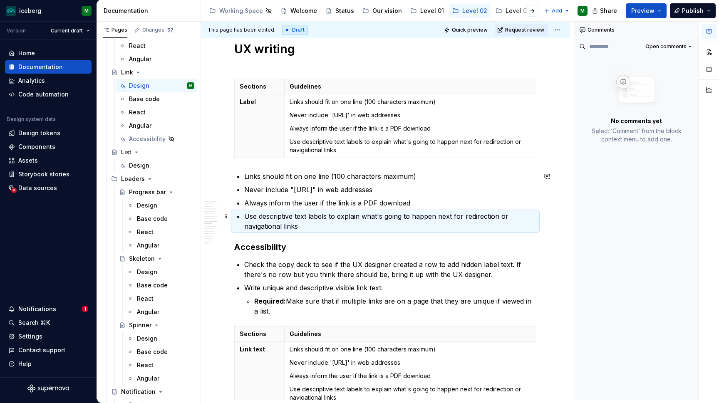
click at [351, 224] on p "Use descriptive text labels to explain what's going to happen next for redirect…" at bounding box center [390, 221] width 292 height 20
click at [314, 231] on li "Use descriptive text labels to explain what's going to happen next for redirect…" at bounding box center [390, 221] width 292 height 20
click at [305, 228] on p "Use descriptive text labels to explain what's going to happen next for redirect…" at bounding box center [390, 221] width 292 height 20
click at [223, 217] on span at bounding box center [226, 217] width 7 height 12
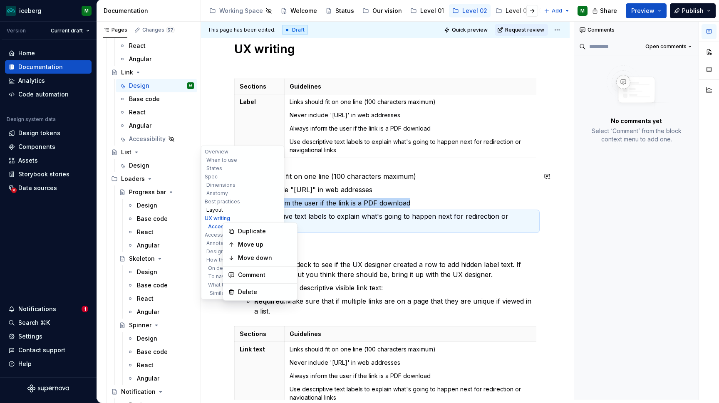
click at [215, 214] on button "Layout" at bounding box center [242, 210] width 79 height 8
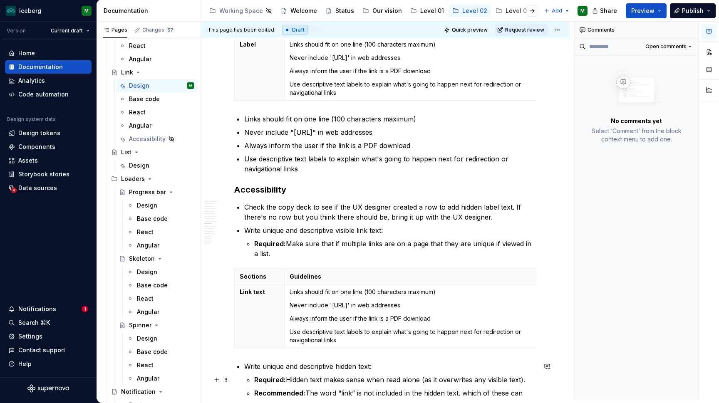
scroll to position [1458, 0]
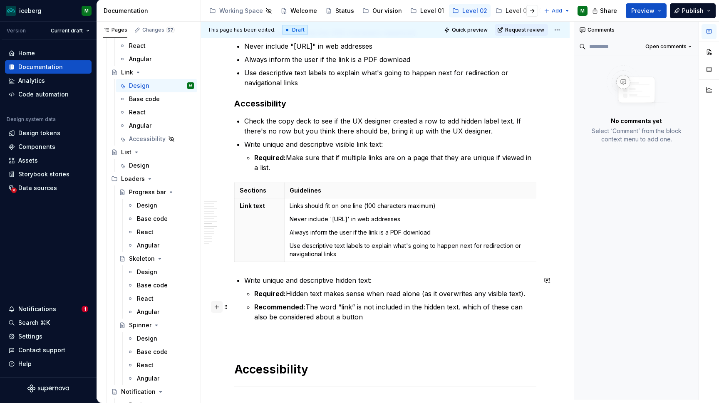
click at [214, 309] on button "button" at bounding box center [217, 307] width 12 height 12
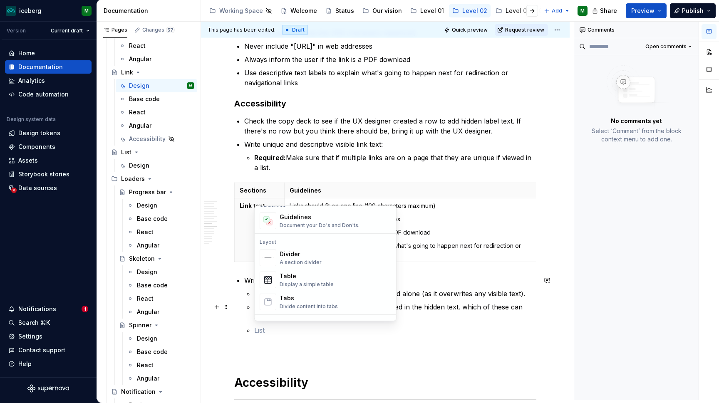
scroll to position [247, 0]
click at [308, 258] on div "A section divider" at bounding box center [301, 260] width 42 height 7
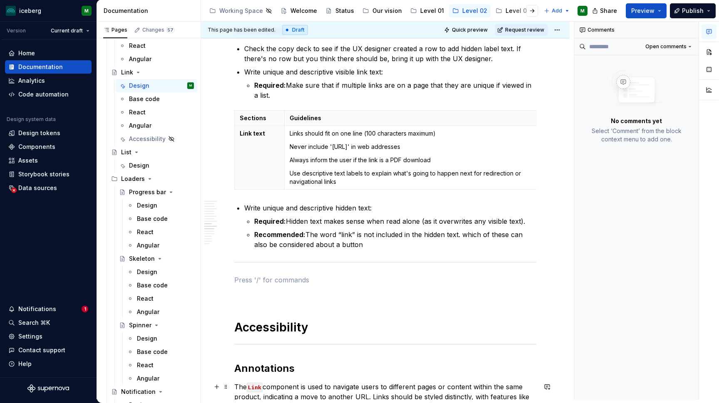
scroll to position [1530, 0]
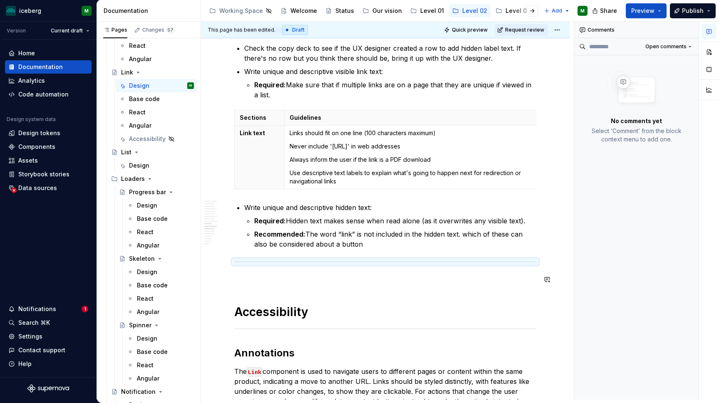
click at [246, 294] on div "**********" at bounding box center [385, 16] width 302 height 2752
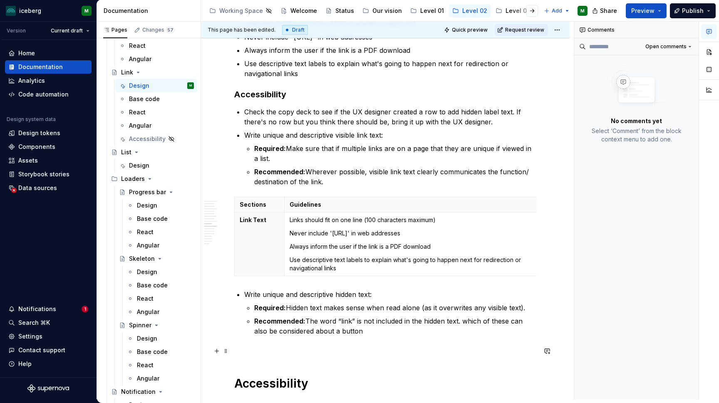
scroll to position [1512, 0]
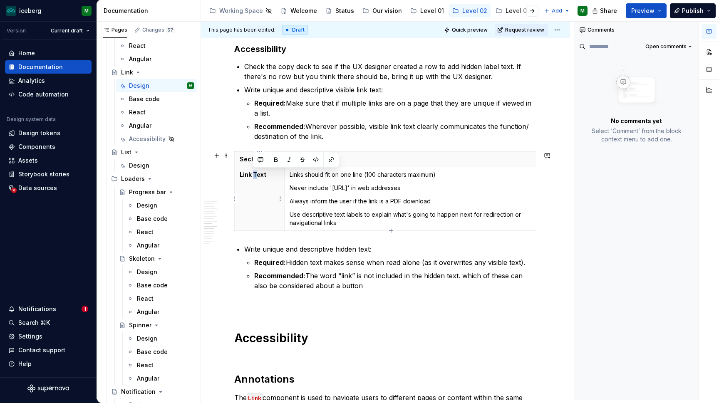
click at [254, 176] on p "Link Text" at bounding box center [260, 175] width 40 height 8
click at [250, 309] on p at bounding box center [385, 306] width 302 height 10
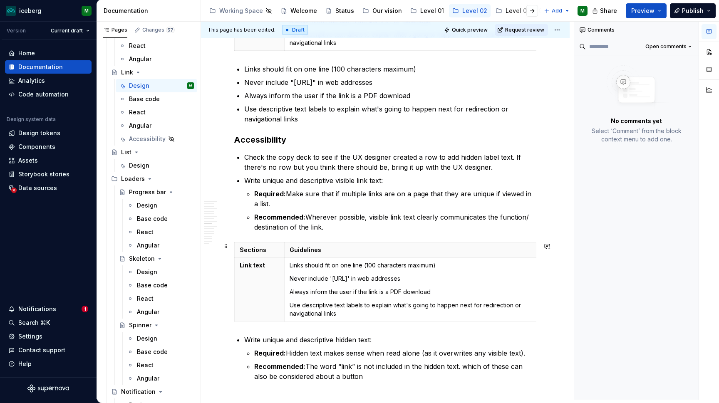
scroll to position [1369, 0]
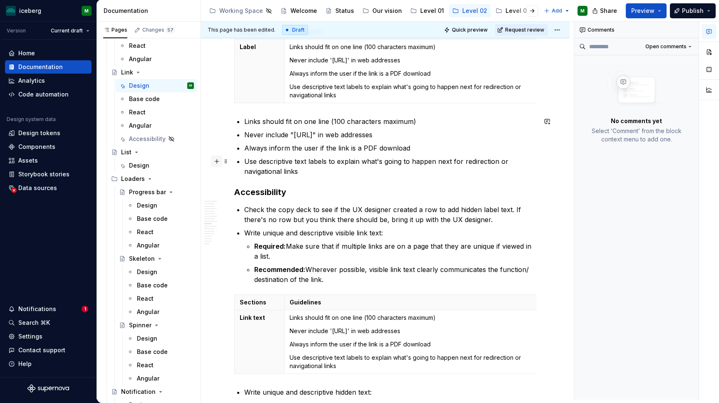
click at [214, 162] on button "button" at bounding box center [217, 162] width 12 height 12
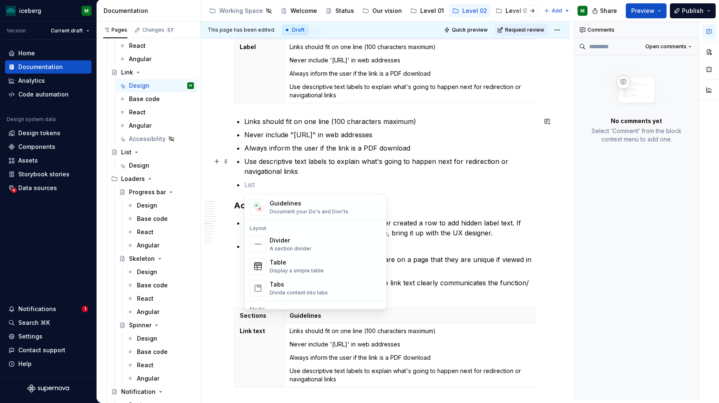
scroll to position [246, 0]
click at [286, 242] on div "Divider" at bounding box center [291, 241] width 42 height 8
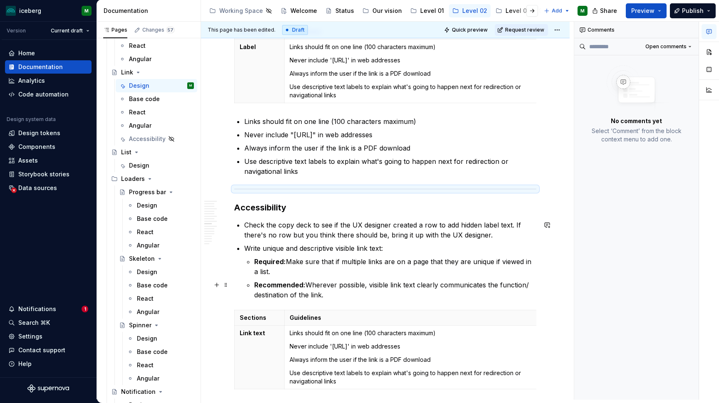
click at [565, 314] on div "**********" at bounding box center [385, 235] width 369 height 2907
click at [537, 143] on p "Always inform the user if the link is a PDF download" at bounding box center [390, 148] width 292 height 10
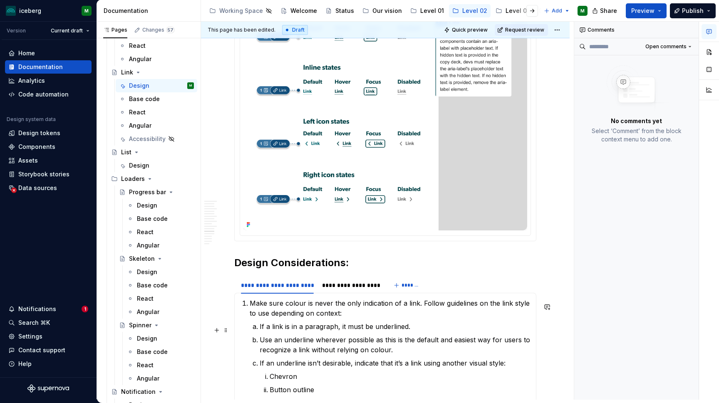
scroll to position [1978, 0]
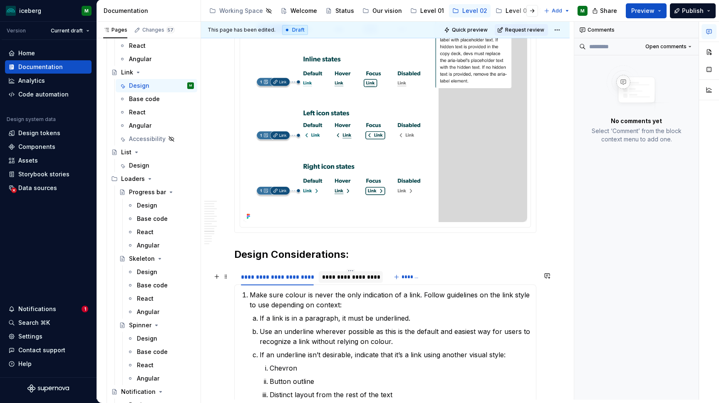
click at [356, 281] on div "**********" at bounding box center [350, 277] width 57 height 8
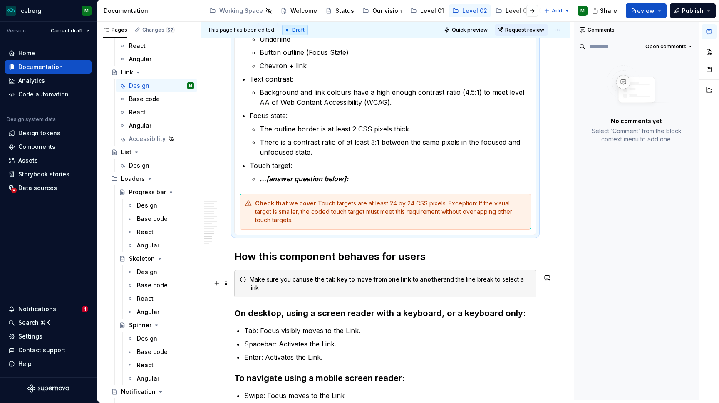
scroll to position [2253, 0]
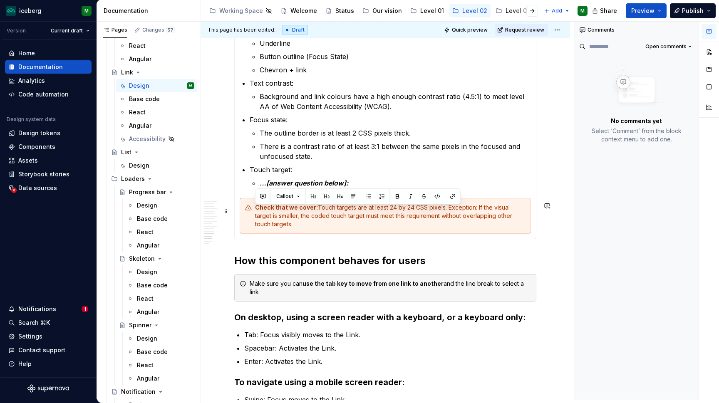
drag, startPoint x: 278, startPoint y: 228, endPoint x: 250, endPoint y: 214, distance: 30.9
click at [457, 266] on h2 "How this component behaves for users" at bounding box center [385, 260] width 302 height 13
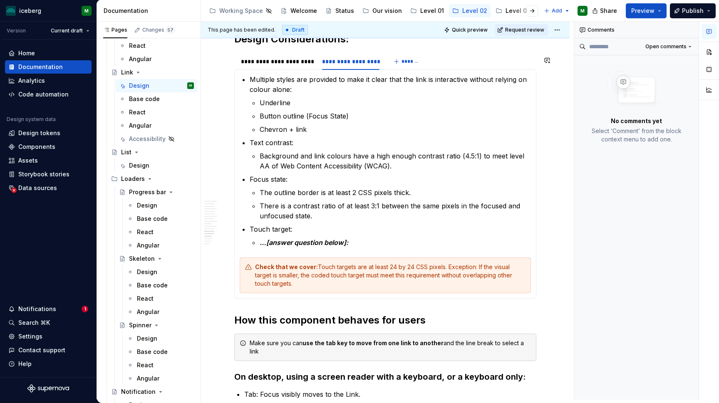
scroll to position [2179, 0]
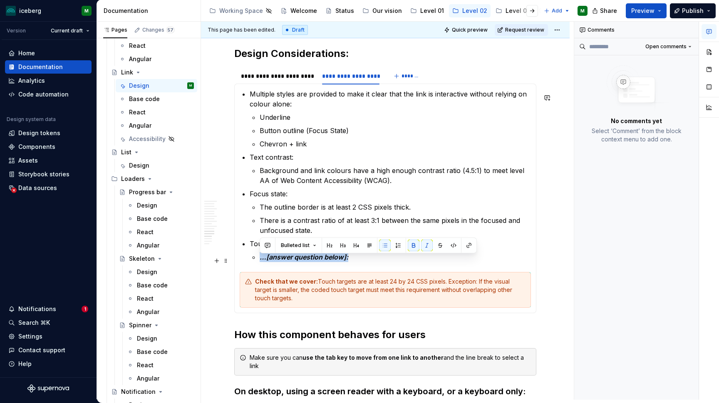
drag, startPoint x: 356, startPoint y: 262, endPoint x: 250, endPoint y: 261, distance: 106.1
click at [250, 261] on li "Touch target: …[answer question below]:" at bounding box center [390, 250] width 281 height 23
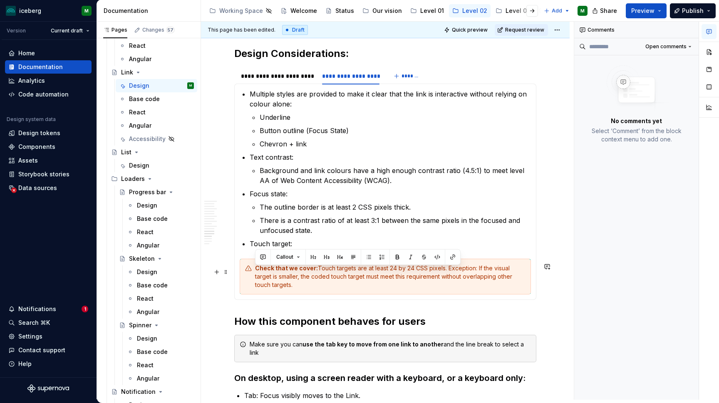
drag, startPoint x: 286, startPoint y: 291, endPoint x: 253, endPoint y: 271, distance: 38.8
click at [295, 256] on button "Callout" at bounding box center [288, 257] width 31 height 12
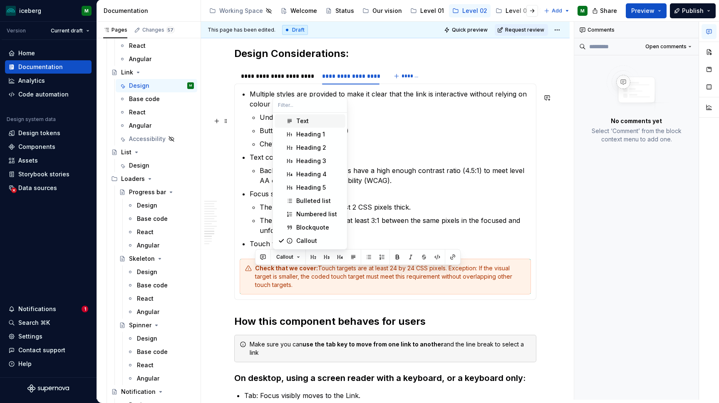
click at [304, 121] on div "Text" at bounding box center [302, 121] width 12 height 8
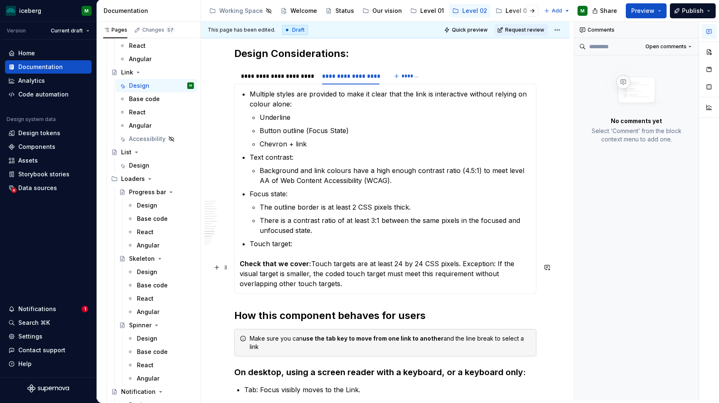
click at [303, 287] on p "Check that we cover: Touch targets are at least 24 by 24 CSS pixels. Exception:…" at bounding box center [385, 274] width 291 height 30
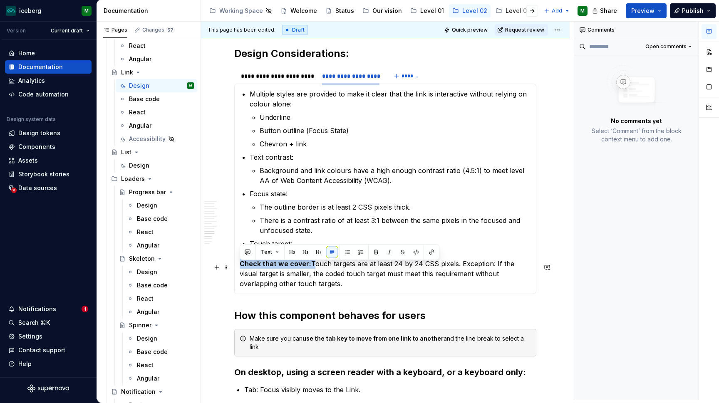
drag, startPoint x: 309, startPoint y: 267, endPoint x: 239, endPoint y: 268, distance: 70.3
click at [239, 268] on div "Make sure colour is never the only indication of a link. Follow guidelines on t…" at bounding box center [385, 189] width 302 height 211
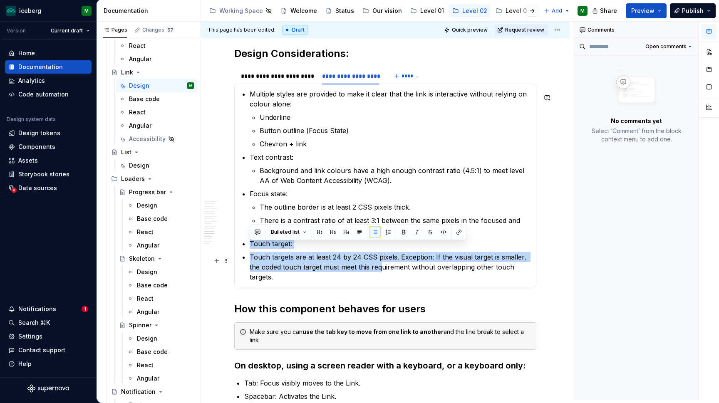
drag, startPoint x: 251, startPoint y: 245, endPoint x: 368, endPoint y: 267, distance: 119.8
click at [368, 267] on ul "Multiple styles are provided to make it clear that the link is interactive with…" at bounding box center [390, 185] width 281 height 193
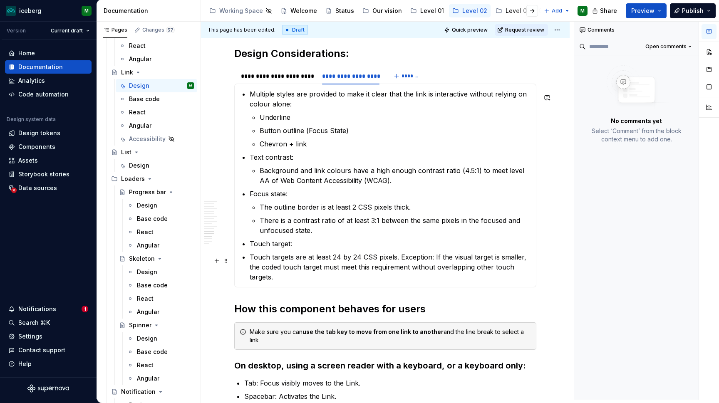
click at [412, 268] on p "Touch targets are at least 24 by 24 CSS pixels. Exception: If the visual target…" at bounding box center [390, 267] width 281 height 30
drag, startPoint x: 528, startPoint y: 272, endPoint x: 243, endPoint y: 244, distance: 286.5
click at [250, 244] on ul "Multiple styles are provided to make it clear that the link is interactive with…" at bounding box center [390, 185] width 281 height 193
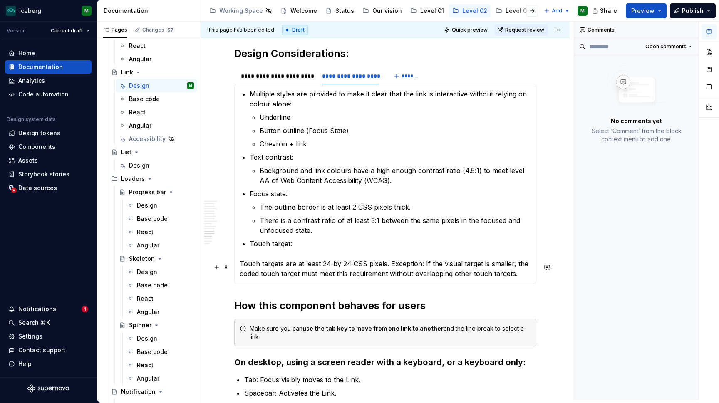
click at [294, 260] on section-item-column "Multiple styles are provided to make it clear that the link is interactive with…" at bounding box center [385, 184] width 291 height 190
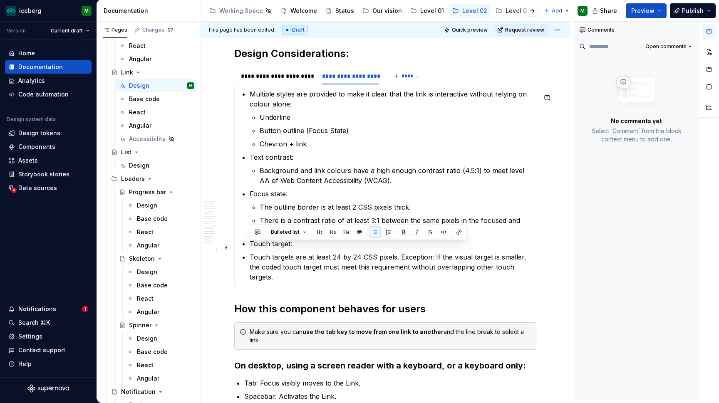
drag, startPoint x: 531, startPoint y: 275, endPoint x: 271, endPoint y: 241, distance: 262.0
click at [271, 241] on ul "Multiple styles are provided to make it clear that the link is interactive with…" at bounding box center [390, 185] width 281 height 193
click at [346, 263] on p "Touch targets are at least 24 by 24 CSS pixels. Exception: If the visual target…" at bounding box center [390, 267] width 281 height 30
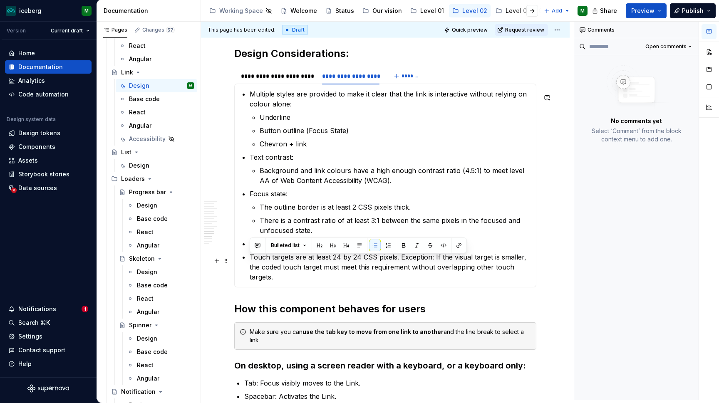
drag, startPoint x: 532, startPoint y: 273, endPoint x: 248, endPoint y: 260, distance: 285.0
click at [248, 260] on section-item-column "Multiple styles are provided to make it clear that the link is interactive with…" at bounding box center [385, 185] width 291 height 193
click at [301, 244] on button "Bulleted list" at bounding box center [288, 246] width 43 height 12
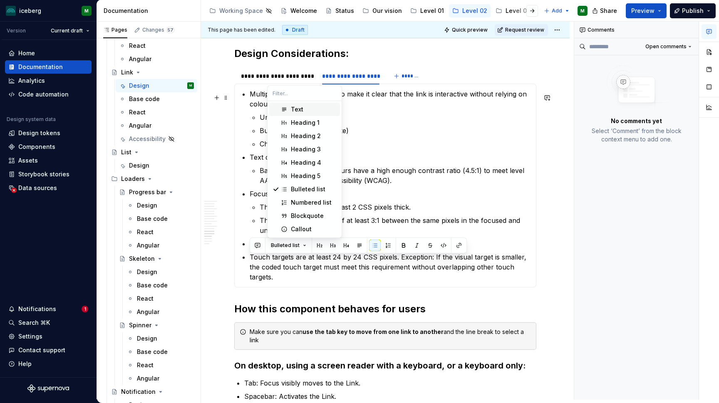
click at [313, 109] on div "Text" at bounding box center [314, 109] width 46 height 8
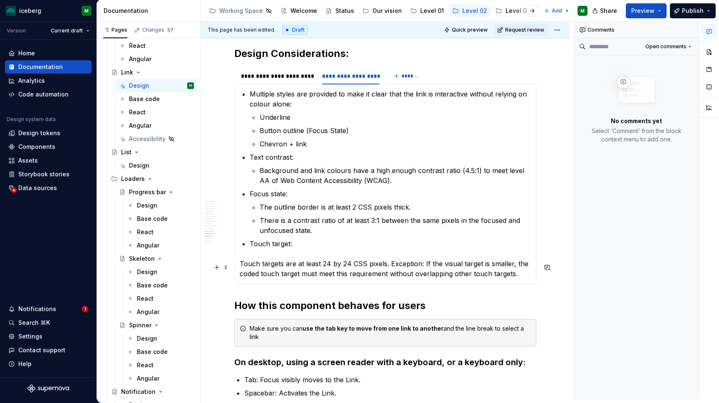
click at [298, 266] on p "Touch targets are at least 24 by 24 CSS pixels. Exception: If the visual target…" at bounding box center [385, 269] width 291 height 20
drag, startPoint x: 517, startPoint y: 279, endPoint x: 242, endPoint y: 255, distance: 276.2
click at [242, 255] on section-item-column "Multiple styles are provided to make it clear that the link is interactive with…" at bounding box center [385, 184] width 291 height 190
click at [242, 269] on p "Touch targets are at least 24 by 24 CSS pixels. Exception: If the visual target…" at bounding box center [385, 269] width 291 height 20
click at [241, 268] on p "Touch targets are at least 24 by 24 CSS pixels. Exception: If the visual target…" at bounding box center [385, 269] width 291 height 20
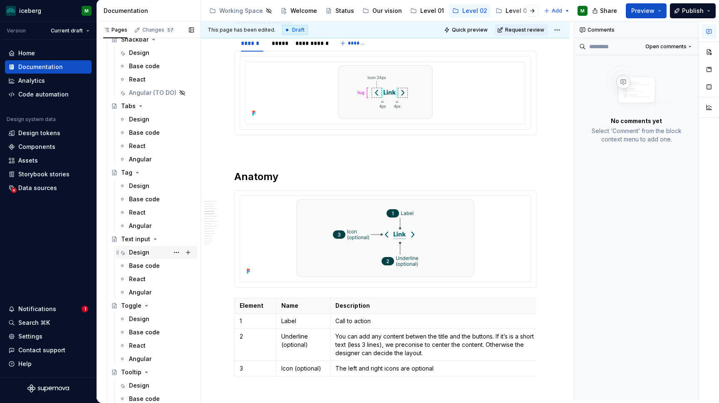
scroll to position [1783, 0]
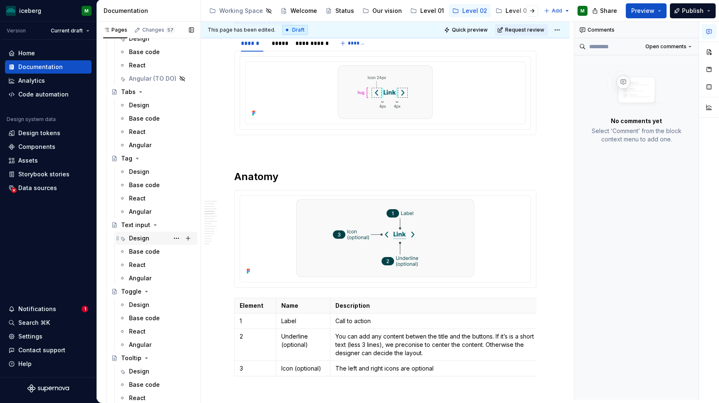
click at [144, 239] on div "Design" at bounding box center [139, 238] width 20 height 8
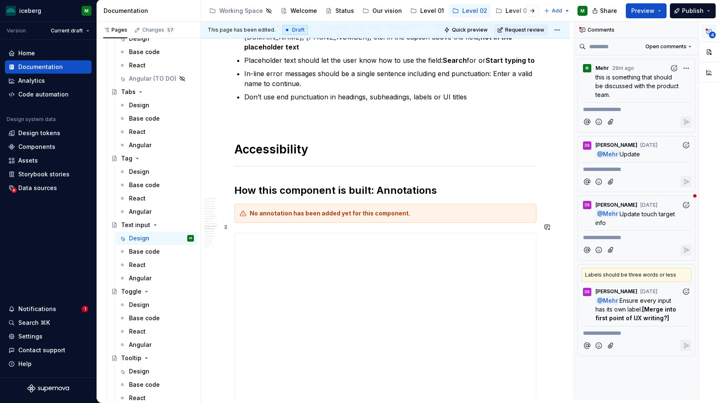
scroll to position [1994, 0]
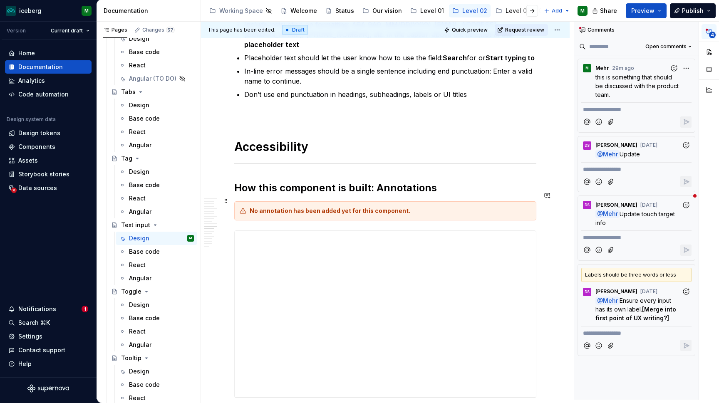
type textarea "*"
click at [425, 206] on div "No annotation has been added yet for this component." at bounding box center [385, 210] width 302 height 19
drag, startPoint x: 554, startPoint y: 200, endPoint x: 547, endPoint y: 212, distance: 13.8
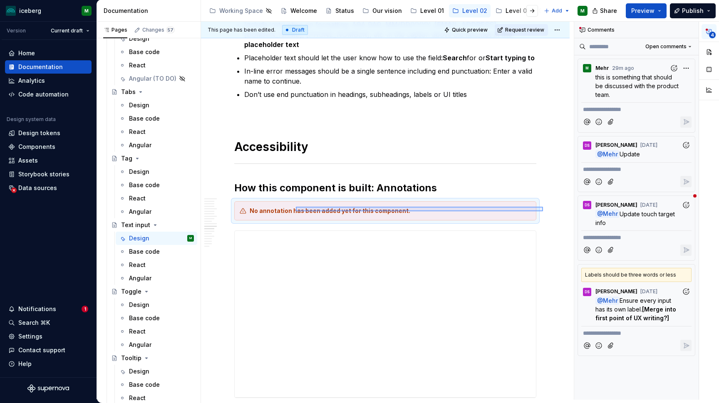
drag, startPoint x: 543, startPoint y: 207, endPoint x: 281, endPoint y: 206, distance: 261.8
click at [281, 206] on div "**********" at bounding box center [387, 211] width 373 height 378
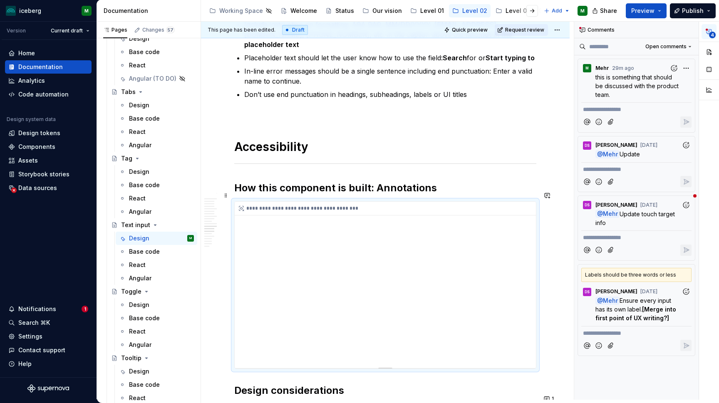
click at [285, 250] on div "**********" at bounding box center [385, 285] width 301 height 166
click at [224, 195] on span at bounding box center [226, 196] width 7 height 12
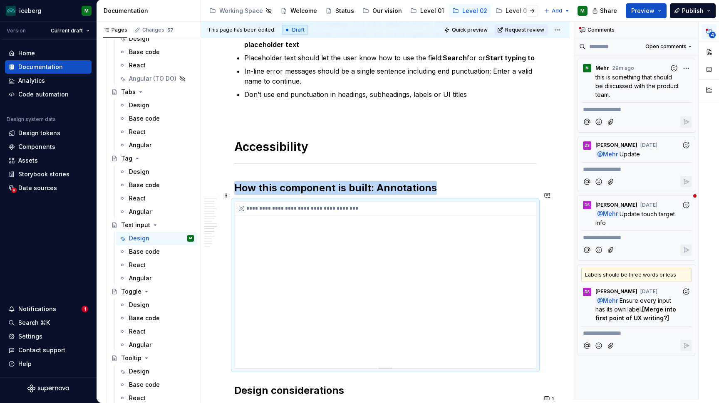
click at [301, 291] on div "**********" at bounding box center [385, 285] width 301 height 166
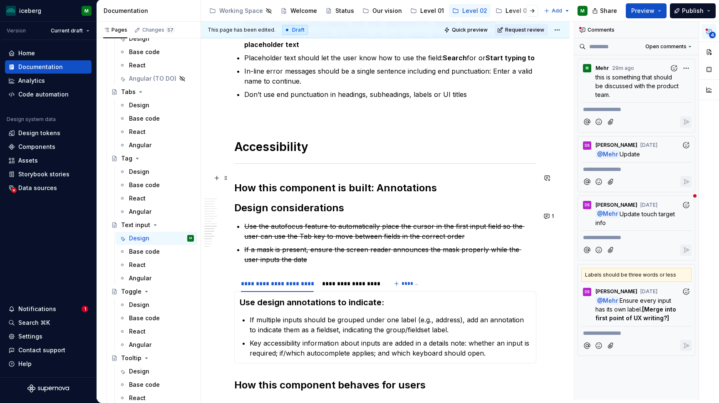
click at [453, 181] on h2 "How this component is built: Annotations" at bounding box center [385, 187] width 302 height 13
click at [217, 178] on button "button" at bounding box center [217, 178] width 12 height 12
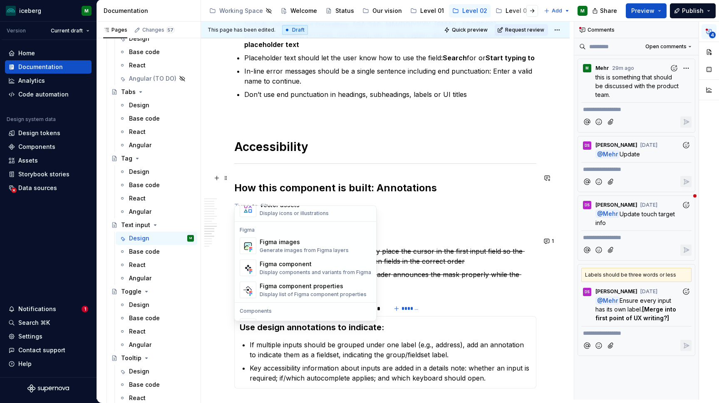
scroll to position [768, 0]
click at [282, 243] on div "Figma images" at bounding box center [304, 240] width 89 height 8
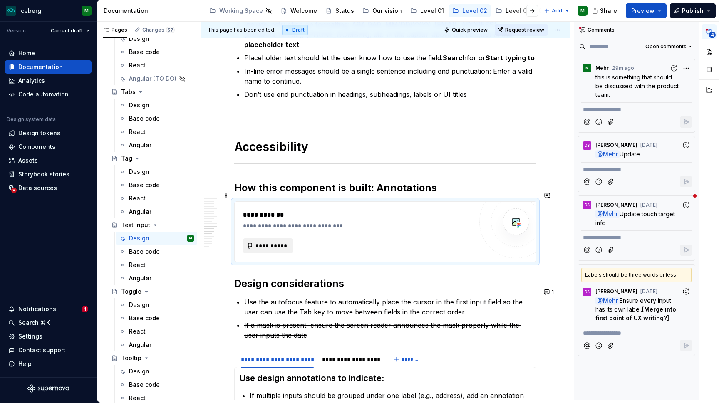
click at [278, 242] on span "**********" at bounding box center [271, 246] width 32 height 8
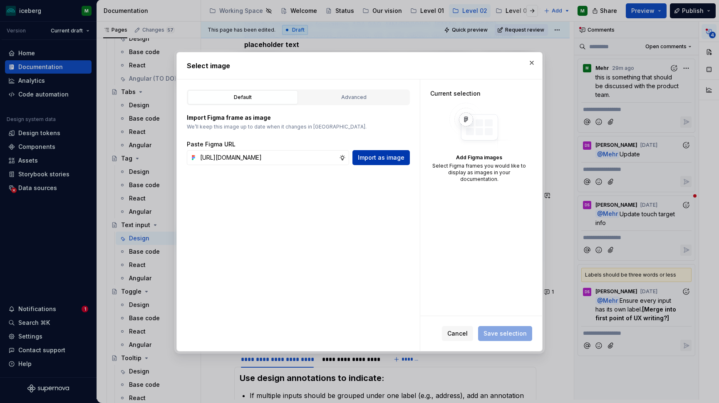
type input "[URL][DOMAIN_NAME]"
click at [401, 158] on span "Import as image" at bounding box center [381, 158] width 47 height 8
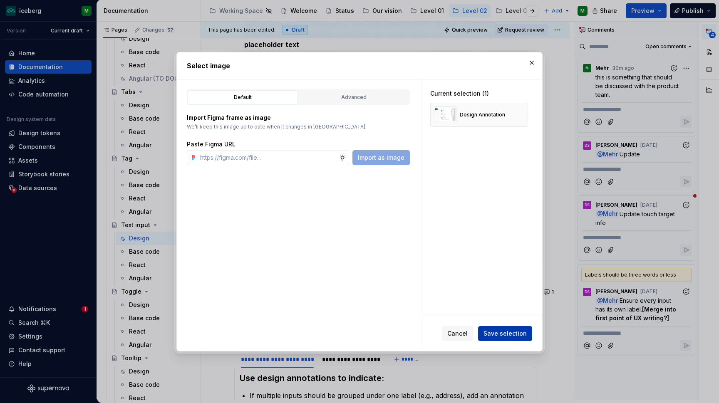
click at [526, 334] on span "Save selection" at bounding box center [505, 334] width 43 height 8
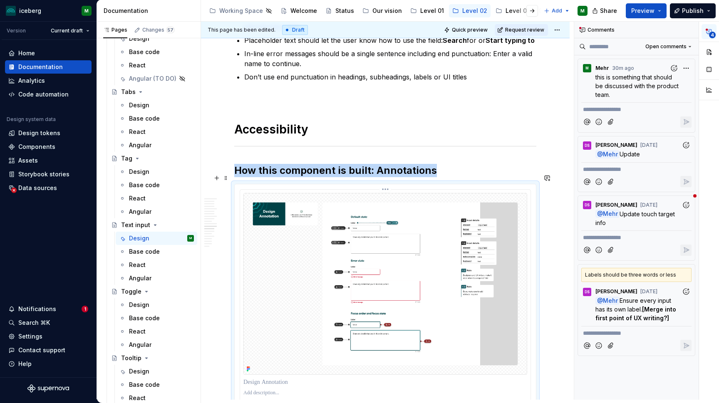
scroll to position [2090, 0]
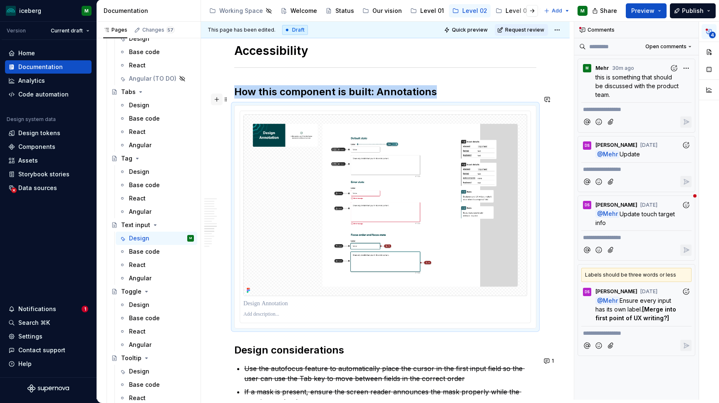
click at [218, 101] on button "button" at bounding box center [217, 100] width 12 height 12
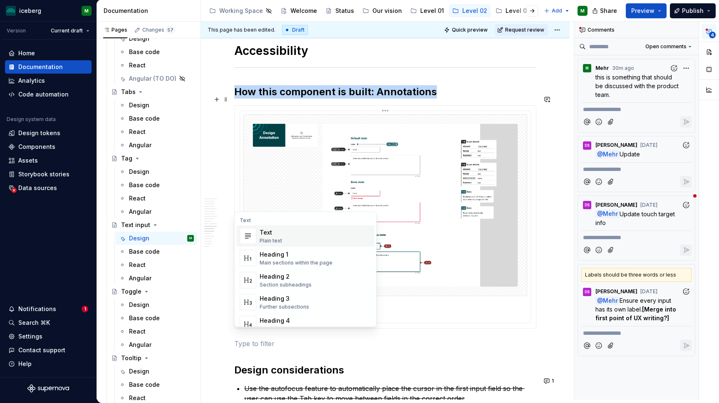
click at [296, 131] on img at bounding box center [385, 205] width 284 height 182
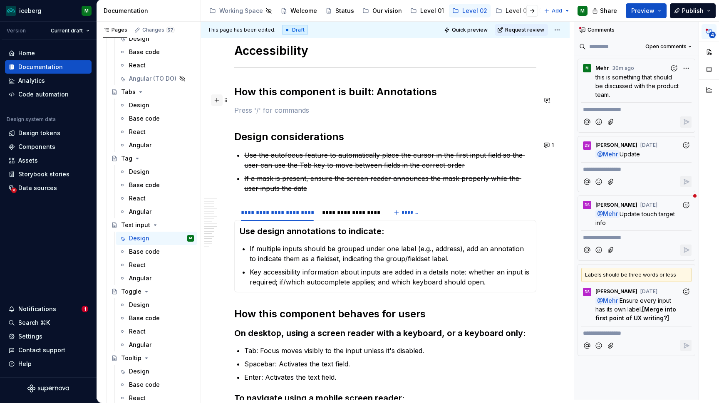
click at [217, 100] on button "button" at bounding box center [217, 100] width 12 height 12
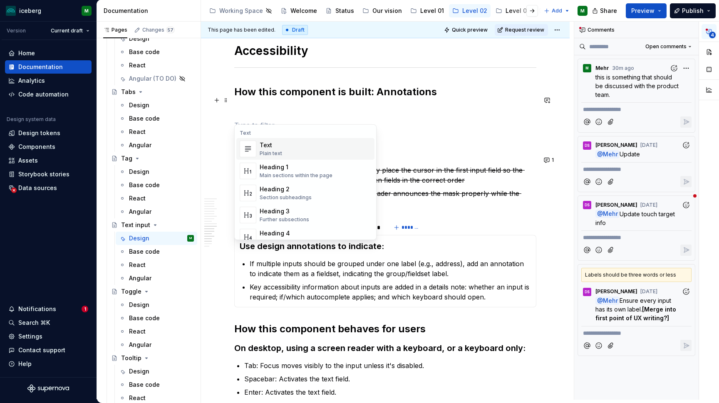
click at [258, 105] on p at bounding box center [385, 110] width 302 height 10
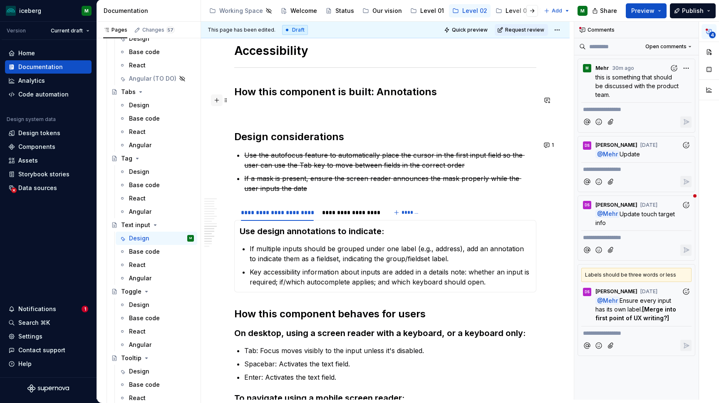
click at [217, 101] on button "button" at bounding box center [217, 100] width 12 height 12
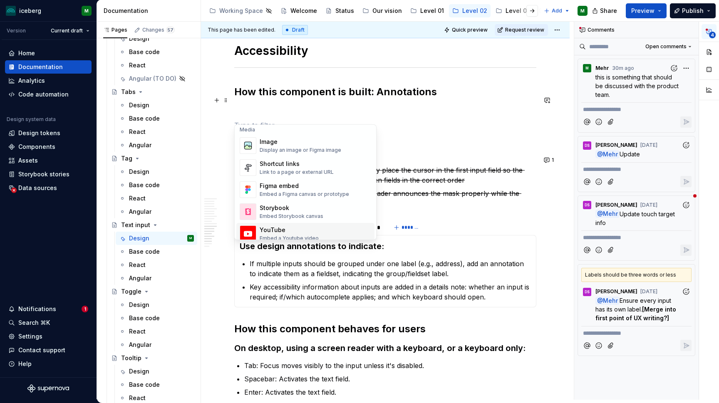
scroll to position [357, 0]
click at [268, 144] on div "Image" at bounding box center [301, 142] width 82 height 8
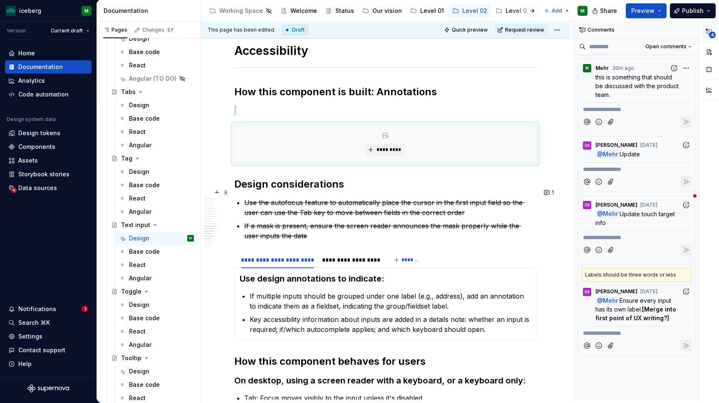
type textarea "*"
click at [384, 144] on button "*********" at bounding box center [385, 150] width 40 height 12
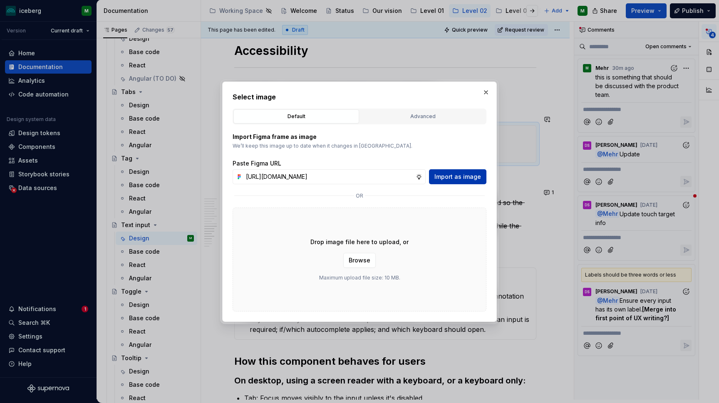
type input "[URL][DOMAIN_NAME]"
click at [458, 177] on span "Import as image" at bounding box center [458, 177] width 47 height 8
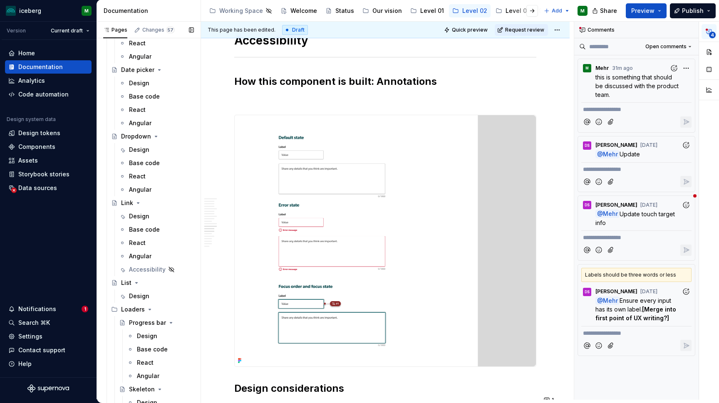
scroll to position [780, 0]
click at [136, 218] on div "Design" at bounding box center [139, 215] width 20 height 8
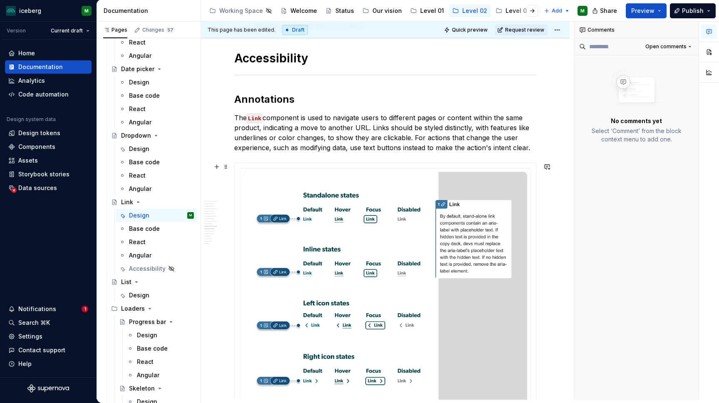
scroll to position [1799, 0]
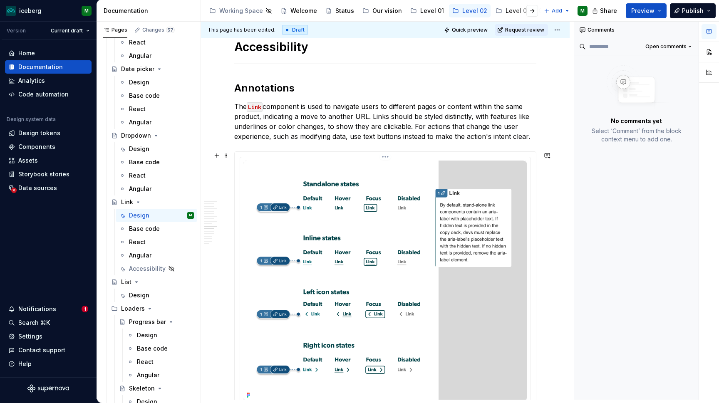
click at [398, 241] on img at bounding box center [385, 281] width 284 height 241
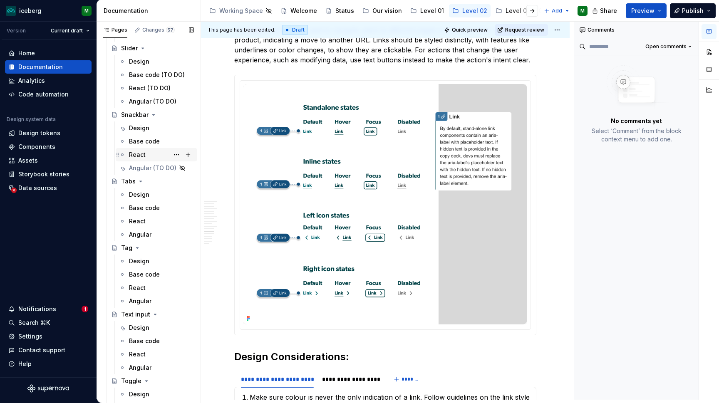
scroll to position [1699, 0]
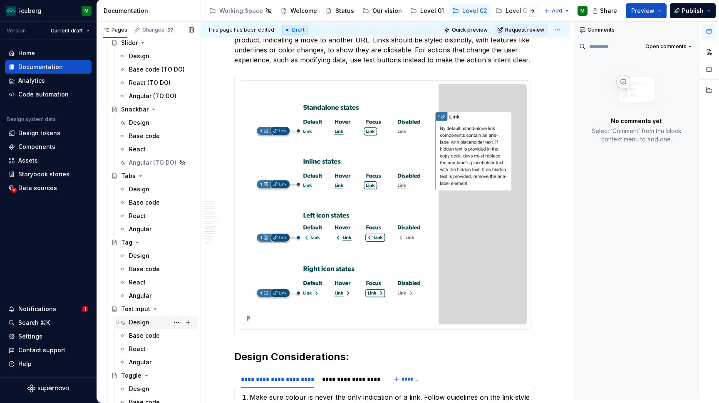
click at [138, 325] on div "Design" at bounding box center [139, 322] width 20 height 8
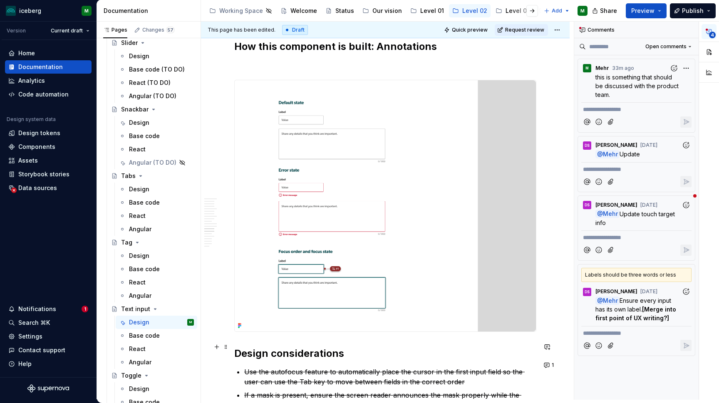
scroll to position [2129, 0]
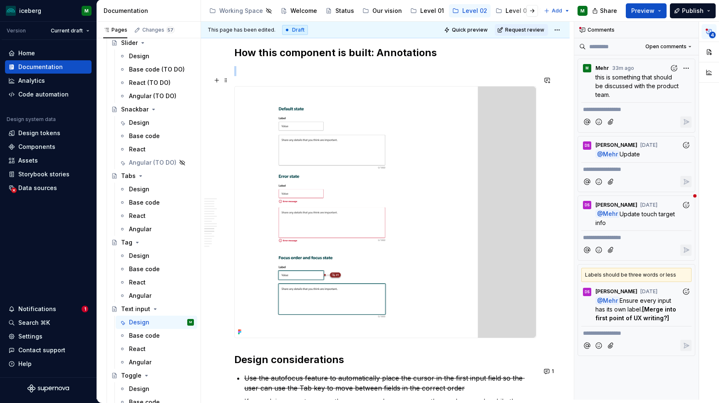
click at [455, 229] on img at bounding box center [385, 212] width 301 height 251
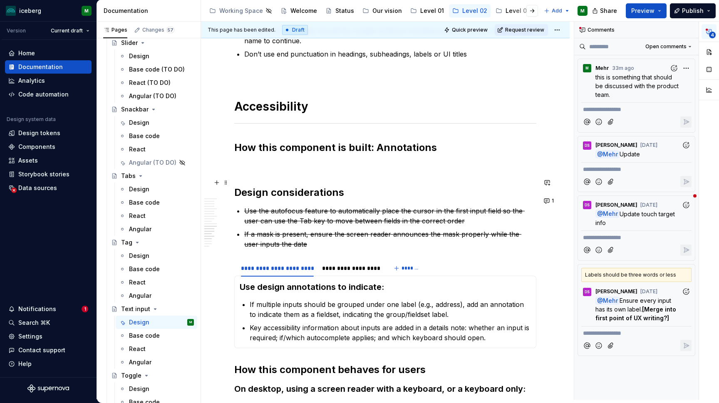
scroll to position [2013, 0]
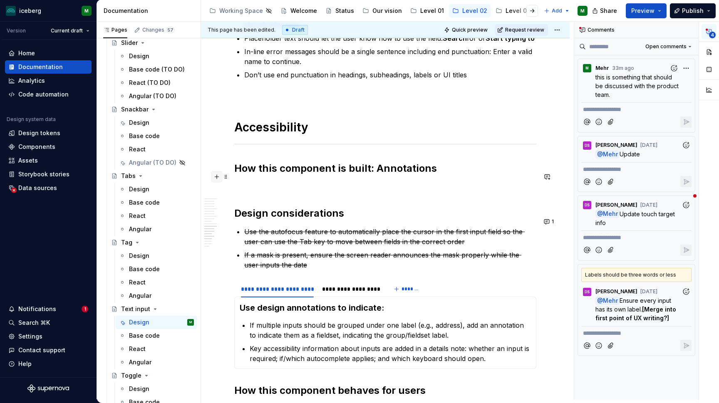
click at [219, 178] on button "button" at bounding box center [217, 177] width 12 height 12
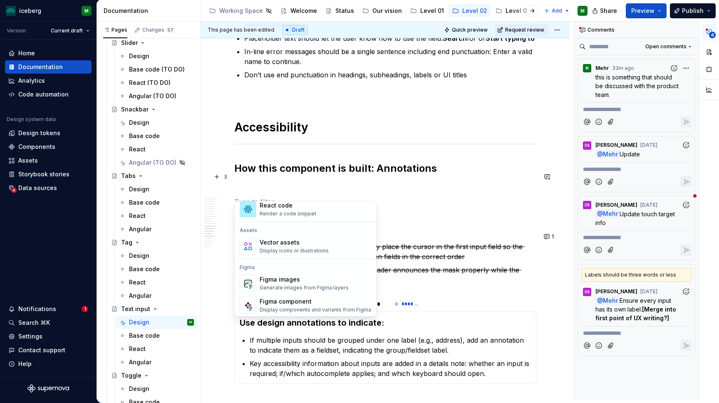
scroll to position [725, 0]
click at [287, 279] on div "Figma images" at bounding box center [304, 279] width 89 height 8
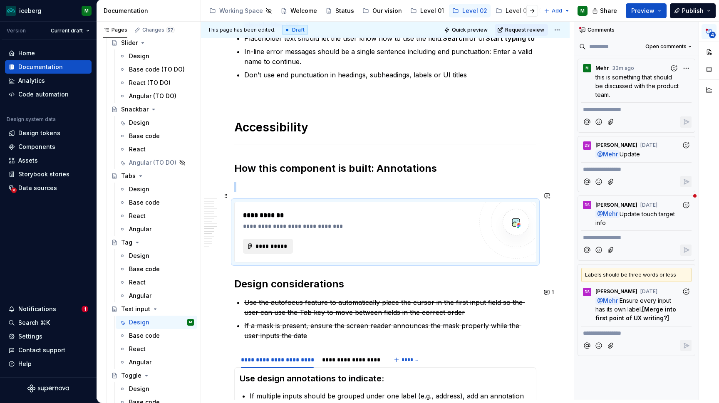
click at [259, 242] on span "**********" at bounding box center [271, 246] width 32 height 8
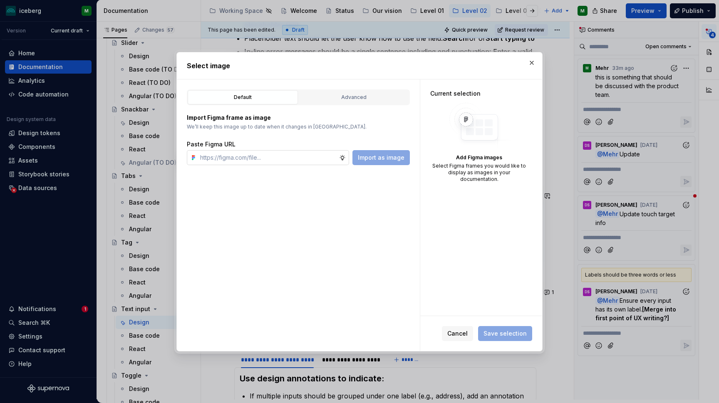
type textarea "*"
type input "[URL][DOMAIN_NAME]"
click at [389, 157] on span "Import as image" at bounding box center [381, 158] width 47 height 8
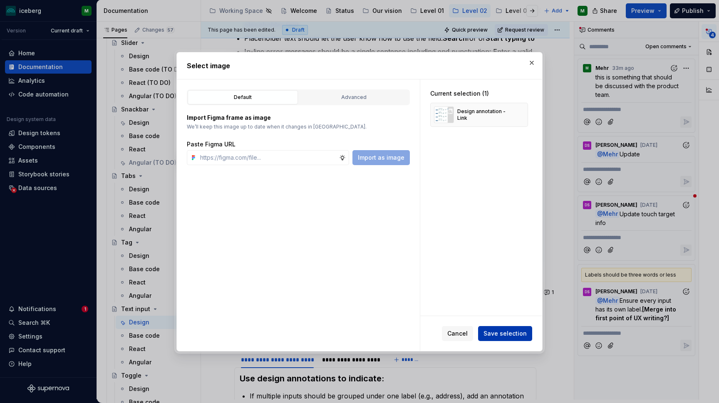
click at [513, 331] on span "Save selection" at bounding box center [505, 334] width 43 height 8
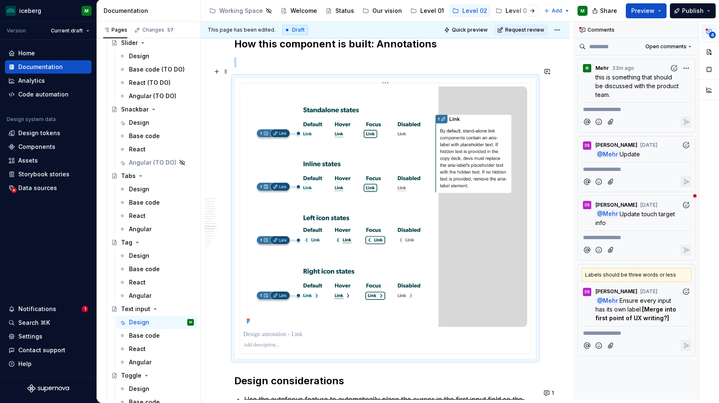
scroll to position [2059, 0]
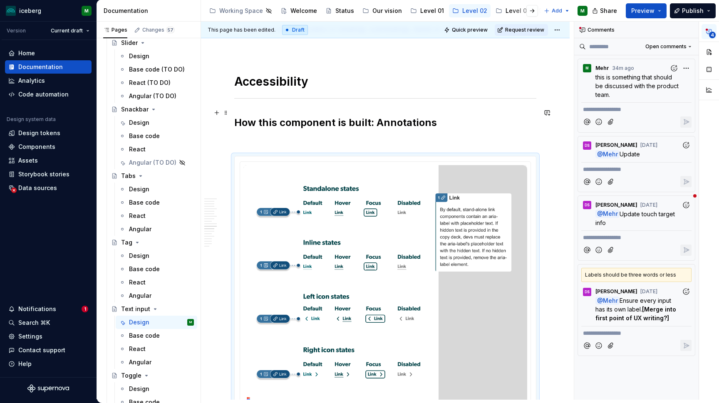
click at [477, 116] on h2 "How this component is built: Annotations" at bounding box center [385, 122] width 302 height 13
click at [324, 191] on img at bounding box center [385, 285] width 284 height 241
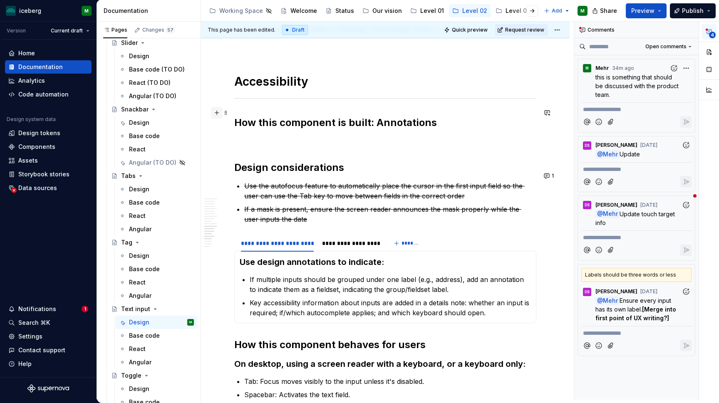
click at [215, 112] on button "button" at bounding box center [217, 113] width 12 height 12
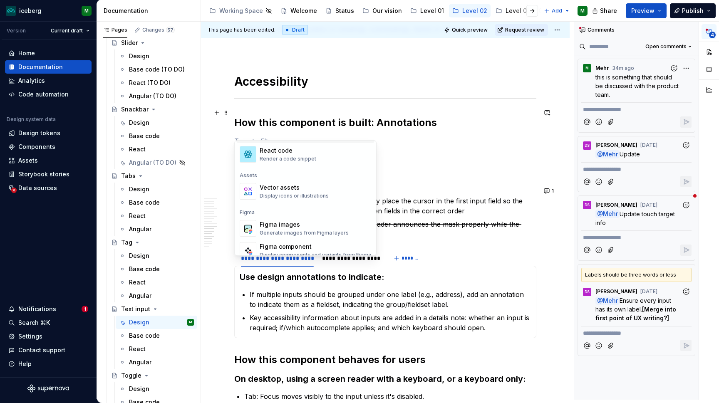
scroll to position [723, 0]
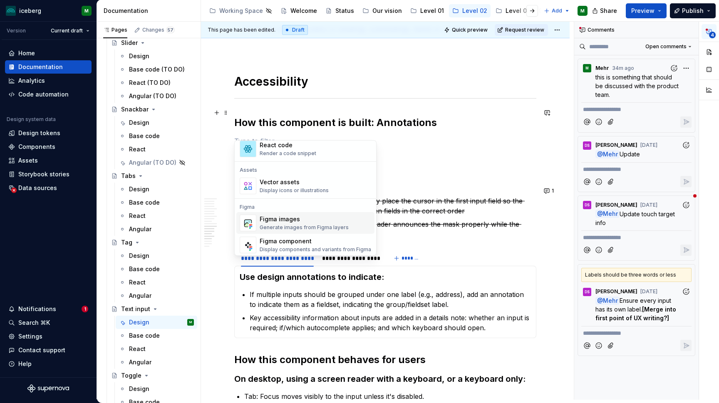
click at [278, 218] on div "Figma images" at bounding box center [304, 219] width 89 height 8
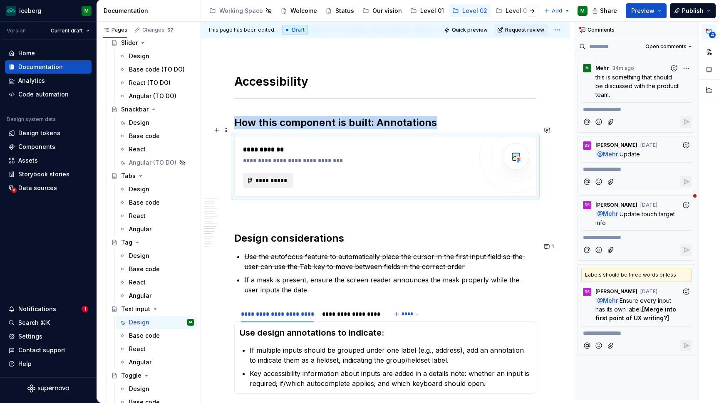
click at [270, 176] on span "**********" at bounding box center [271, 180] width 32 height 8
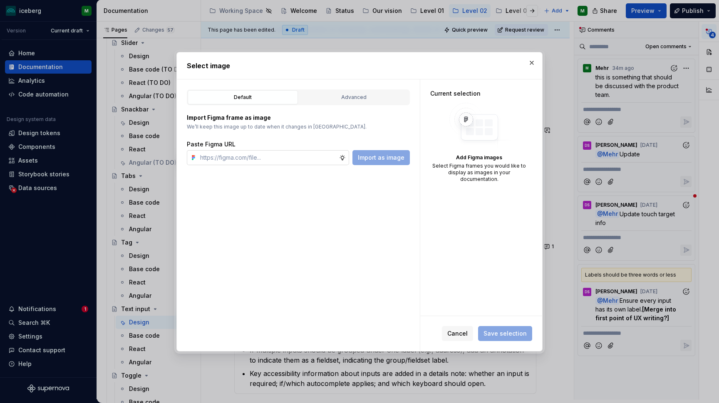
type textarea "*"
type input "[URL][DOMAIN_NAME]"
click at [396, 156] on span "Import as image" at bounding box center [381, 158] width 47 height 8
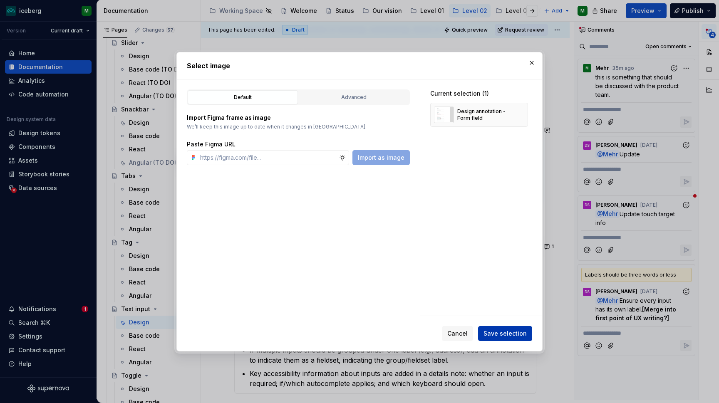
click at [502, 332] on span "Save selection" at bounding box center [505, 334] width 43 height 8
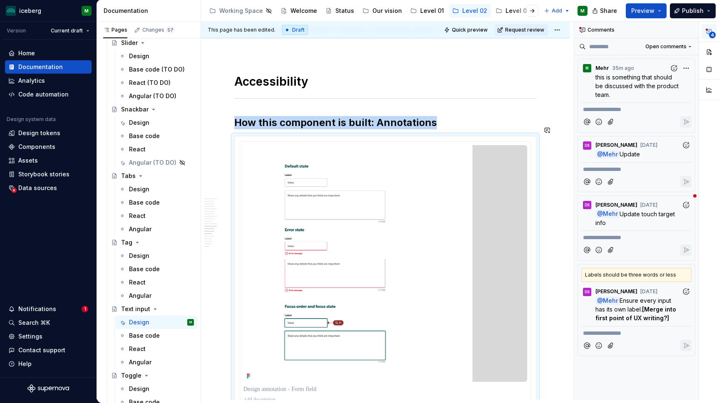
scroll to position [2067, 0]
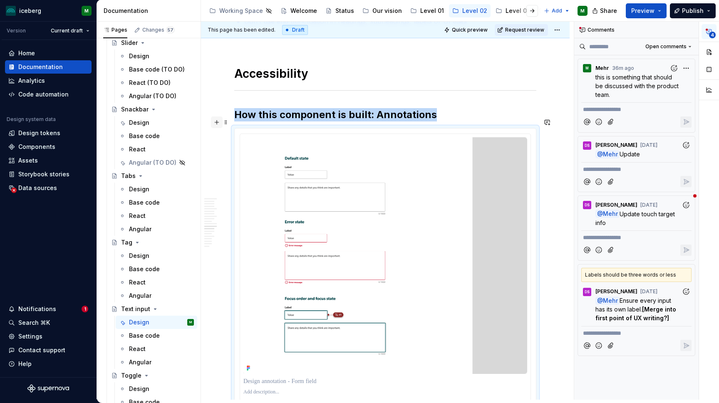
click at [215, 120] on button "button" at bounding box center [217, 123] width 12 height 12
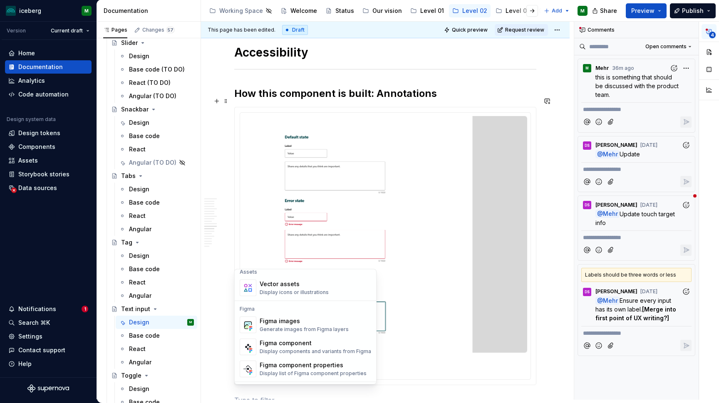
scroll to position [760, 0]
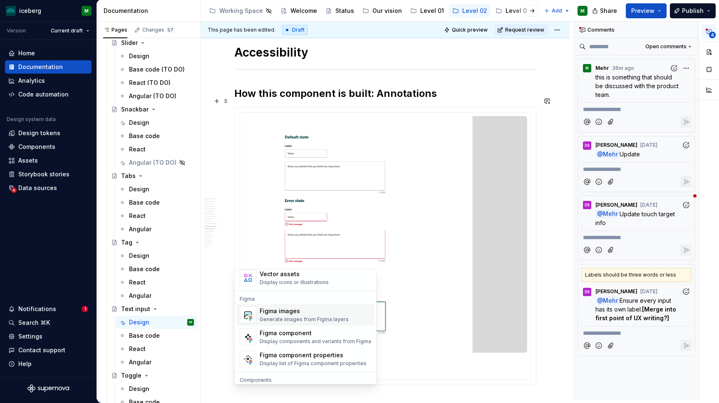
click at [287, 319] on div "Generate images from Figma layers" at bounding box center [304, 320] width 89 height 7
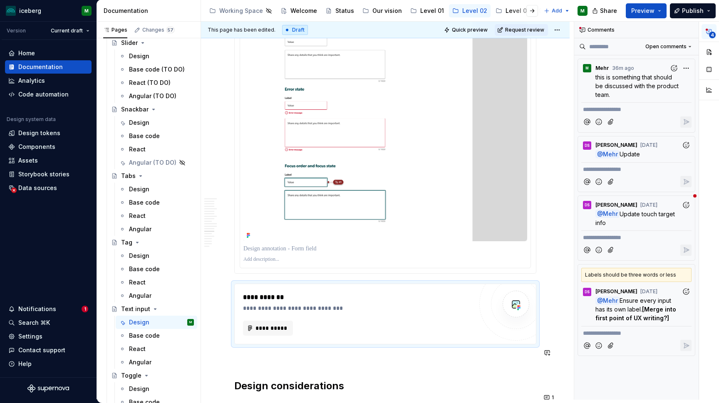
scroll to position [2211, 0]
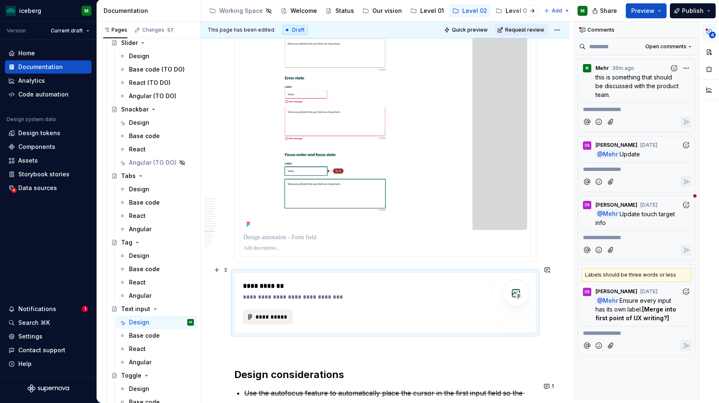
click at [281, 313] on span "**********" at bounding box center [271, 317] width 32 height 8
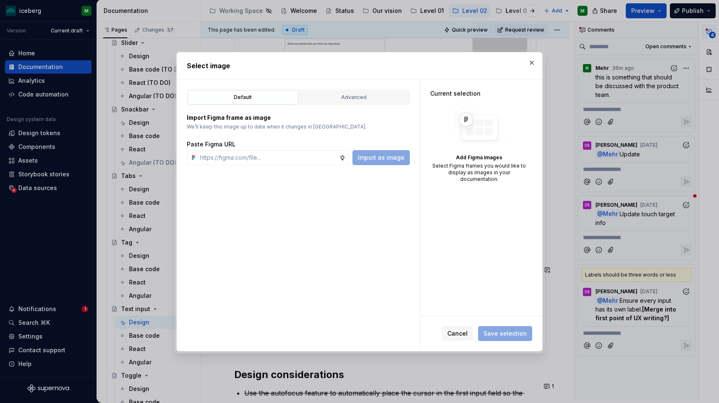
type textarea "*"
type input "[URL][DOMAIN_NAME][DATE]"
click at [390, 161] on span "Import as image" at bounding box center [381, 158] width 47 height 8
click at [364, 98] on div "Advanced" at bounding box center [354, 97] width 104 height 8
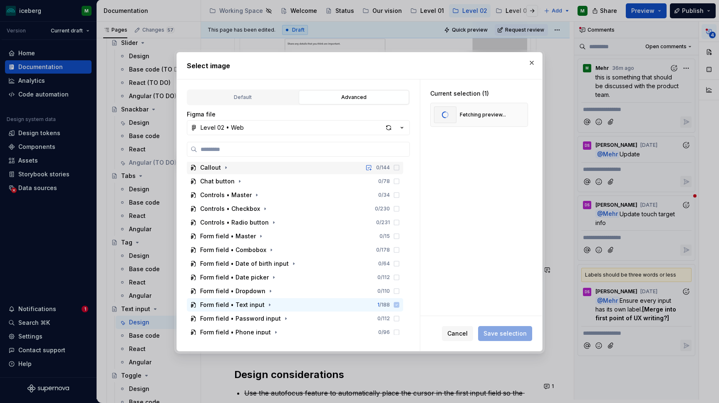
scroll to position [112, 0]
click at [266, 305] on icon "button" at bounding box center [269, 304] width 7 height 7
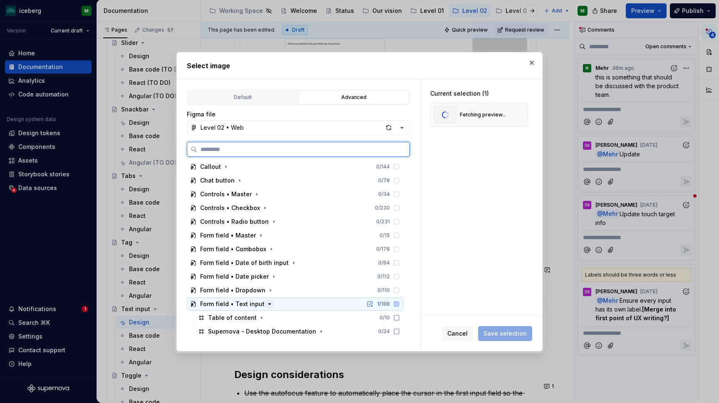
click at [268, 305] on icon "button" at bounding box center [269, 304] width 7 height 7
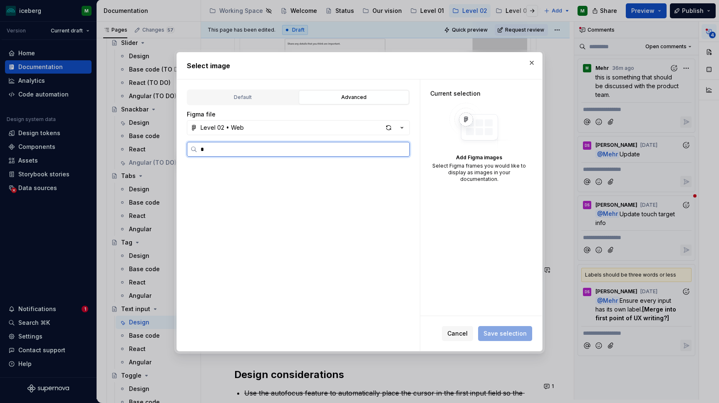
scroll to position [0, 2]
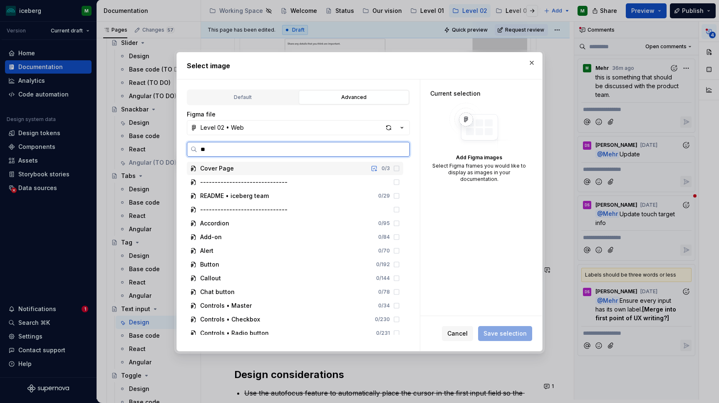
type input "***"
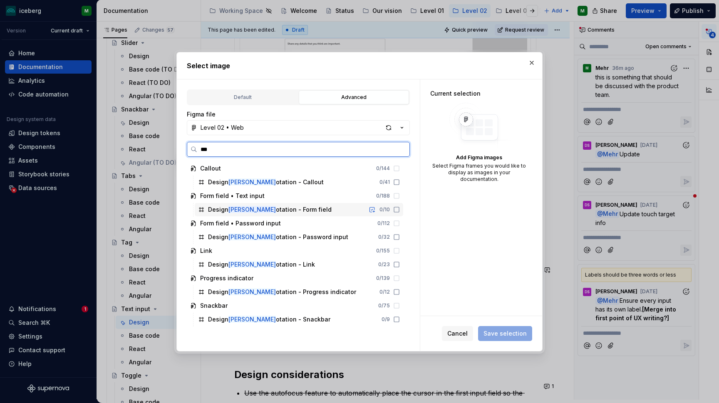
click at [400, 210] on icon at bounding box center [396, 209] width 7 height 7
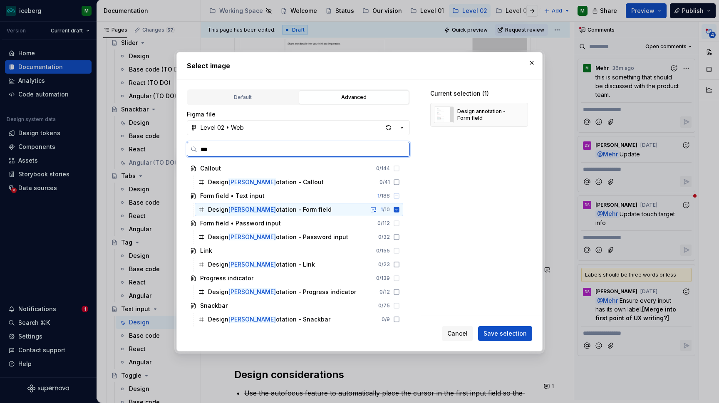
click at [400, 209] on icon at bounding box center [396, 209] width 5 height 5
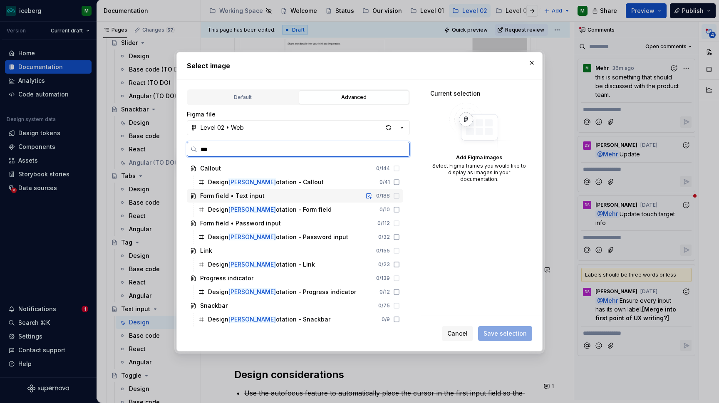
click at [400, 196] on icon at bounding box center [396, 196] width 7 height 7
click at [465, 332] on span "Cancel" at bounding box center [457, 334] width 20 height 8
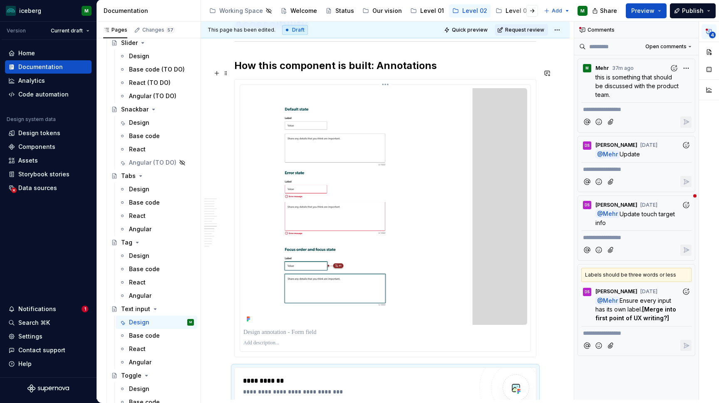
scroll to position [2132, 0]
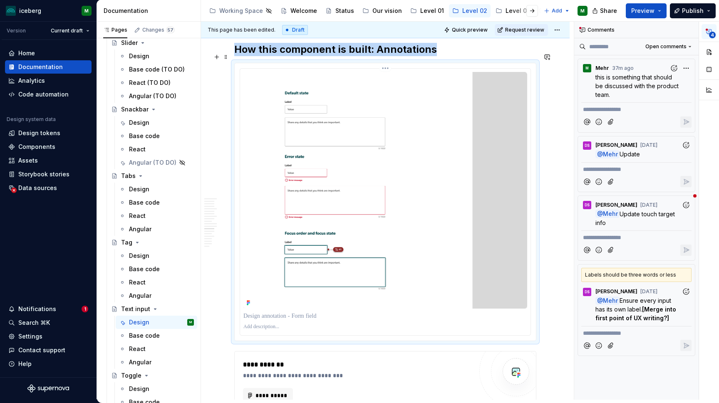
click at [424, 240] on img at bounding box center [385, 190] width 284 height 237
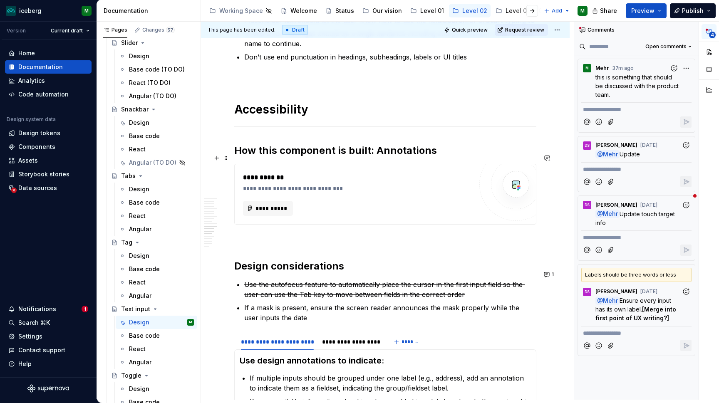
scroll to position [2016, 0]
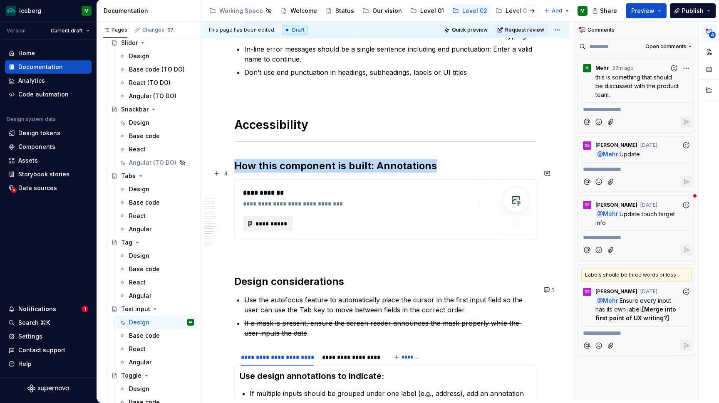
click at [272, 220] on span "**********" at bounding box center [271, 224] width 32 height 8
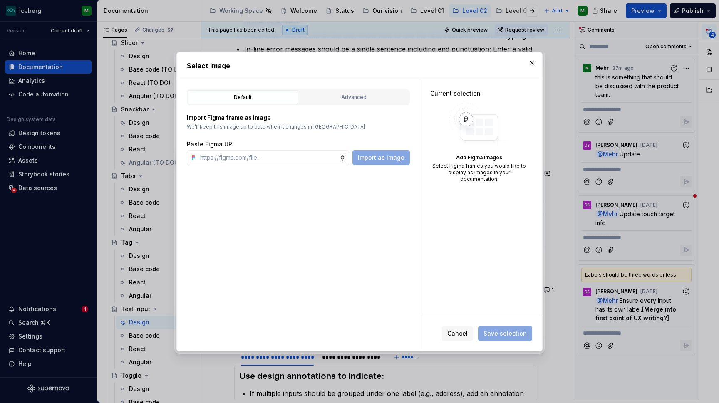
type textarea "*"
paste input "[URL][DOMAIN_NAME]"
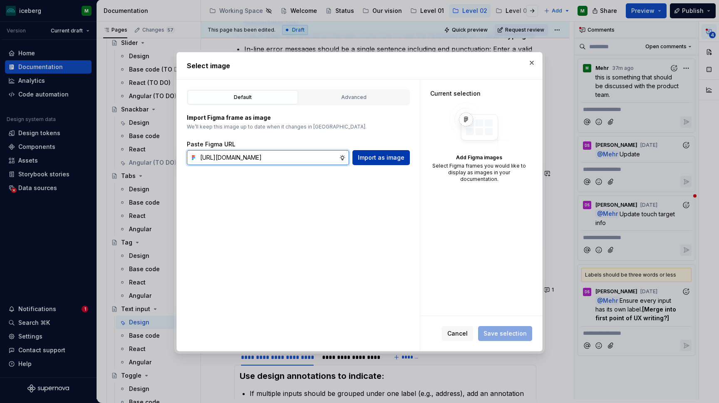
type input "[URL][DOMAIN_NAME]"
click at [395, 158] on span "Import as image" at bounding box center [381, 158] width 47 height 8
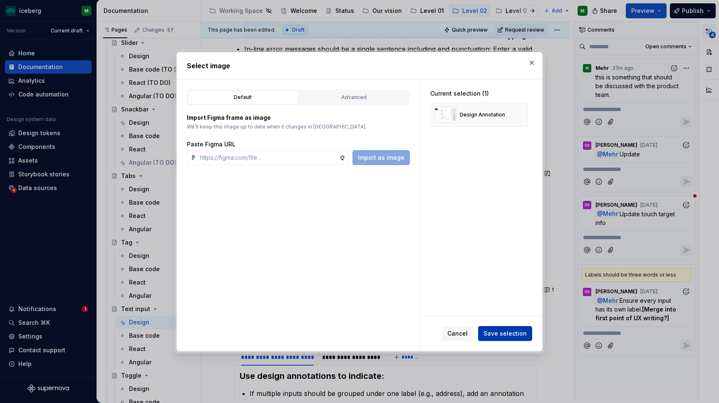
click at [499, 330] on span "Save selection" at bounding box center [505, 334] width 43 height 8
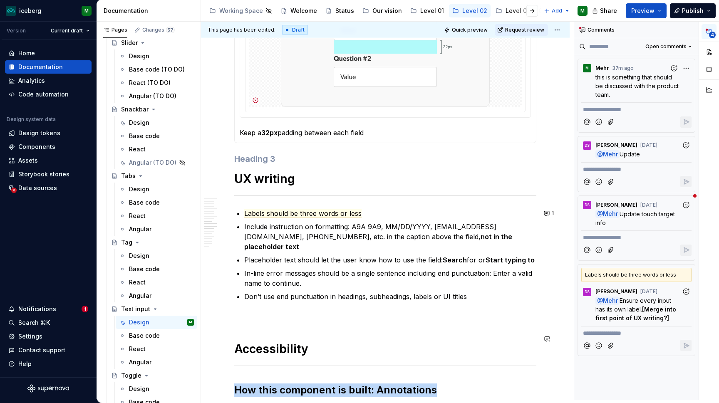
scroll to position [1792, 0]
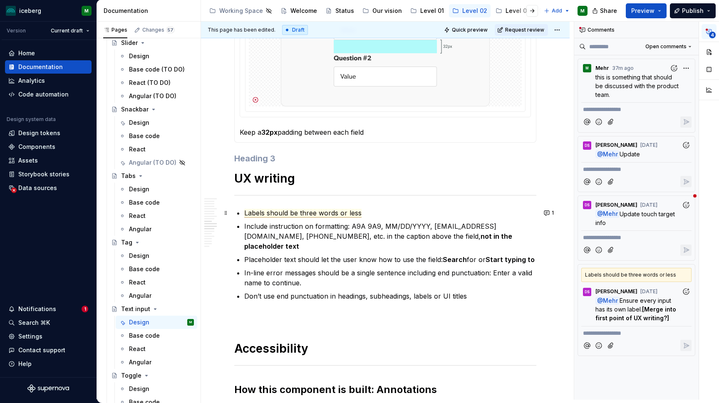
click at [332, 209] on span "Labels should be three words or less" at bounding box center [302, 213] width 117 height 9
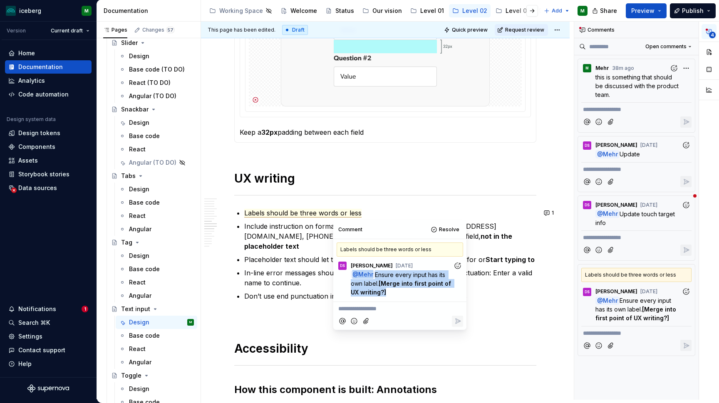
drag, startPoint x: 389, startPoint y: 295, endPoint x: 349, endPoint y: 274, distance: 45.4
click at [349, 274] on div "@ Mehr Ensure every input has its own label. [Merge into first point of UX writ…" at bounding box center [400, 284] width 127 height 26
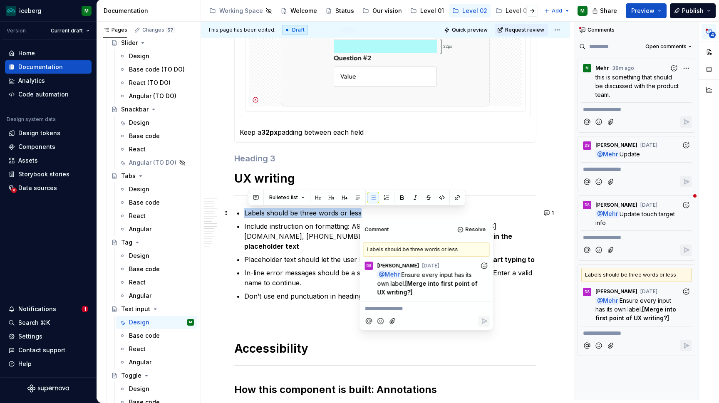
drag, startPoint x: 365, startPoint y: 212, endPoint x: 241, endPoint y: 212, distance: 124.5
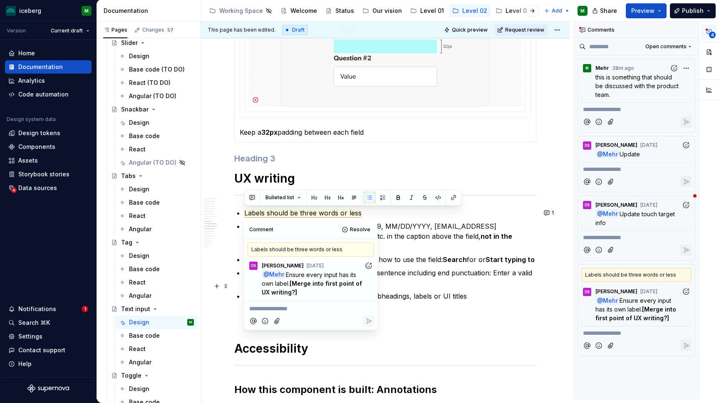
click at [434, 291] on p "Don’t use end punctuation in headings, subheadings, labels or UI titles" at bounding box center [390, 296] width 292 height 10
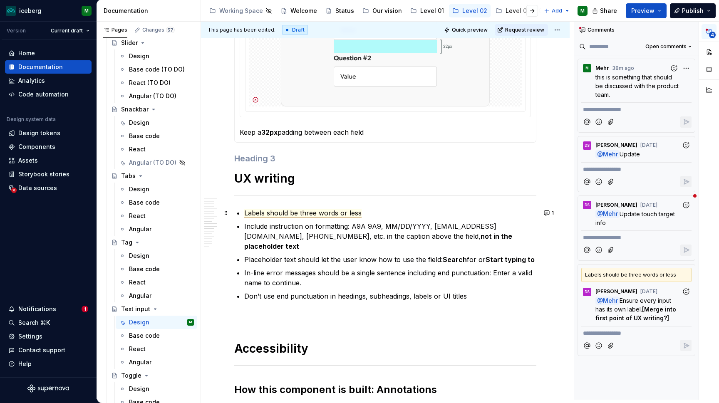
click at [355, 213] on span "Labels should be three words or less" at bounding box center [302, 213] width 117 height 9
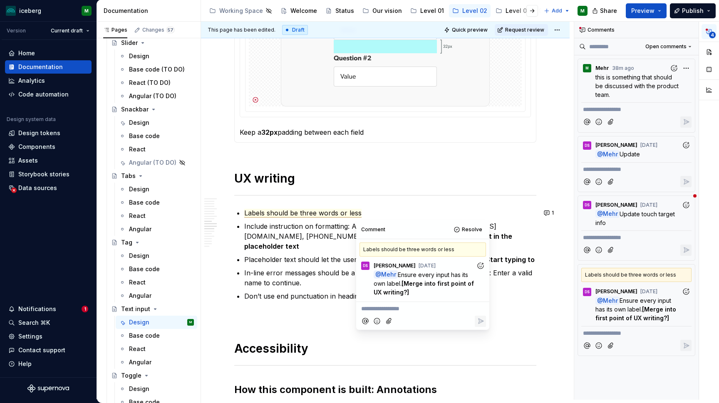
drag, startPoint x: 402, startPoint y: 284, endPoint x: 400, endPoint y: 271, distance: 12.5
click at [400, 271] on span "Ensure every input has its own label." at bounding box center [422, 279] width 96 height 16
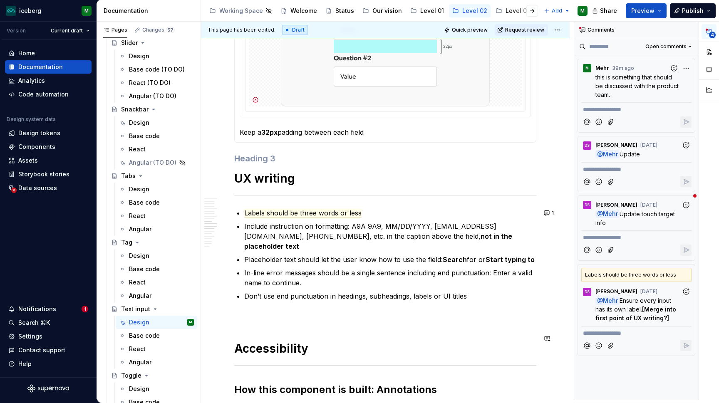
click at [299, 255] on p "Placeholder text should let the user know how to use the field: Search for or S…" at bounding box center [390, 260] width 292 height 10
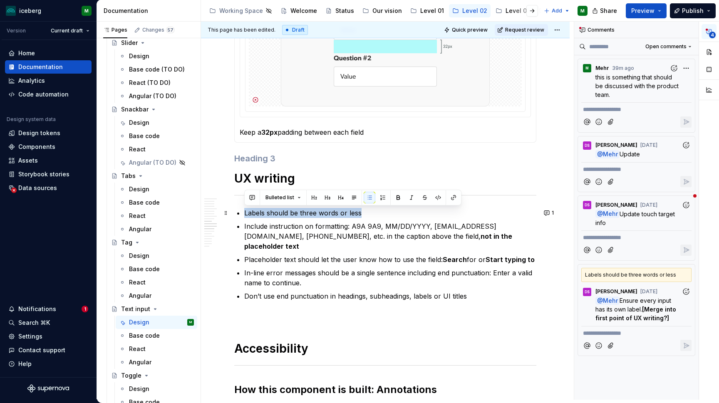
drag, startPoint x: 365, startPoint y: 211, endPoint x: 242, endPoint y: 211, distance: 122.4
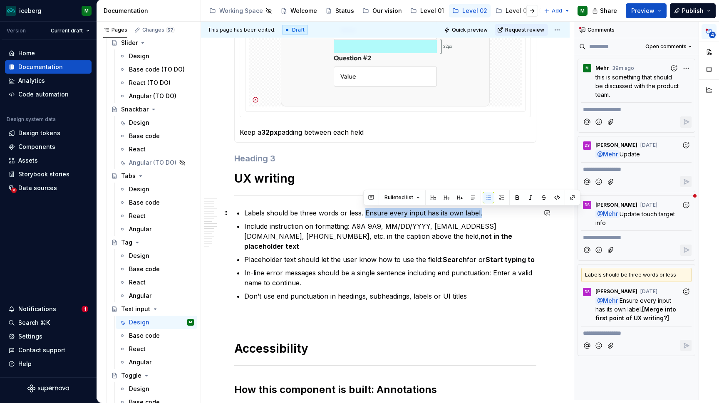
drag, startPoint x: 484, startPoint y: 211, endPoint x: 364, endPoint y: 211, distance: 119.9
click at [364, 211] on p "Labels should be three words or less. Ensure every input has its own label." at bounding box center [390, 213] width 292 height 10
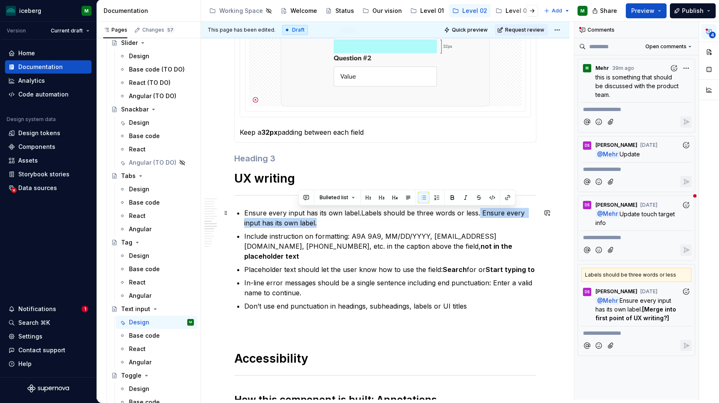
drag, startPoint x: 477, startPoint y: 213, endPoint x: 547, endPoint y: 220, distance: 69.5
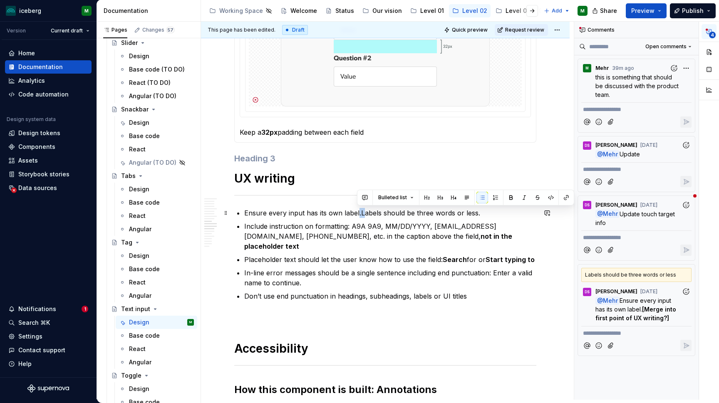
drag, startPoint x: 362, startPoint y: 214, endPoint x: 357, endPoint y: 213, distance: 5.0
click at [357, 213] on p "Ensure every input has its own label.Labels should be three words or less." at bounding box center [390, 213] width 292 height 10
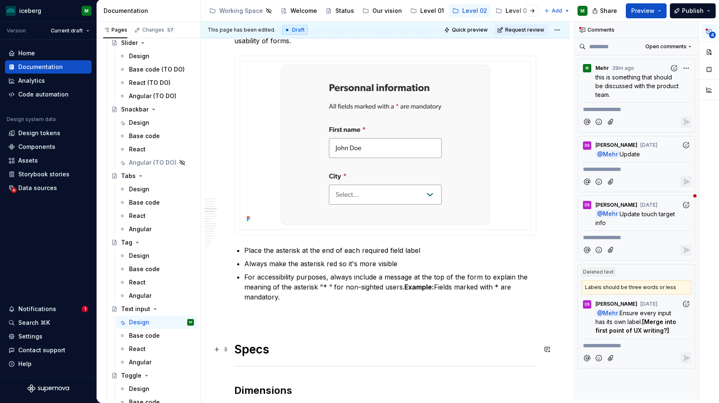
scroll to position [666, 0]
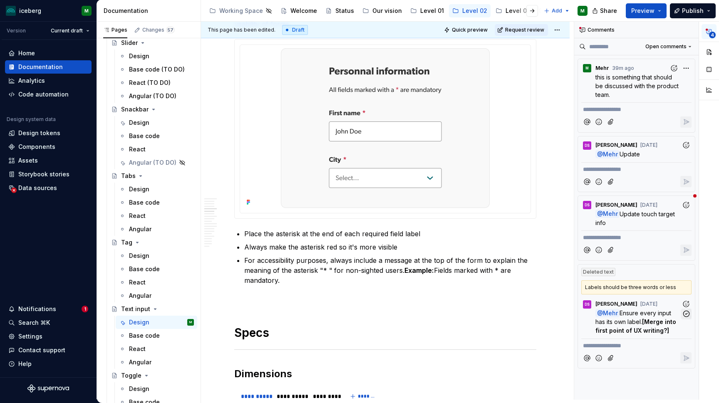
click at [688, 318] on icon "button" at bounding box center [687, 314] width 8 height 8
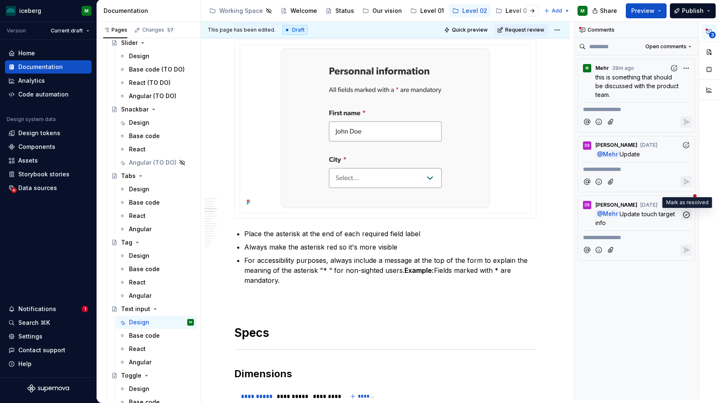
click at [685, 217] on icon "button" at bounding box center [686, 215] width 6 height 6
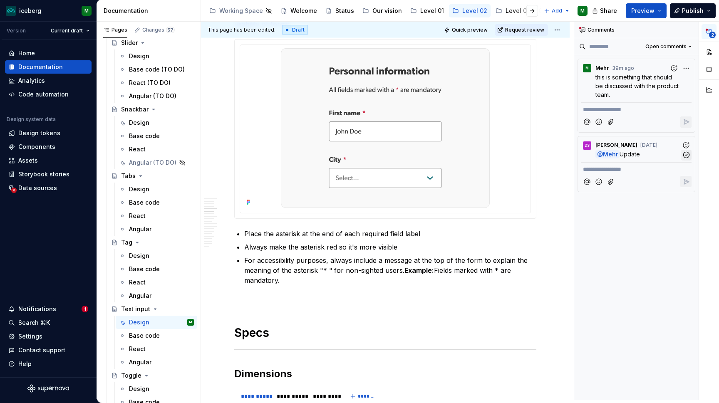
click at [687, 156] on icon "button" at bounding box center [686, 155] width 6 height 6
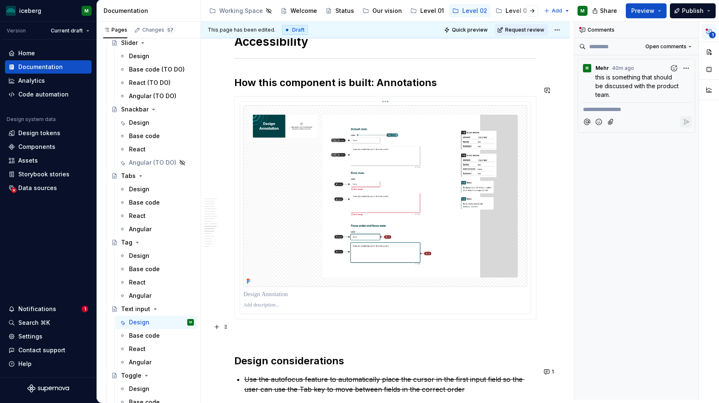
scroll to position [2102, 0]
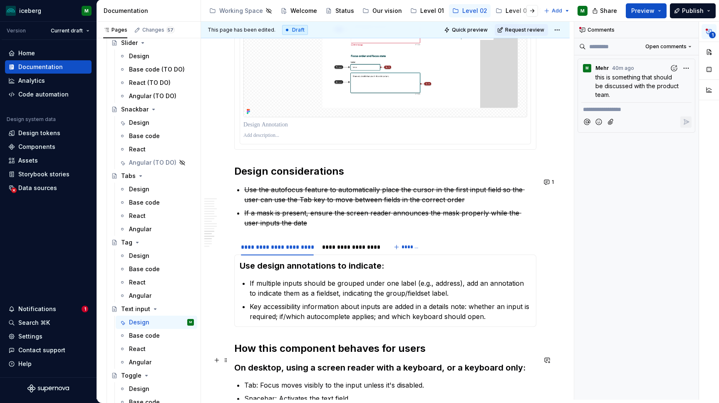
scroll to position [2272, 0]
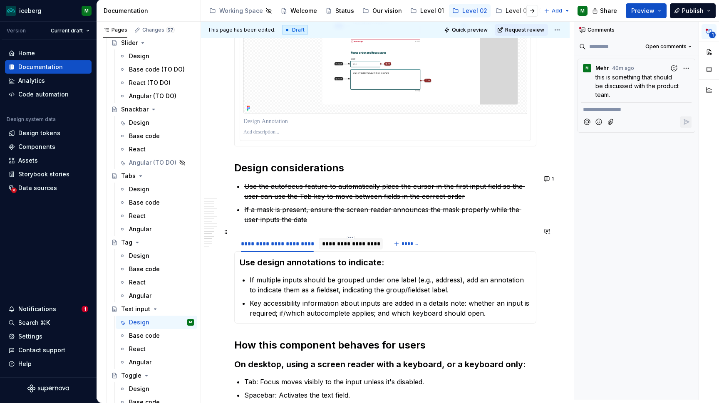
click at [358, 240] on div "**********" at bounding box center [350, 244] width 57 height 8
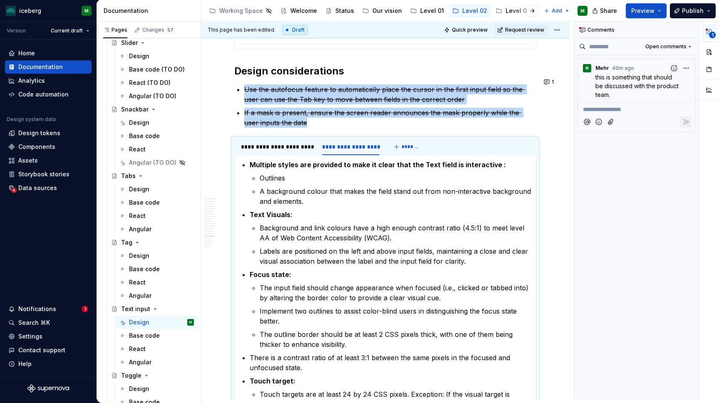
scroll to position [2366, 0]
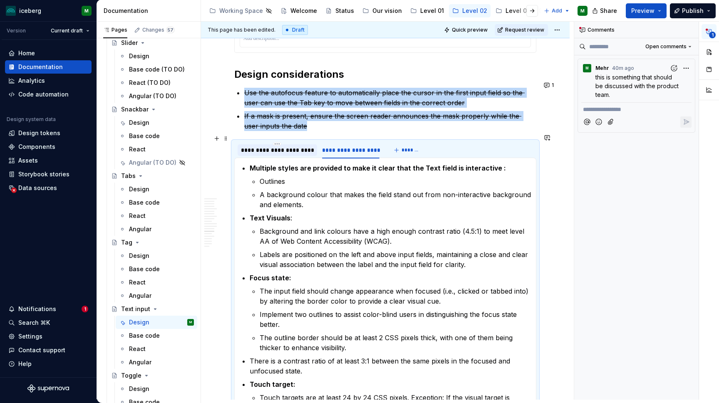
click at [296, 146] on div "**********" at bounding box center [277, 150] width 73 height 8
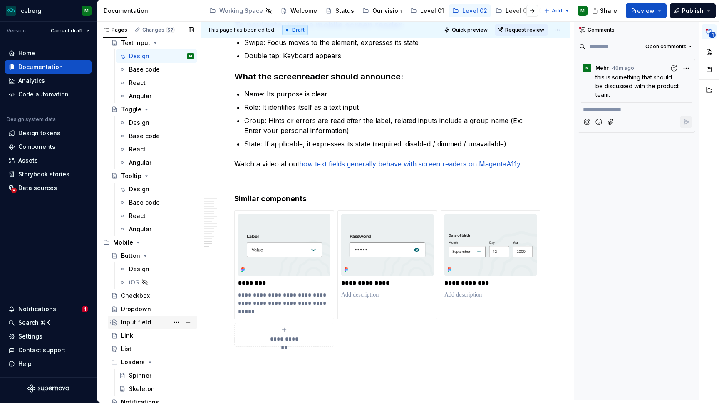
scroll to position [1982, 0]
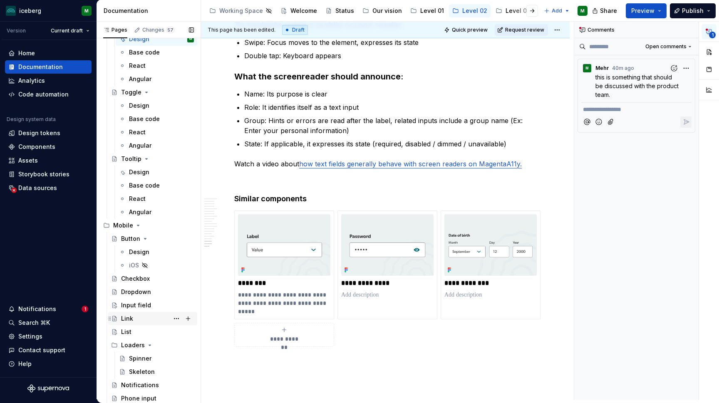
click at [127, 322] on div "Link" at bounding box center [127, 319] width 12 height 8
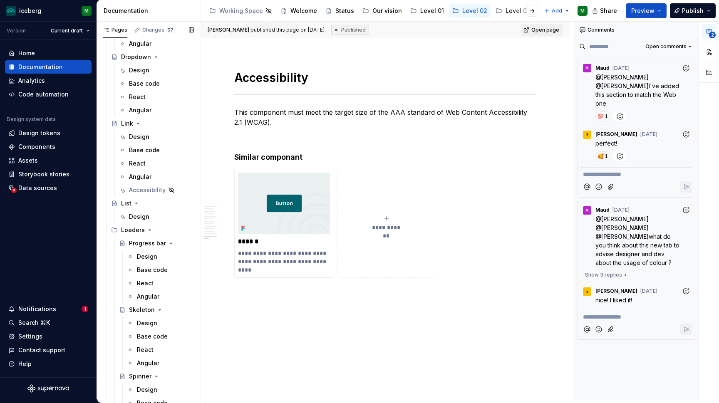
scroll to position [856, 0]
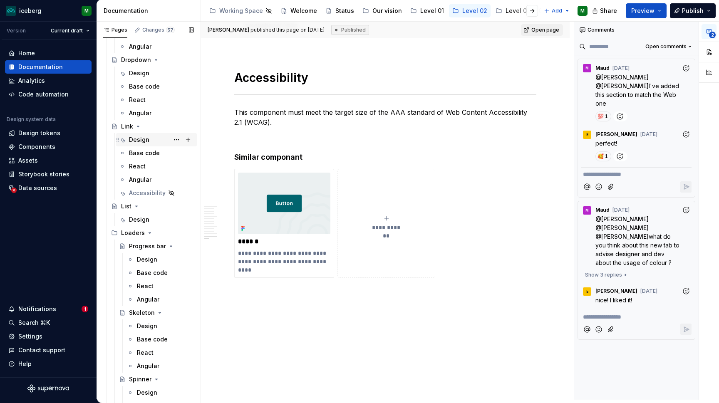
click at [138, 139] on div "Design" at bounding box center [139, 140] width 20 height 8
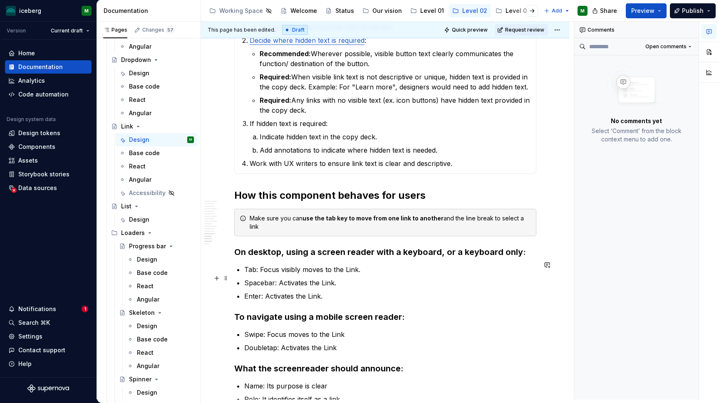
scroll to position [2363, 0]
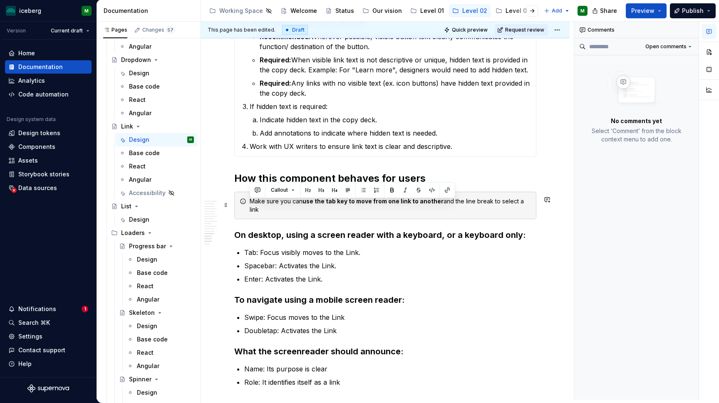
drag, startPoint x: 536, startPoint y: 208, endPoint x: 250, endPoint y: 206, distance: 286.0
click at [250, 206] on div "Make sure you can use the tab key to move from one link to another and the line…" at bounding box center [385, 205] width 302 height 27
click at [370, 274] on p "Enter: Activates the Link." at bounding box center [390, 279] width 292 height 10
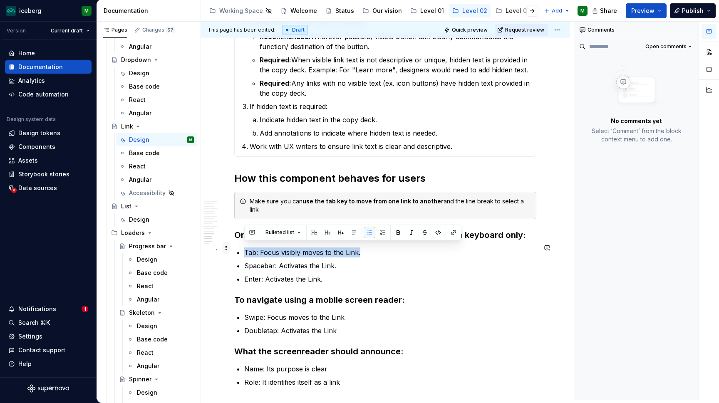
drag, startPoint x: 368, startPoint y: 248, endPoint x: 226, endPoint y: 248, distance: 142.4
click at [469, 297] on h3 "To navigate using a mobile screen reader:" at bounding box center [385, 300] width 302 height 12
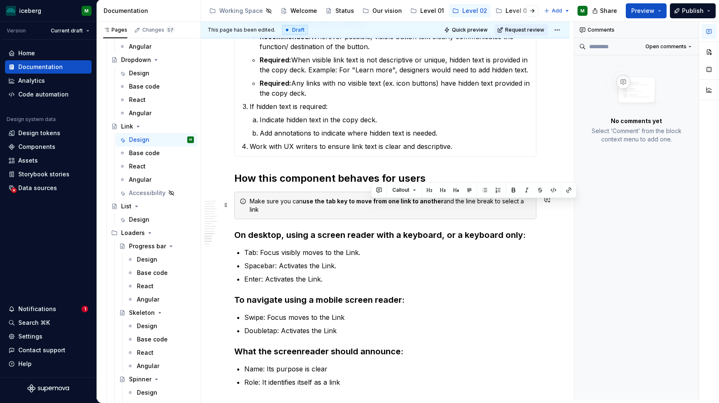
drag, startPoint x: 535, startPoint y: 205, endPoint x: 373, endPoint y: 208, distance: 162.4
drag, startPoint x: 534, startPoint y: 205, endPoint x: 404, endPoint y: 216, distance: 130.3
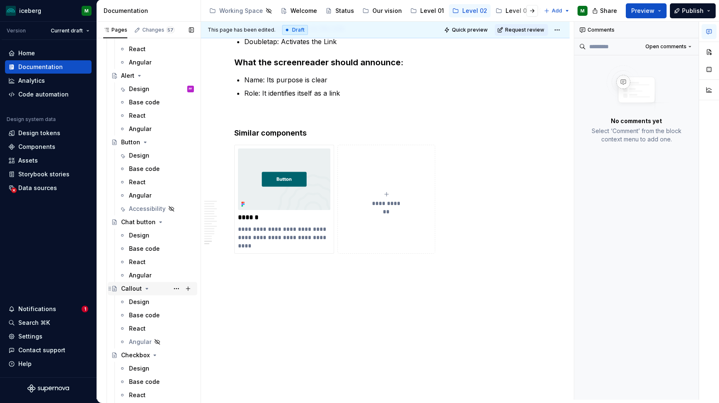
scroll to position [146, 0]
click at [141, 154] on div "Design" at bounding box center [139, 157] width 20 height 8
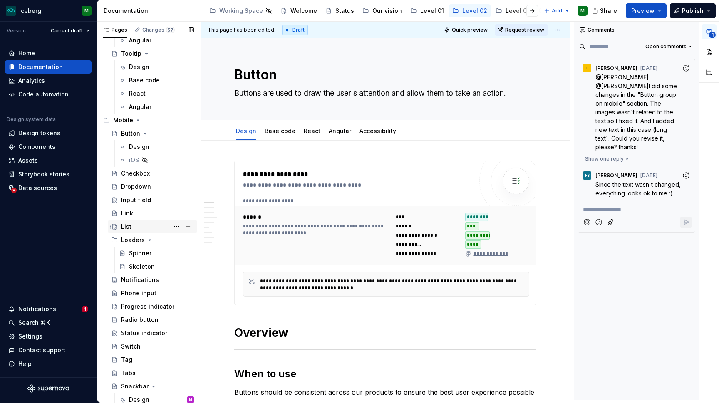
scroll to position [2080, 0]
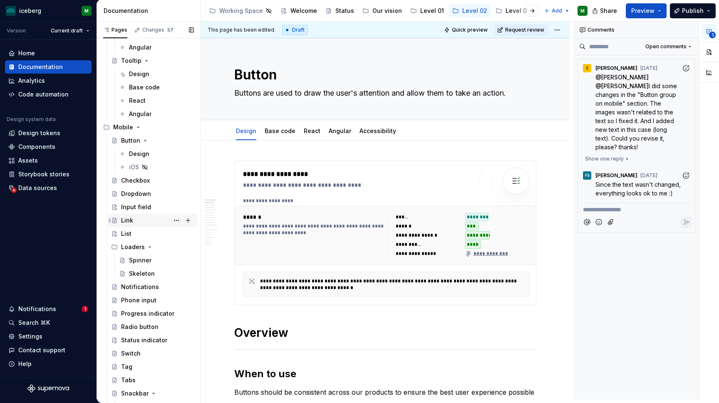
click at [139, 220] on div "Link" at bounding box center [157, 221] width 73 height 12
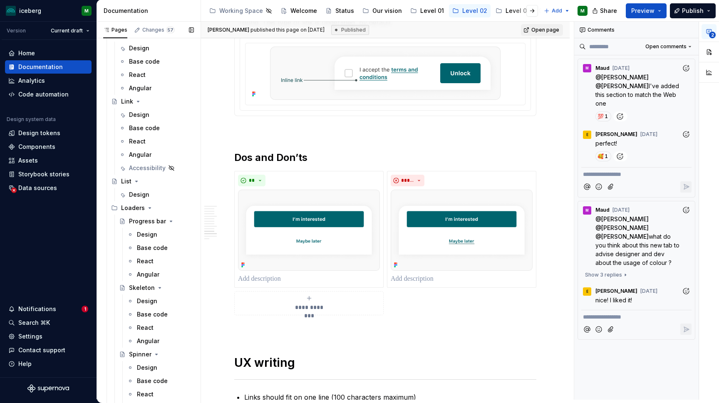
scroll to position [882, 0]
click at [142, 115] on div "Design" at bounding box center [139, 114] width 20 height 8
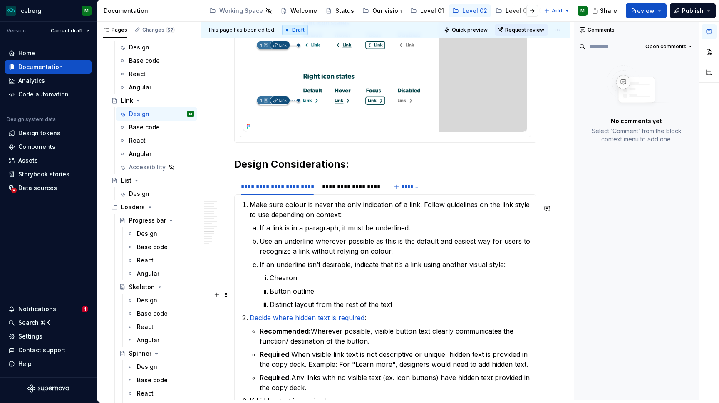
scroll to position [2069, 0]
type textarea "*"
click at [350, 190] on div "**********" at bounding box center [350, 186] width 57 height 8
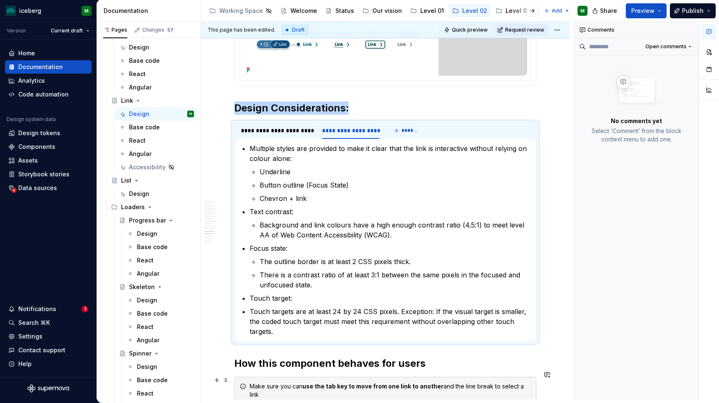
scroll to position [2125, 0]
click at [531, 329] on p "Touch targets are at least 24 by 24 CSS pixels. Exception: If the visual target…" at bounding box center [390, 321] width 281 height 30
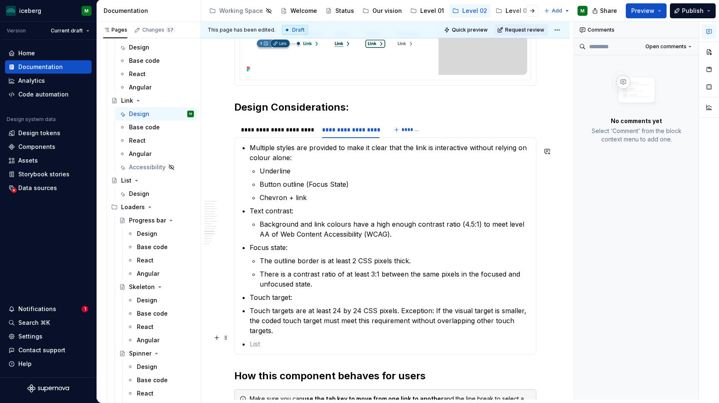
click at [266, 339] on p at bounding box center [390, 344] width 281 height 10
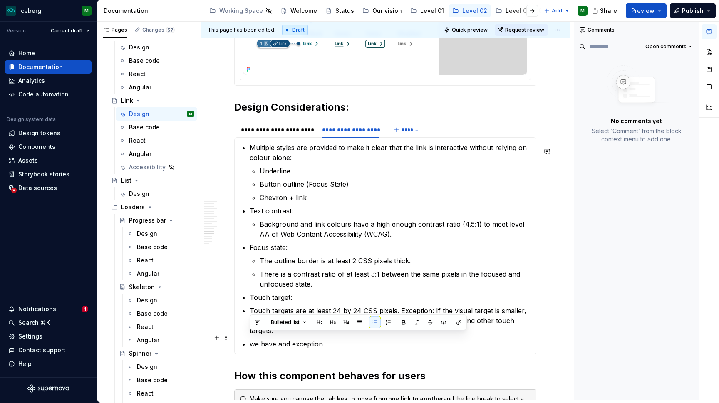
drag, startPoint x: 323, startPoint y: 339, endPoint x: 246, endPoint y: 337, distance: 77.9
click at [246, 337] on section-item-column "Multiple styles are provided to make it clear that the link is interactive with…" at bounding box center [385, 246] width 291 height 206
click at [306, 322] on button "Bulleted list" at bounding box center [288, 323] width 43 height 12
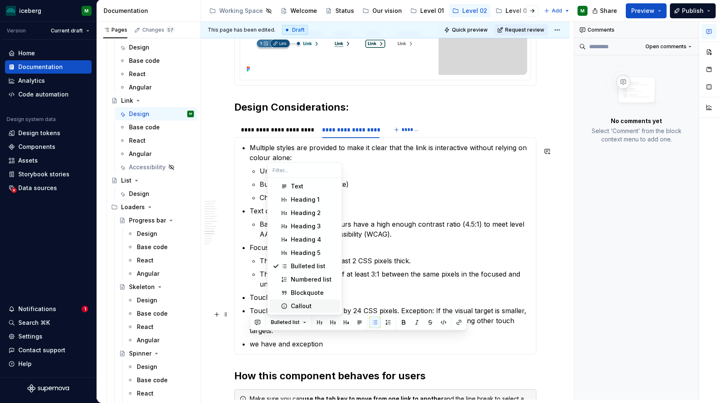
click at [310, 306] on div "Callout" at bounding box center [301, 306] width 21 height 8
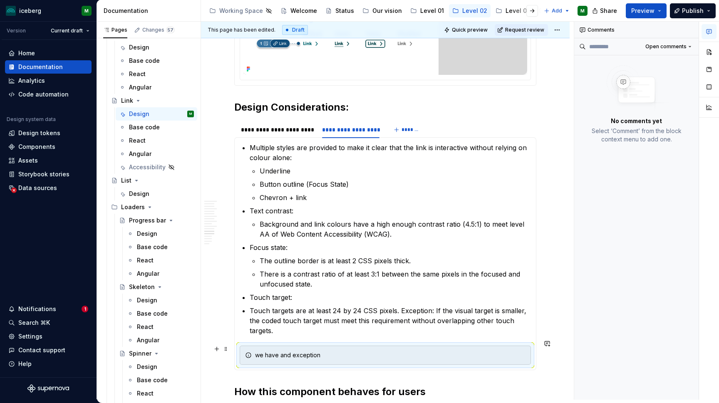
click at [355, 351] on div "we have and exception" at bounding box center [390, 355] width 271 height 8
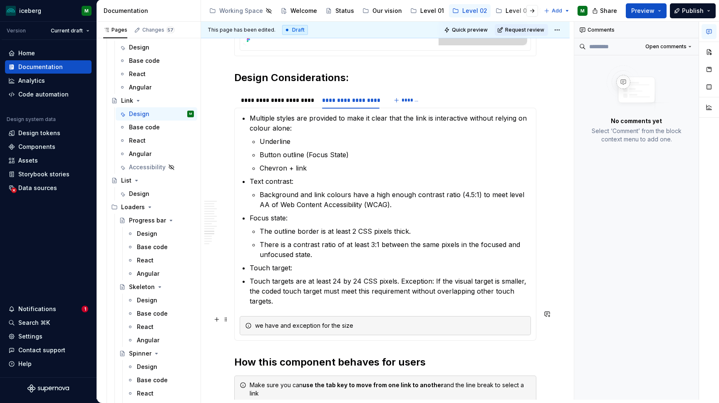
scroll to position [2166, 0]
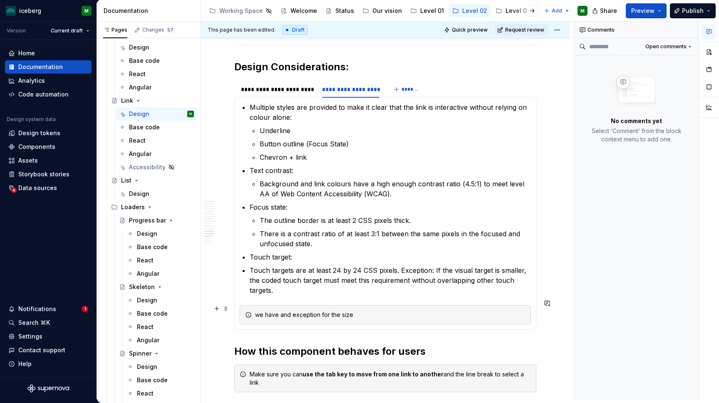
click at [292, 311] on div "we have and exception for the size" at bounding box center [390, 315] width 271 height 8
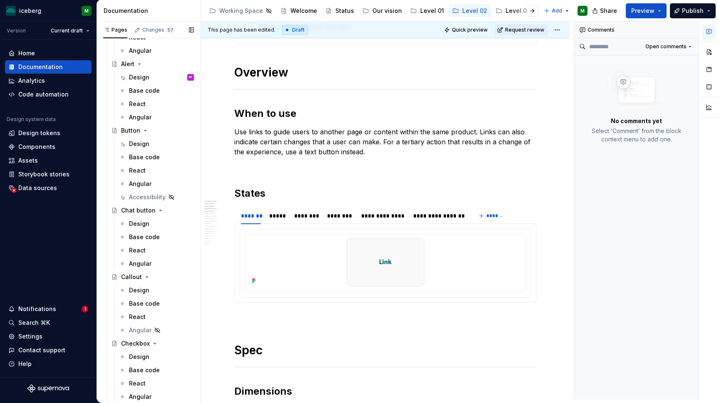
scroll to position [156, 0]
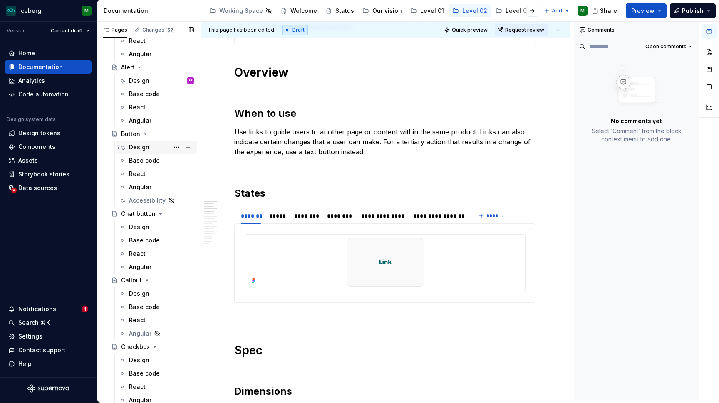
click at [145, 147] on div "Design" at bounding box center [139, 147] width 20 height 8
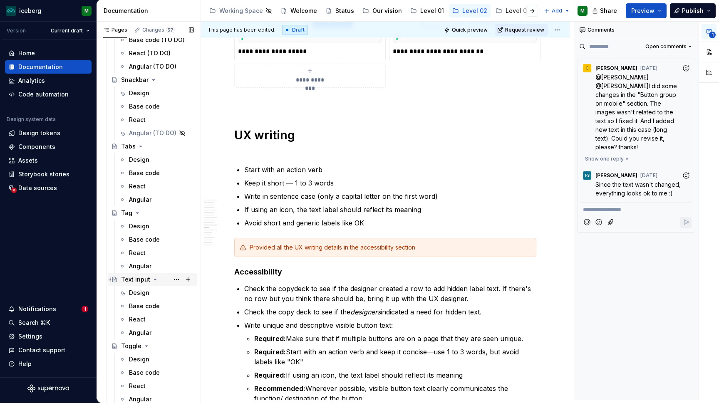
scroll to position [1737, 0]
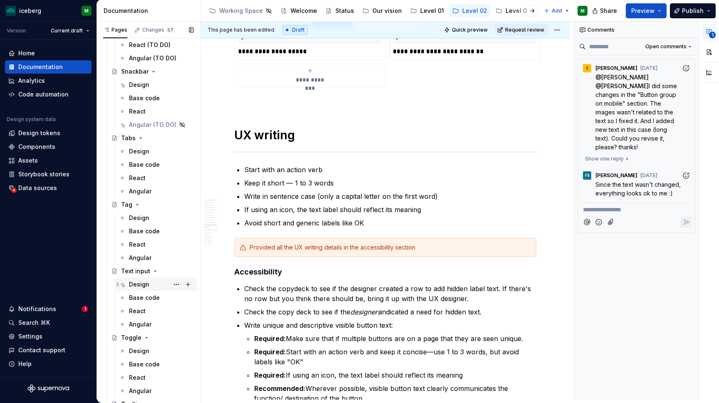
click at [134, 285] on div "Design" at bounding box center [139, 285] width 20 height 8
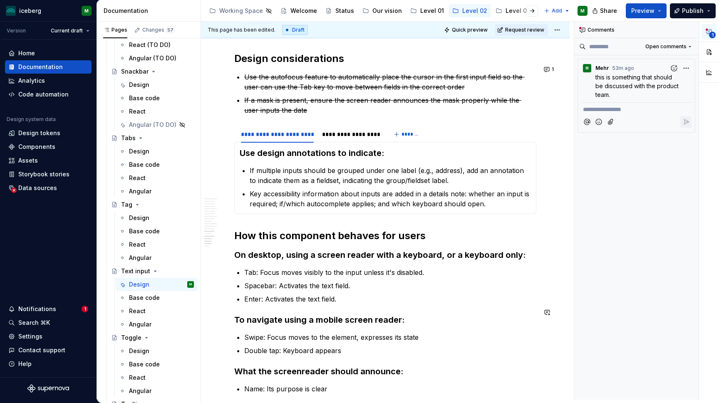
scroll to position [2389, 0]
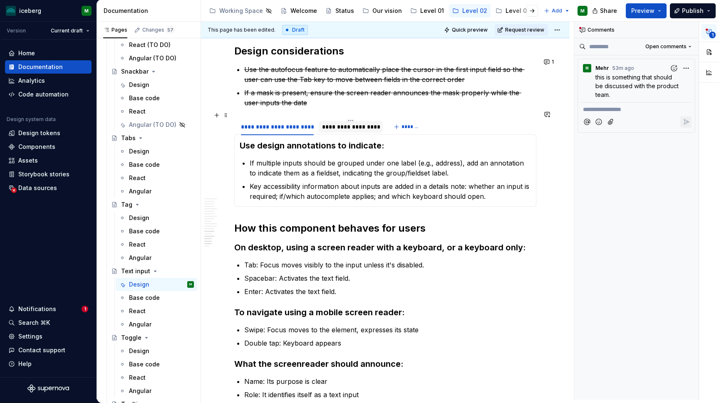
click at [350, 123] on div "**********" at bounding box center [350, 127] width 57 height 8
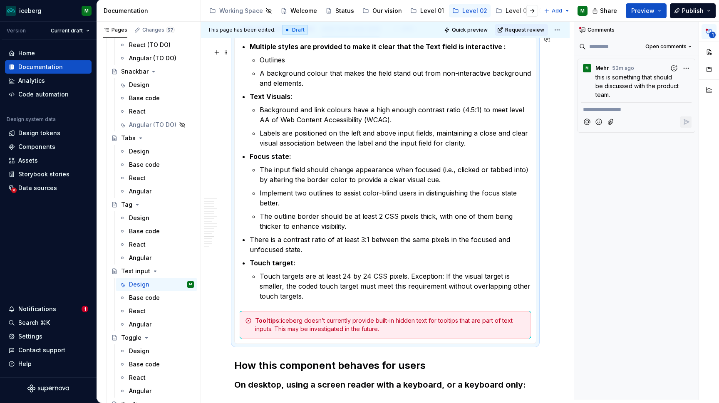
scroll to position [2418, 0]
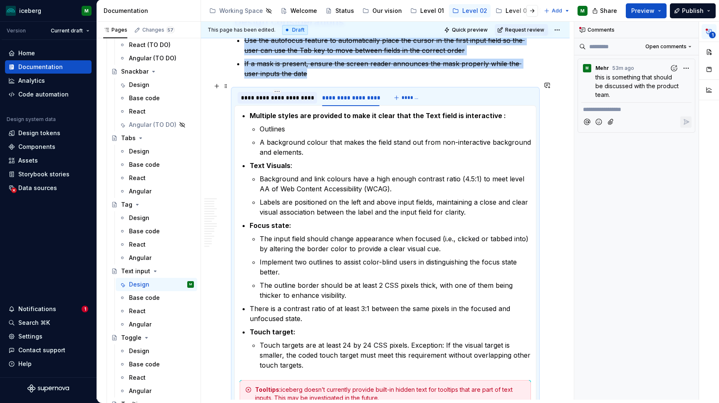
click at [282, 94] on div "**********" at bounding box center [277, 98] width 73 height 8
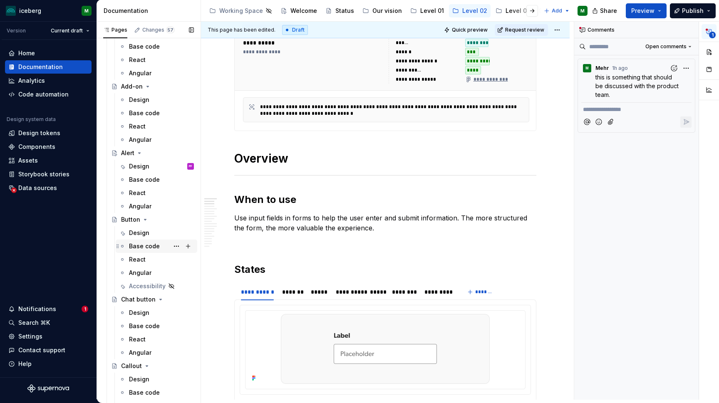
scroll to position [68, 0]
click at [139, 235] on div "Design" at bounding box center [139, 235] width 20 height 8
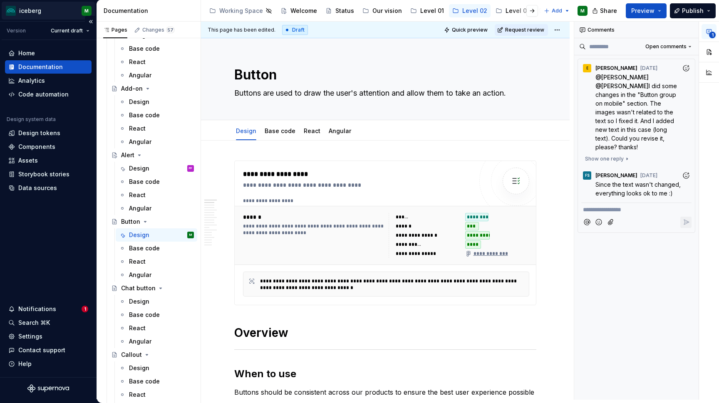
type textarea "*"
